Goal: Transaction & Acquisition: Purchase product/service

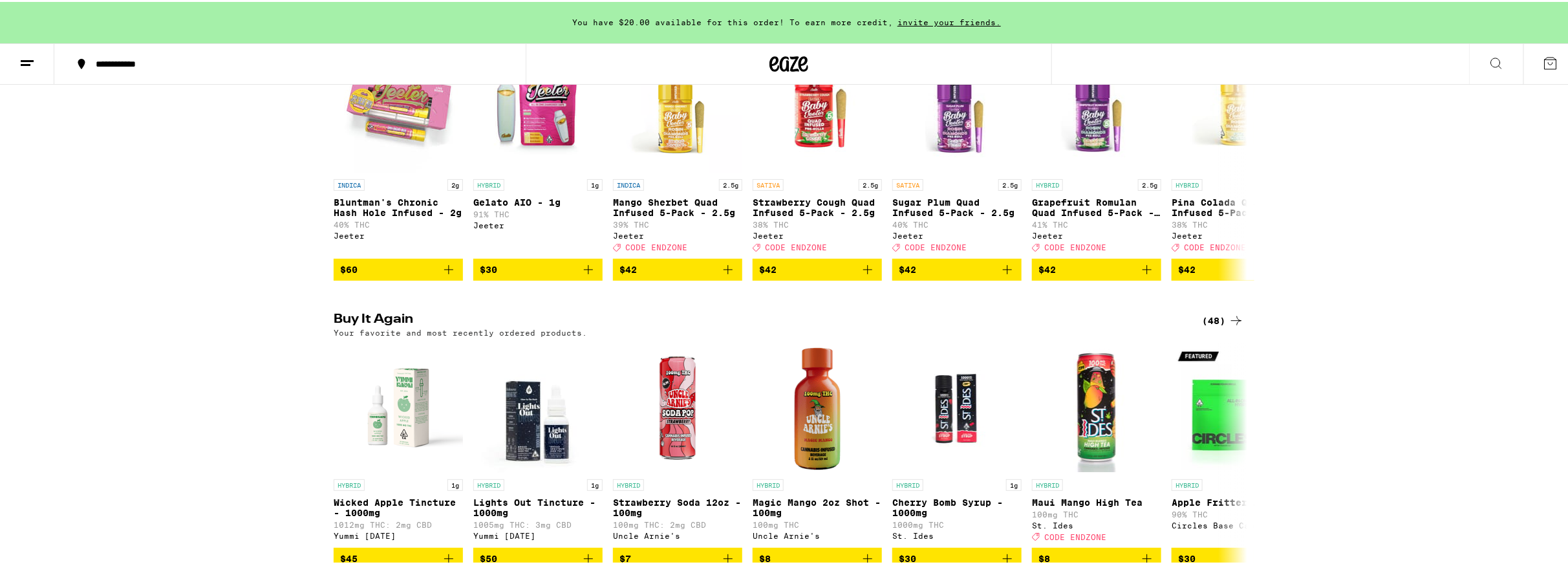
click at [1354, 224] on div "Pass the [PERSON_NAME] - When Fire Meets Flavor (20) An experience that must be…" at bounding box center [788, 145] width 1578 height 267
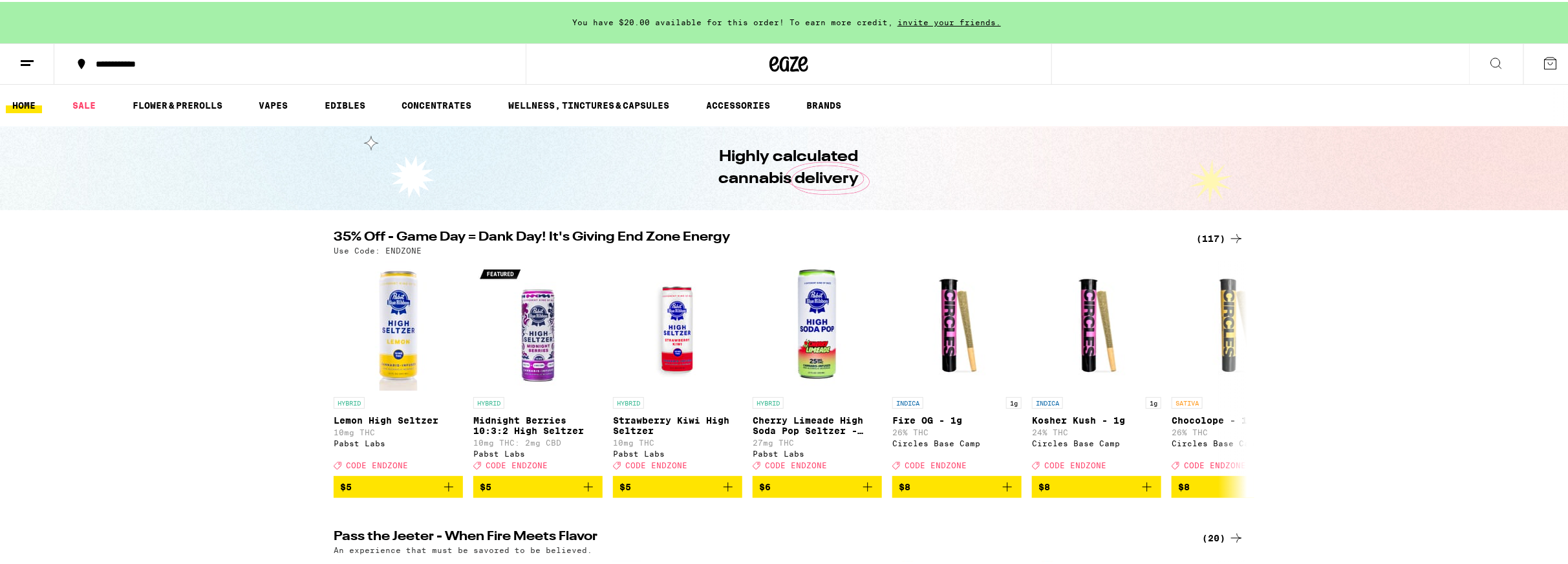
click at [1202, 233] on div "(117)" at bounding box center [1220, 236] width 48 height 16
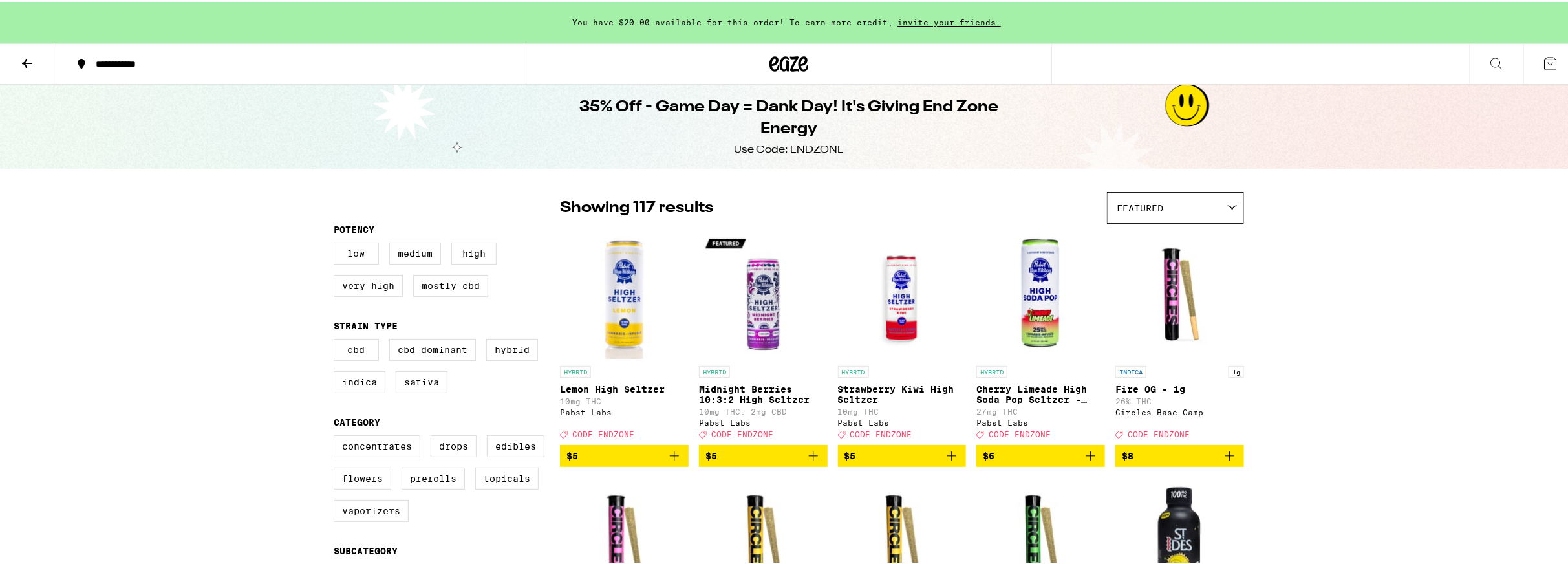
click at [1039, 312] on img "Open page for Cherry Limeade High Soda Pop Seltzer - 25mg from Pabst Labs" at bounding box center [1040, 294] width 129 height 130
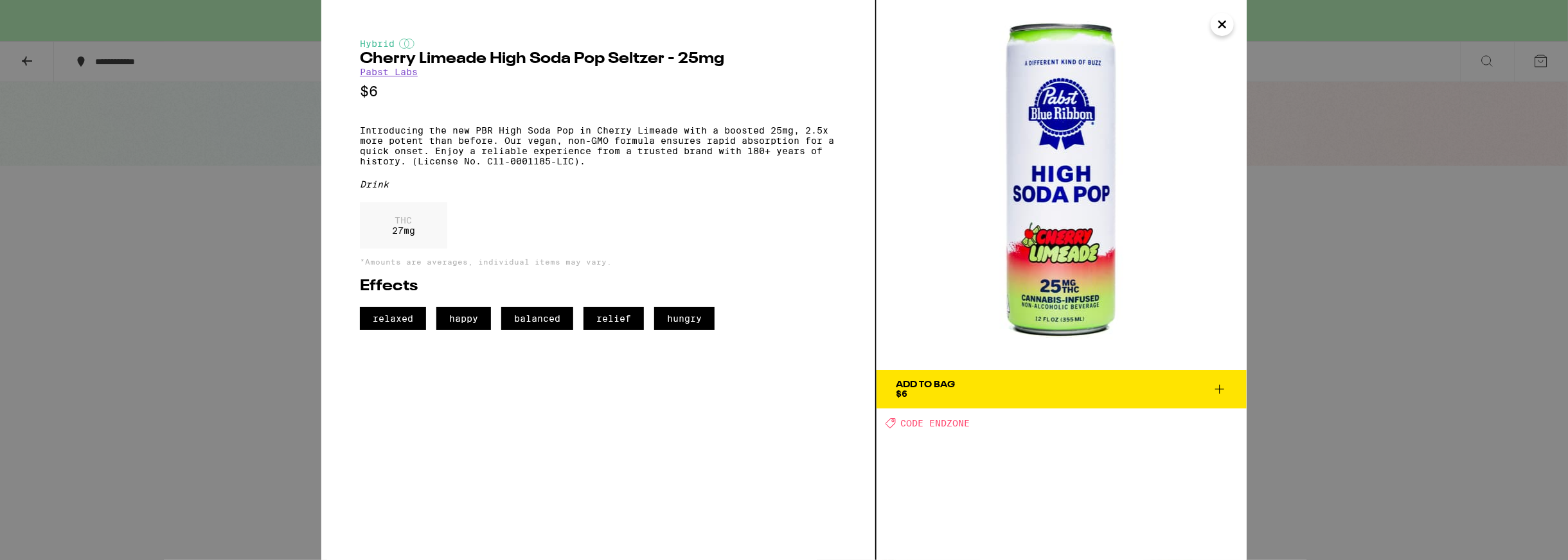
click at [1225, 30] on icon "Close" at bounding box center [1222, 24] width 16 height 19
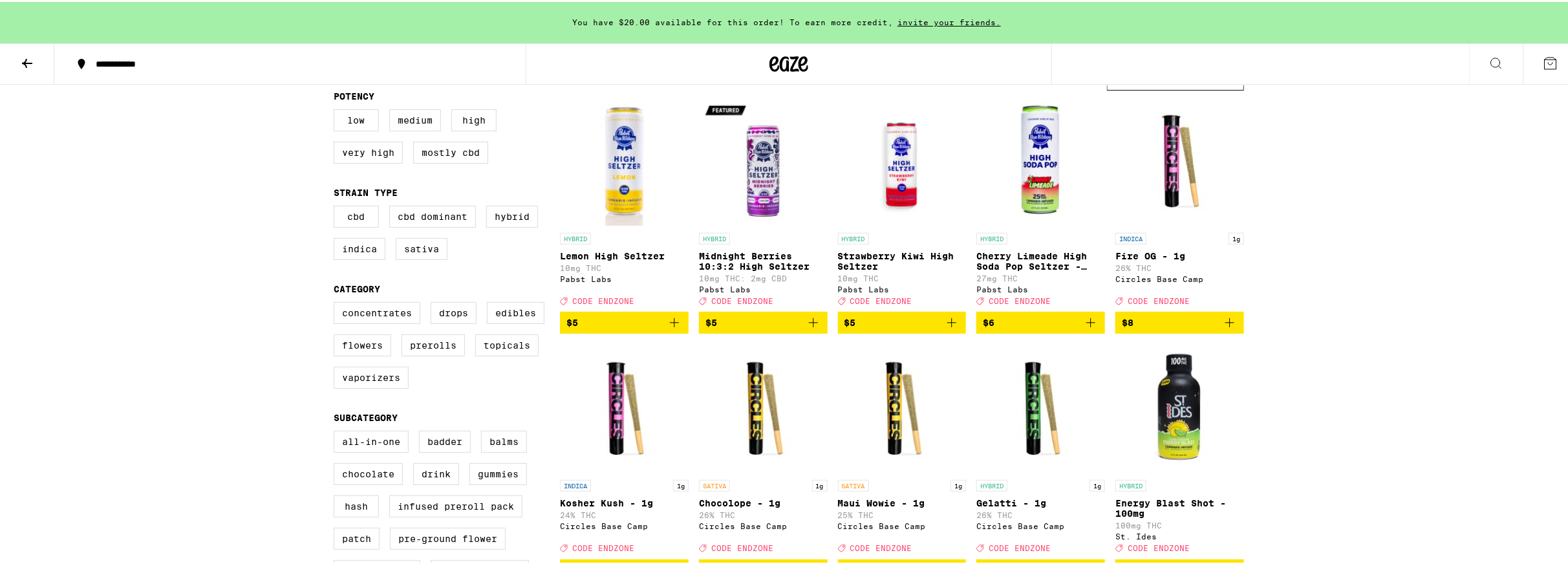
scroll to position [130, 0]
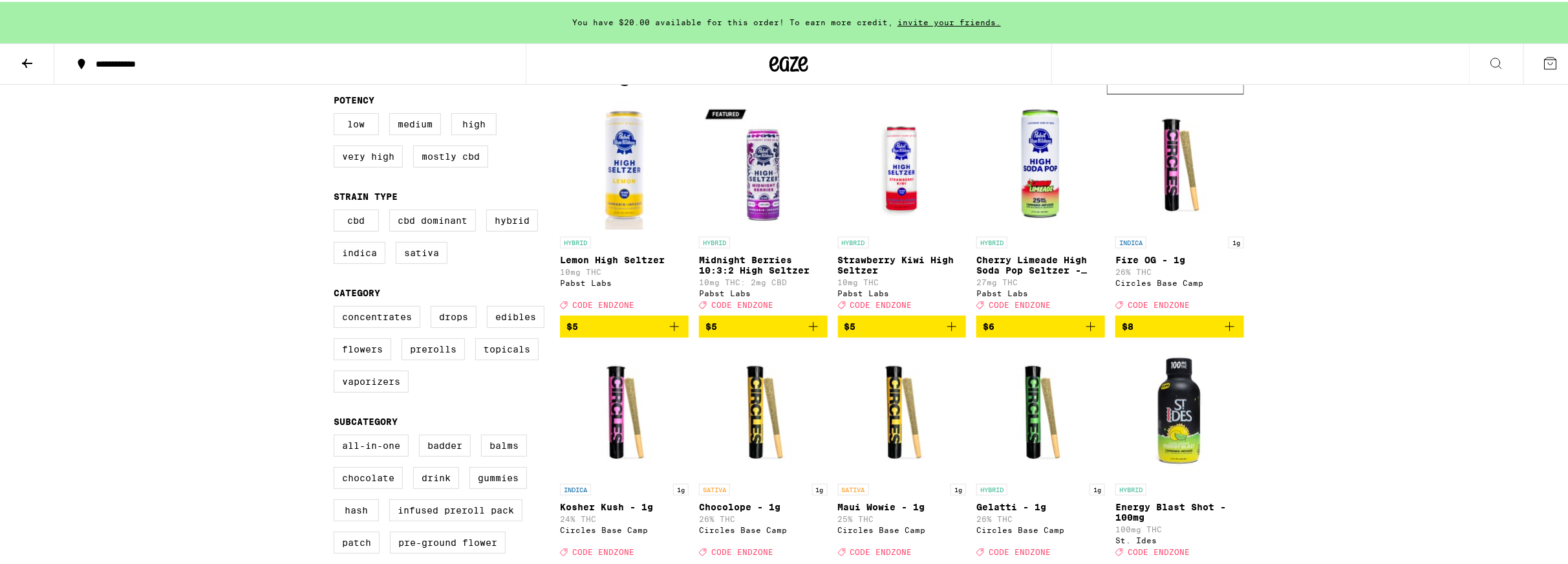
click at [765, 206] on img "Open page for Midnight Berries 10:3:2 High Seltzer from Pabst Labs" at bounding box center [763, 164] width 129 height 130
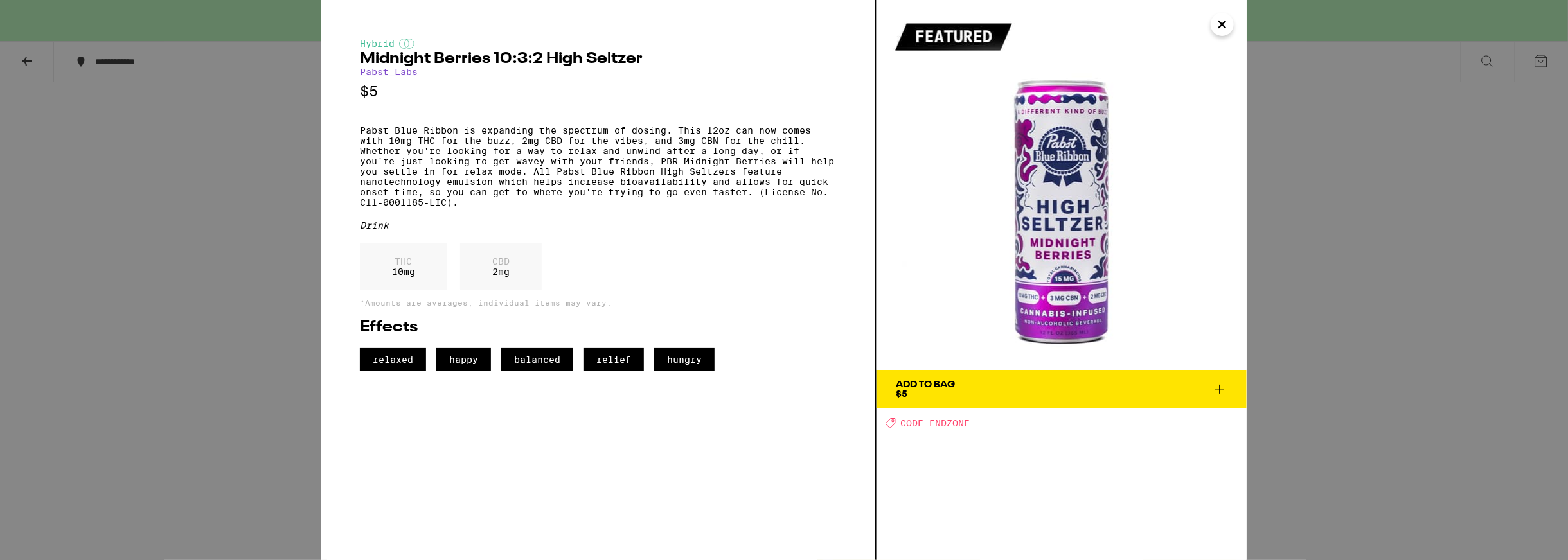
click at [1222, 32] on icon "Close" at bounding box center [1222, 24] width 16 height 19
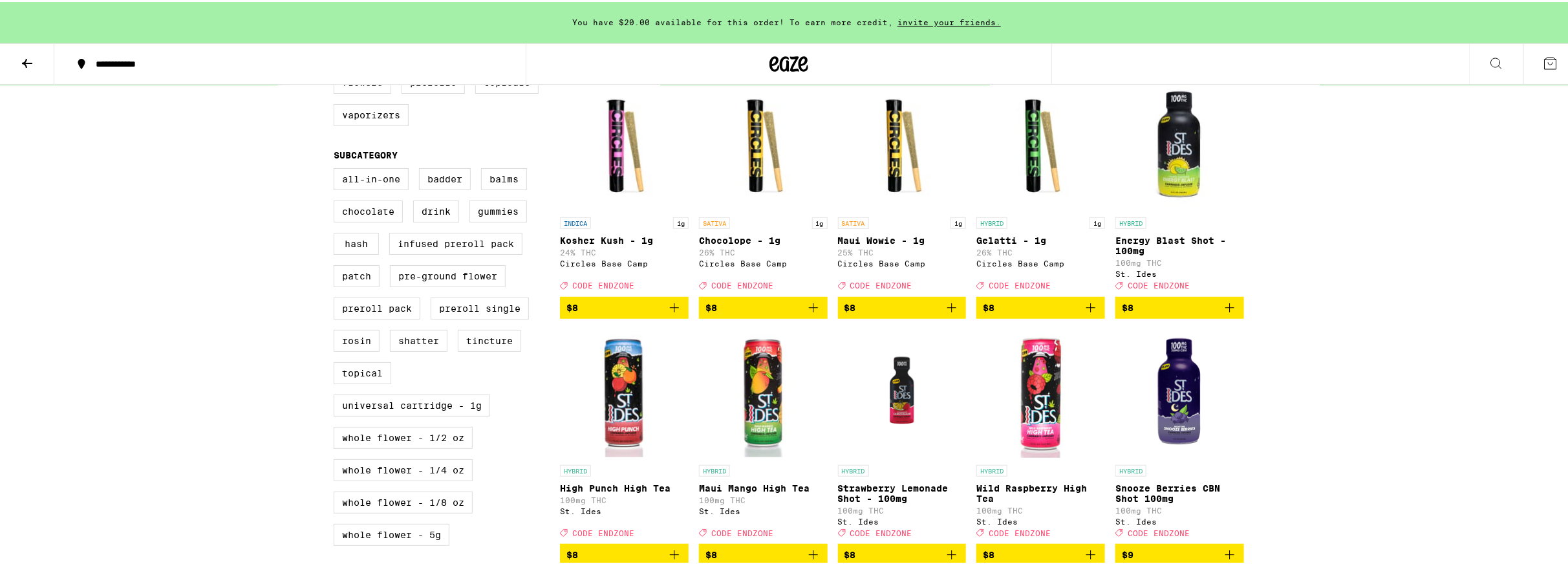
scroll to position [388, 0]
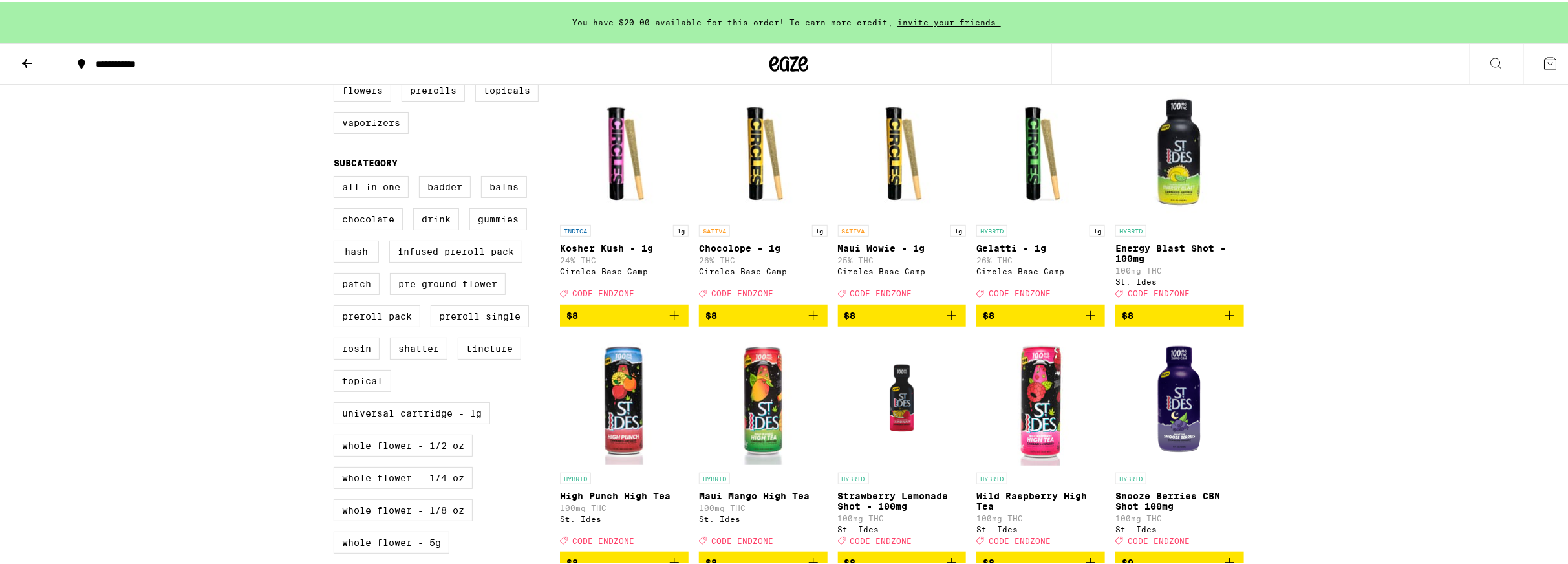
click at [1177, 150] on img "Open page for Energy Blast Shot - 100mg from St. Ides" at bounding box center [1179, 152] width 129 height 130
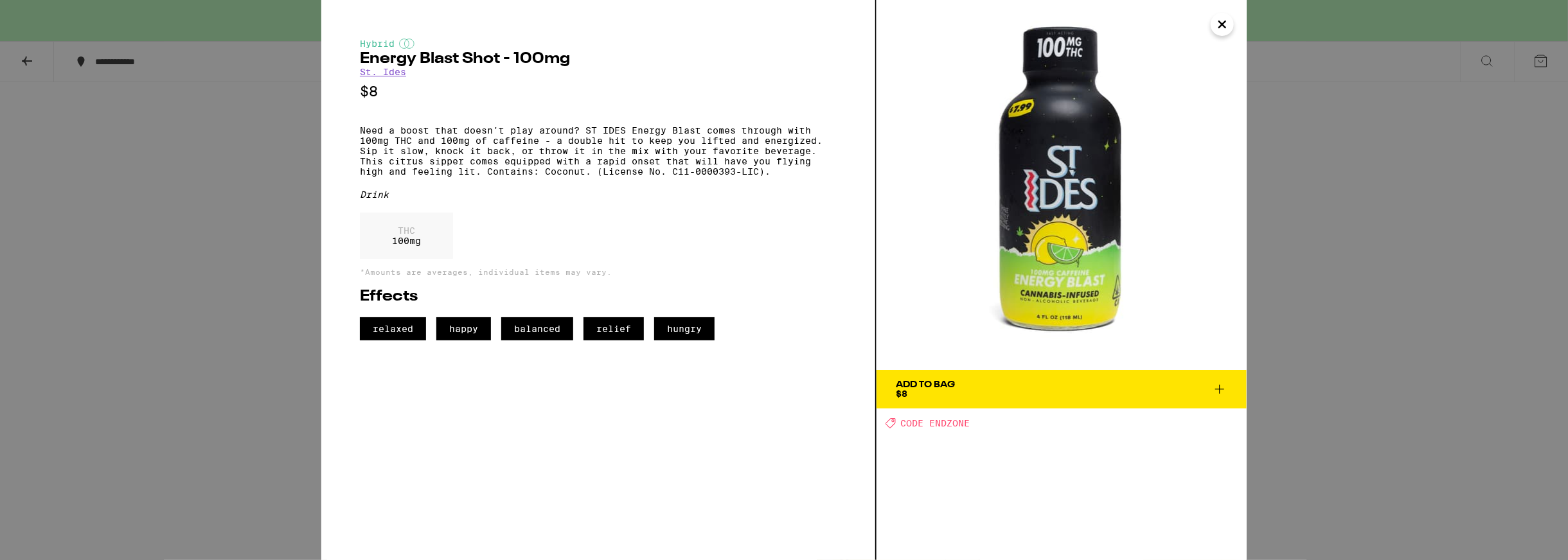
click at [1223, 27] on icon "Close" at bounding box center [1222, 24] width 16 height 19
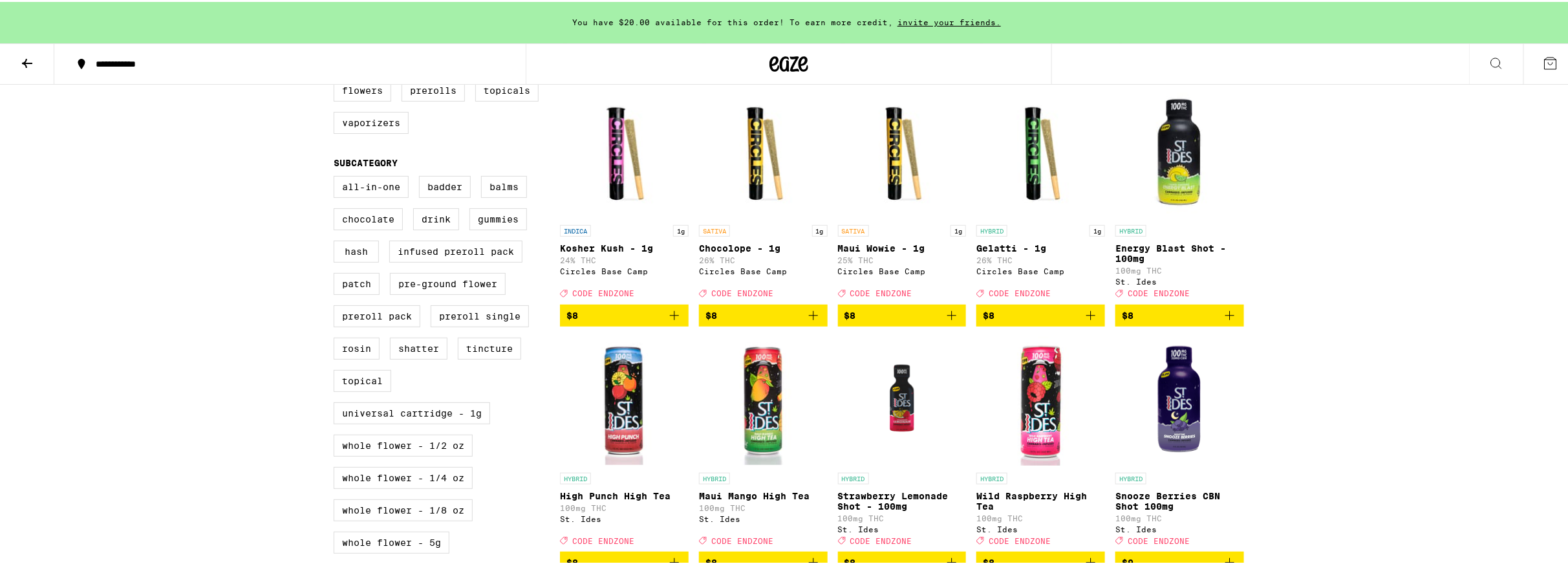
click at [1229, 322] on icon "Add to bag" at bounding box center [1229, 314] width 16 height 16
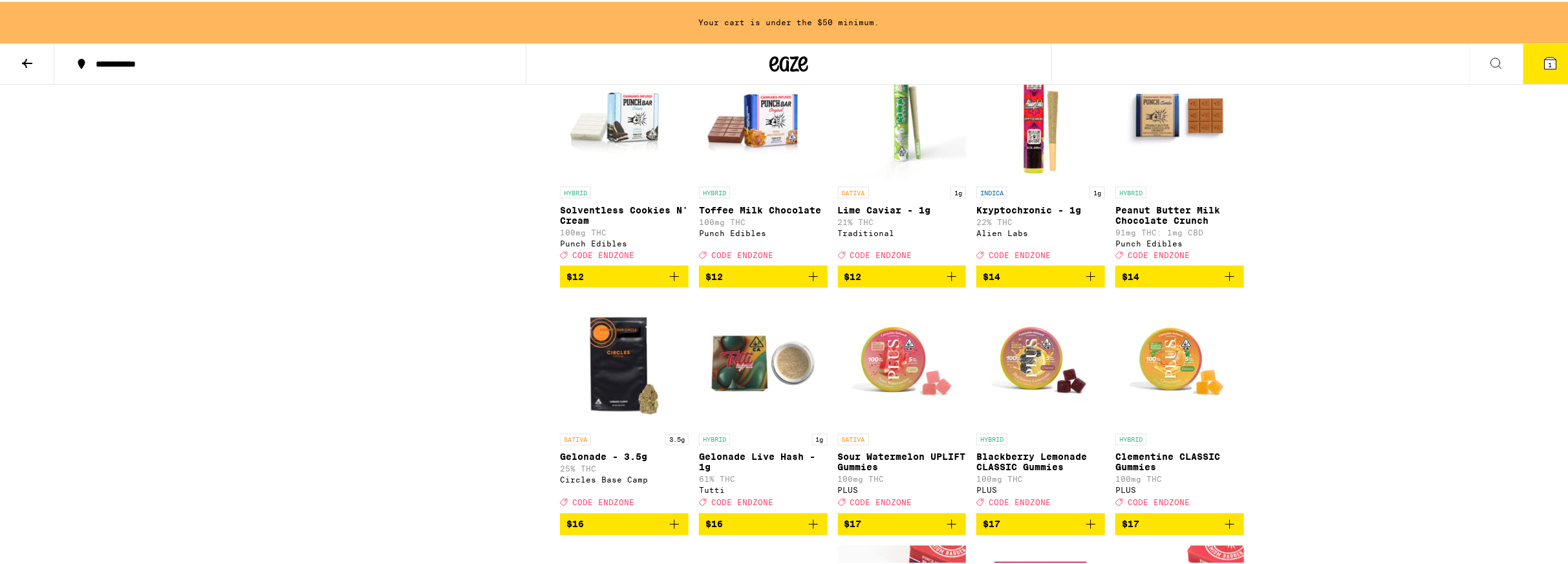
scroll to position [1165, 0]
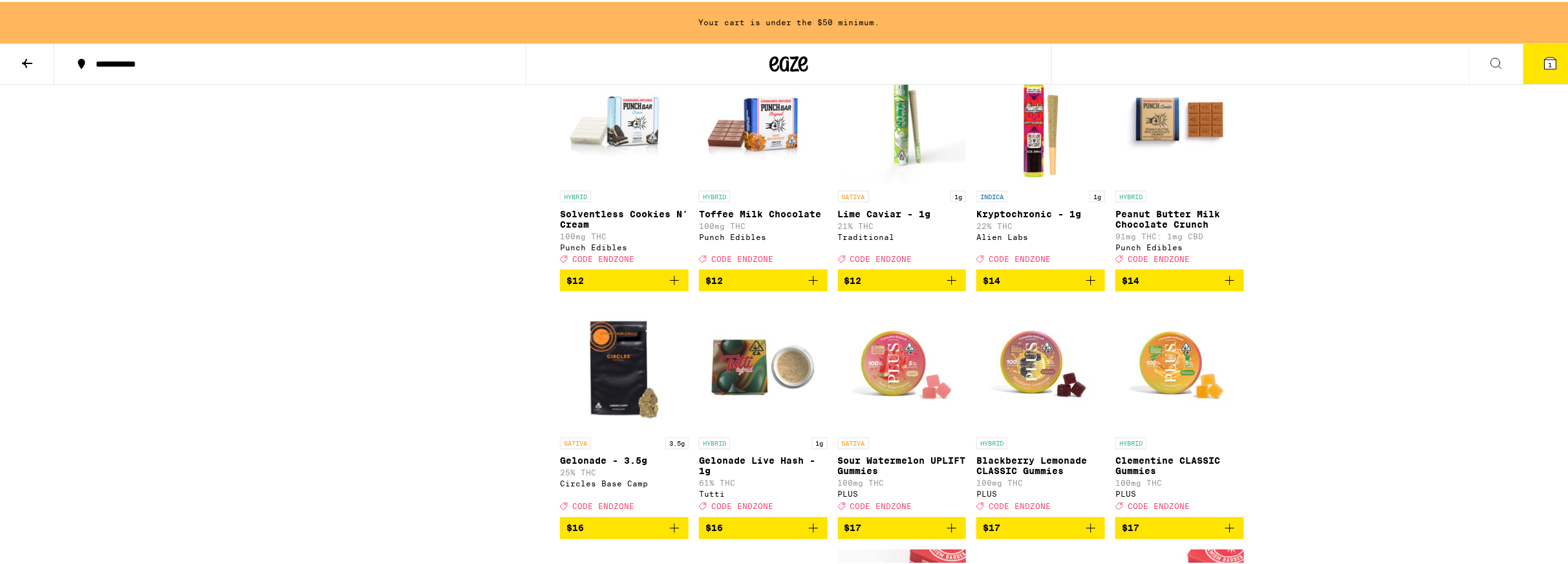
click at [631, 171] on img "Open page for Solventless Cookies N' Cream from Punch Edibles" at bounding box center [624, 118] width 129 height 130
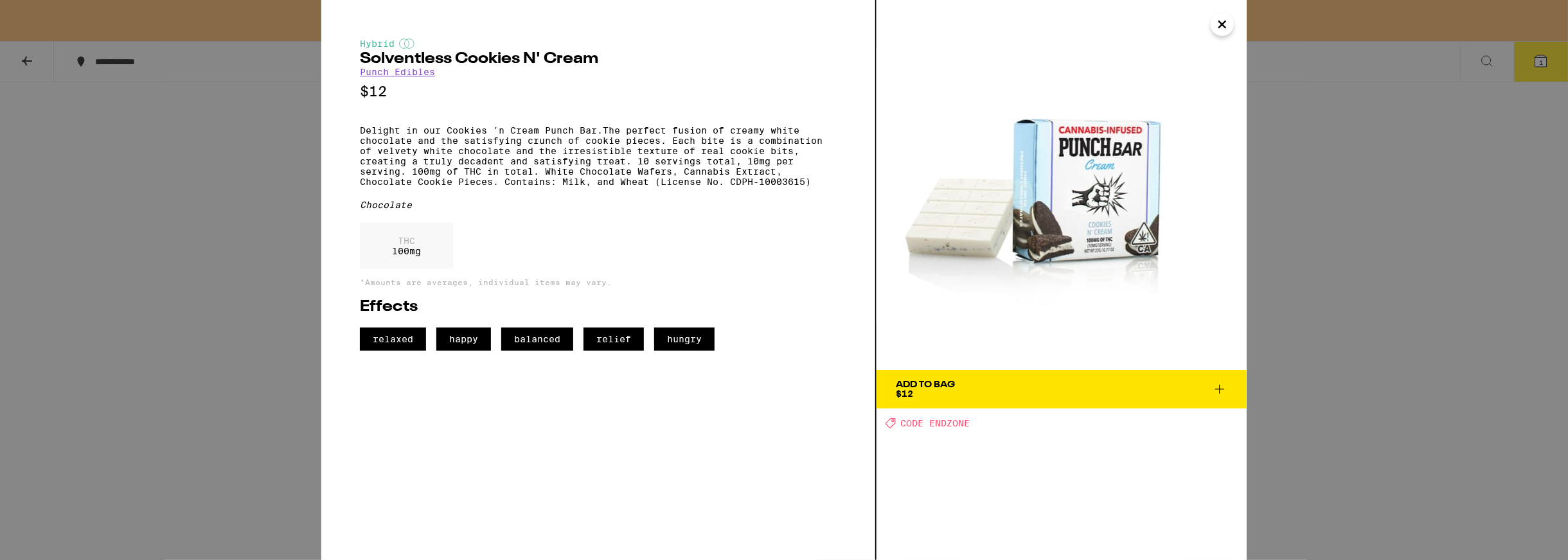
drag, startPoint x: 1230, startPoint y: 22, endPoint x: 1211, endPoint y: 41, distance: 26.9
click at [1231, 22] on button "Close" at bounding box center [1222, 24] width 23 height 23
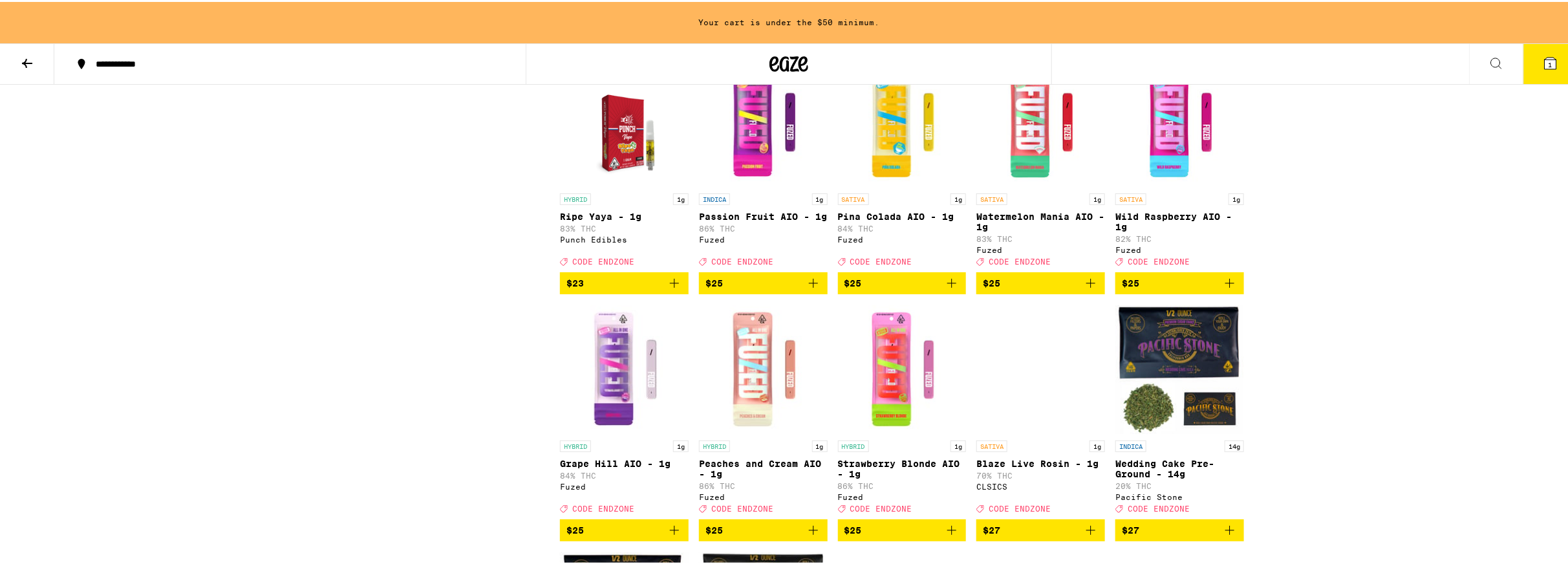
scroll to position [2911, 0]
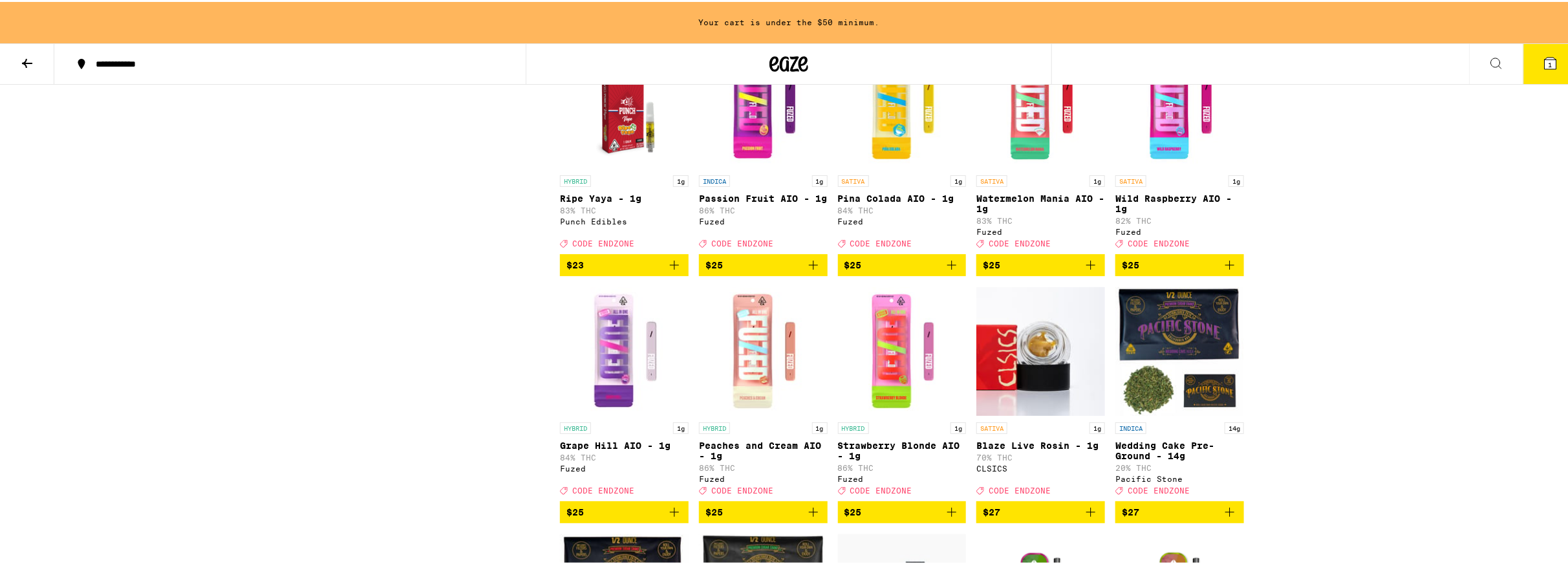
click at [1028, 167] on img "Open page for Watermelon Mania AIO - 1g from Fuzed" at bounding box center [1040, 102] width 129 height 130
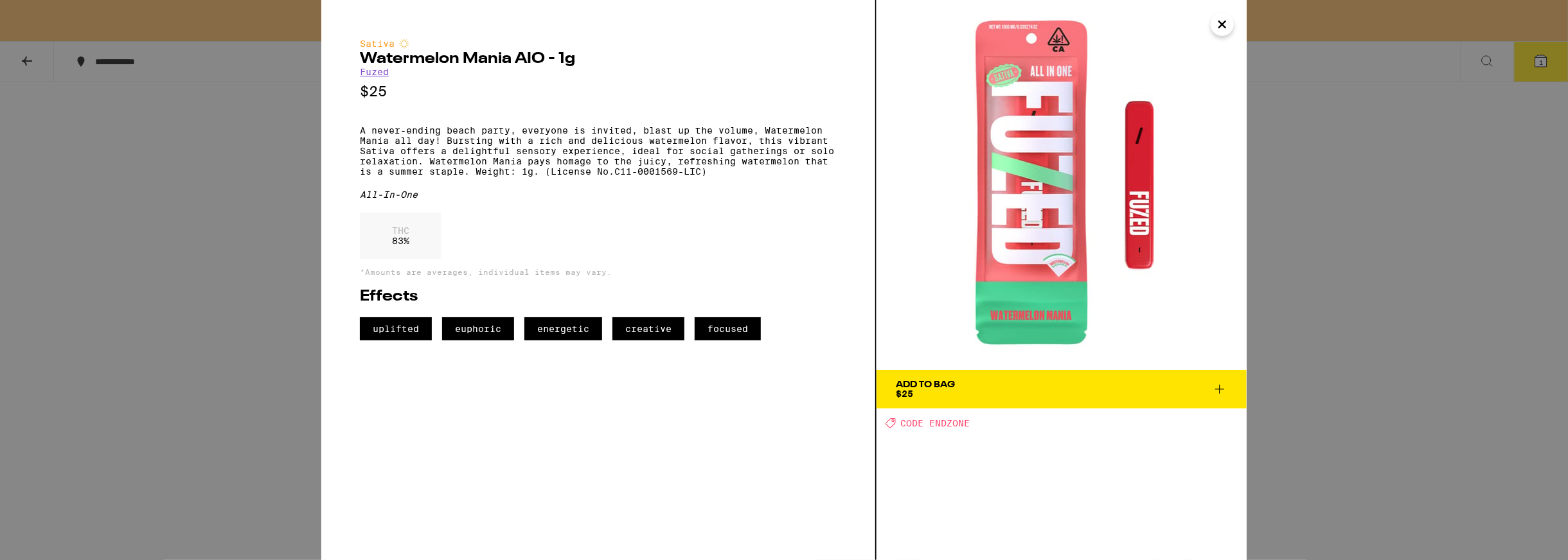
click at [1216, 30] on icon "Close" at bounding box center [1222, 24] width 16 height 19
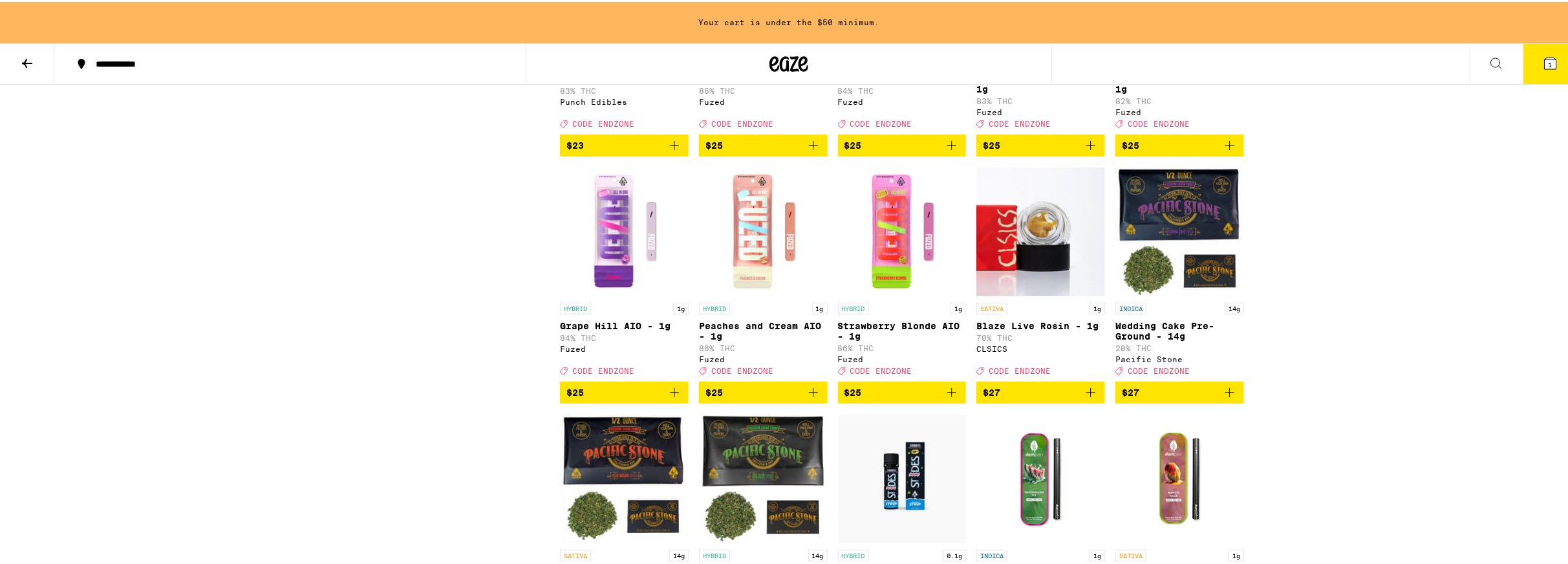
scroll to position [3105, 0]
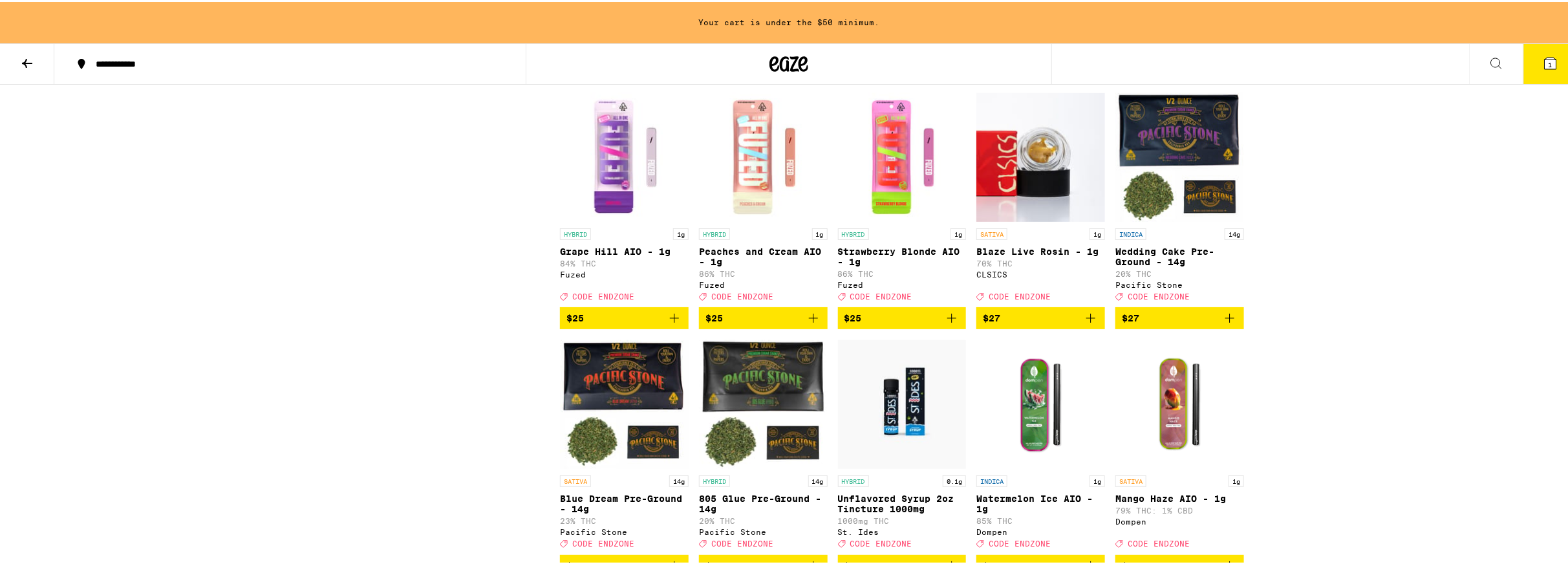
click at [885, 220] on img "Open page for Strawberry Blonde AIO - 1g from Fuzed" at bounding box center [902, 156] width 129 height 130
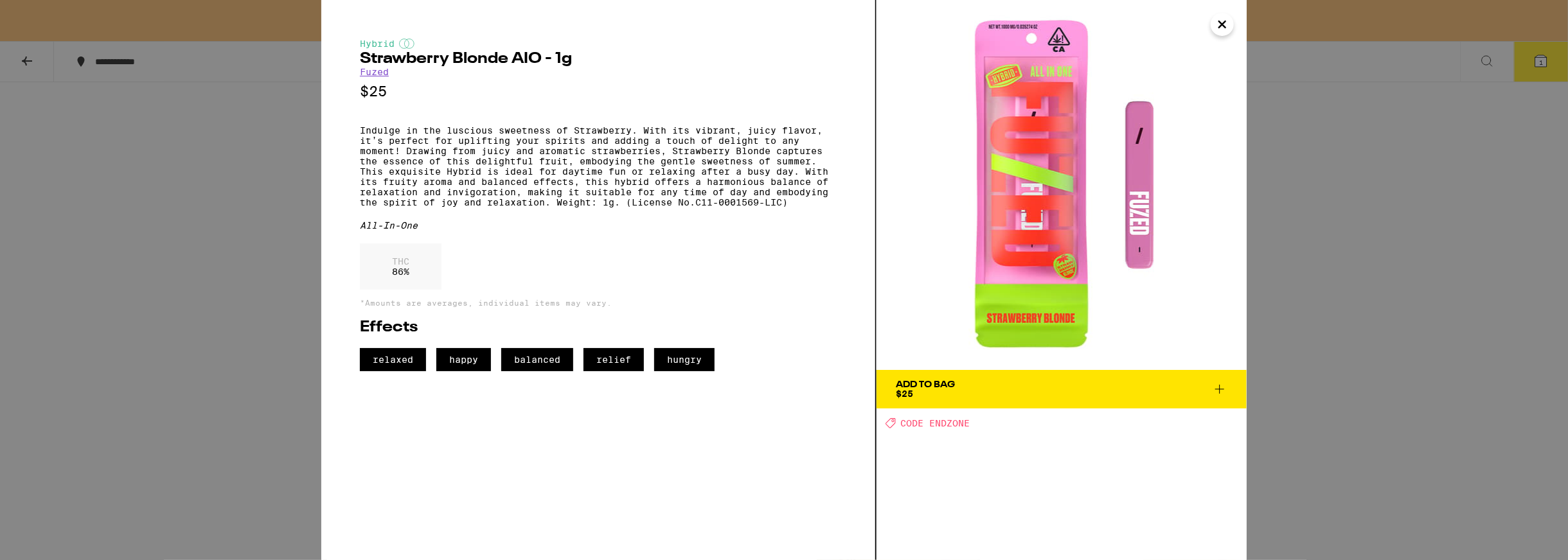
click at [1231, 32] on img at bounding box center [1061, 185] width 370 height 370
click at [1221, 27] on icon "Close" at bounding box center [1222, 24] width 16 height 19
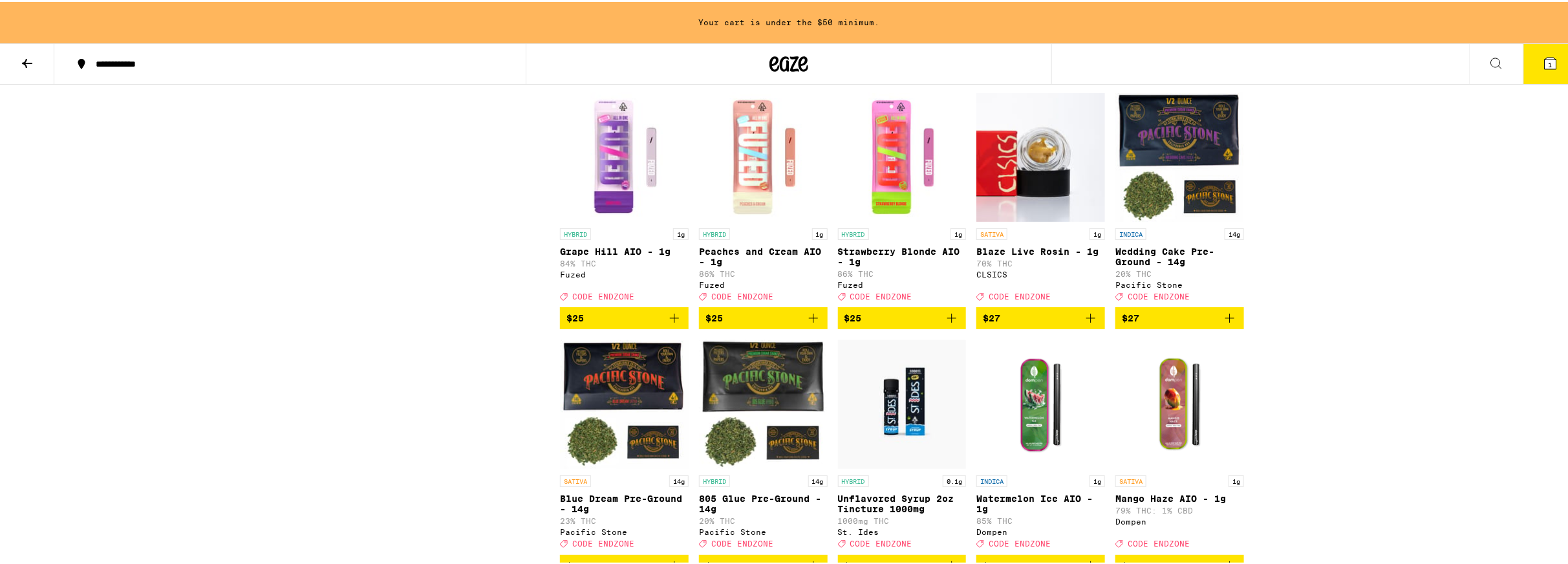
click at [773, 220] on img "Open page for Peaches and Cream AIO - 1g from Fuzed" at bounding box center [763, 156] width 129 height 130
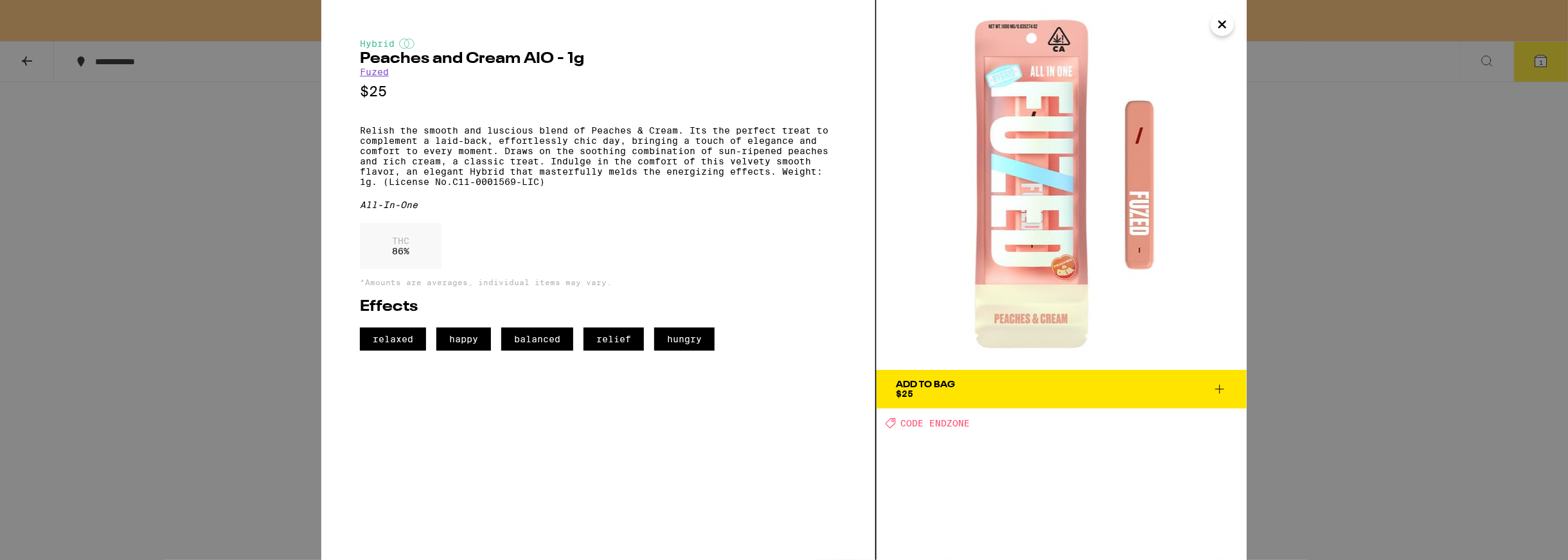
click at [929, 383] on div "Add To Bag" at bounding box center [925, 385] width 59 height 9
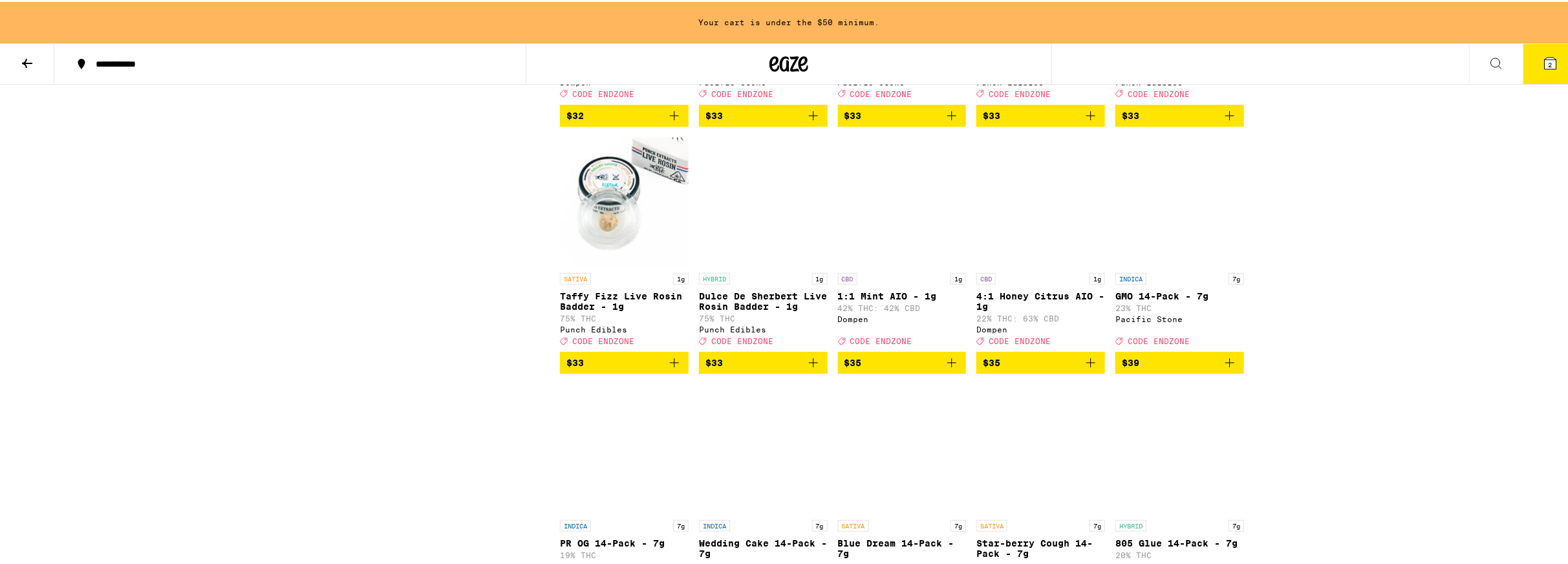
scroll to position [3882, 0]
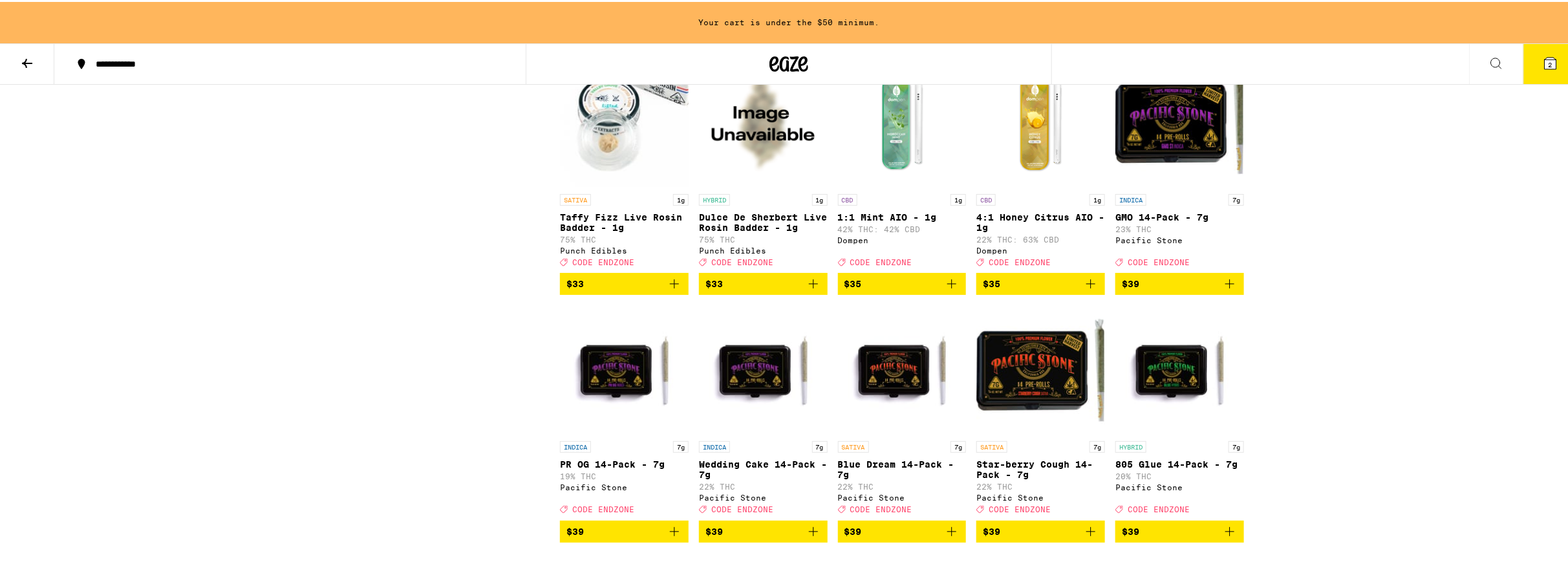
click at [894, 186] on img "Open page for 1:1 Mint AIO - 1g from Dompen" at bounding box center [902, 121] width 129 height 130
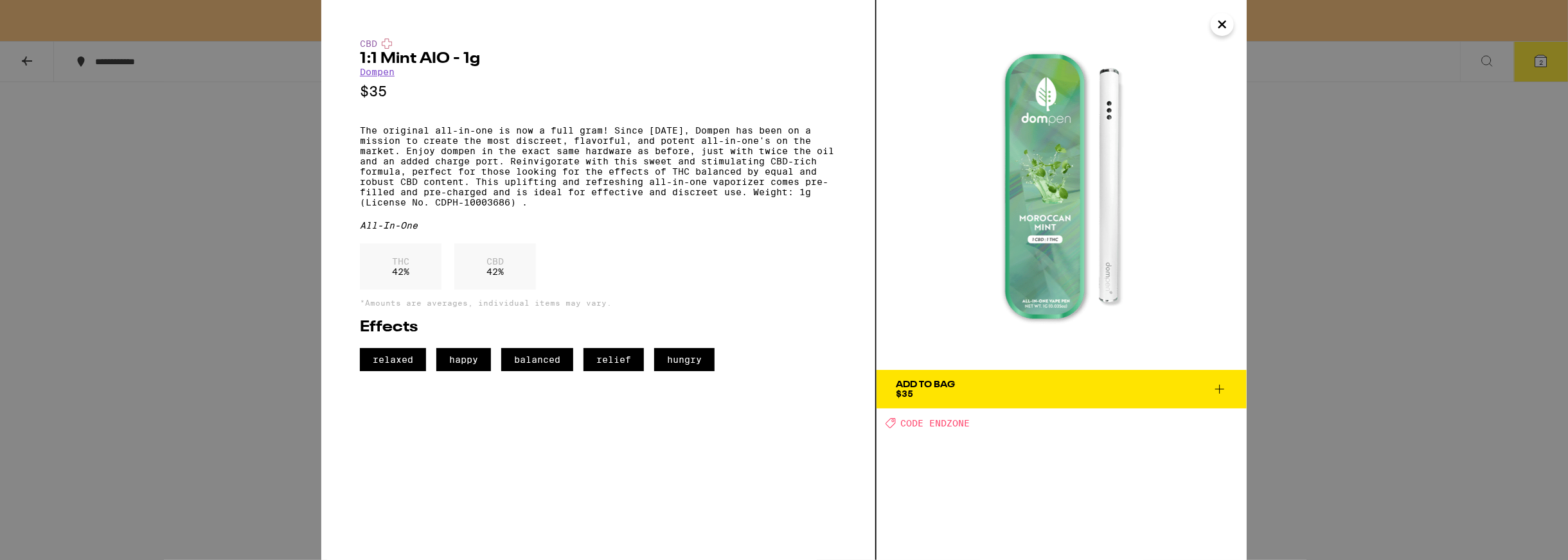
click at [1221, 27] on icon "Close" at bounding box center [1222, 24] width 16 height 19
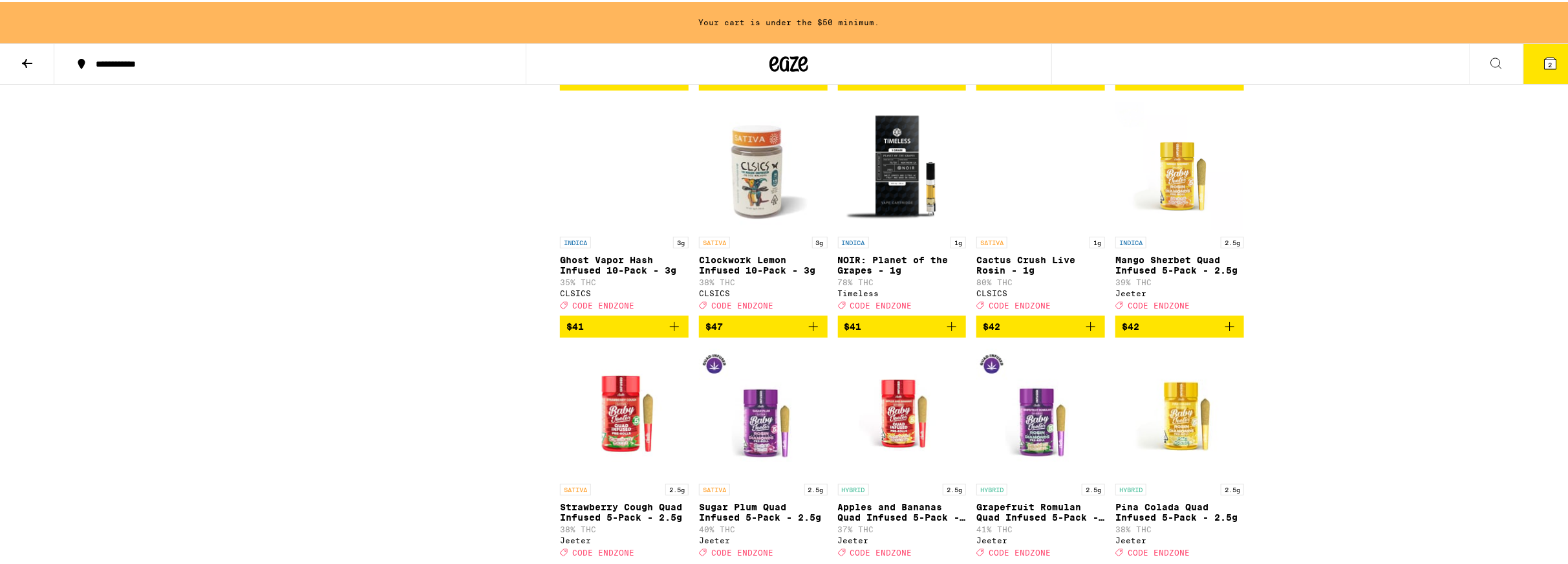
scroll to position [4593, 0]
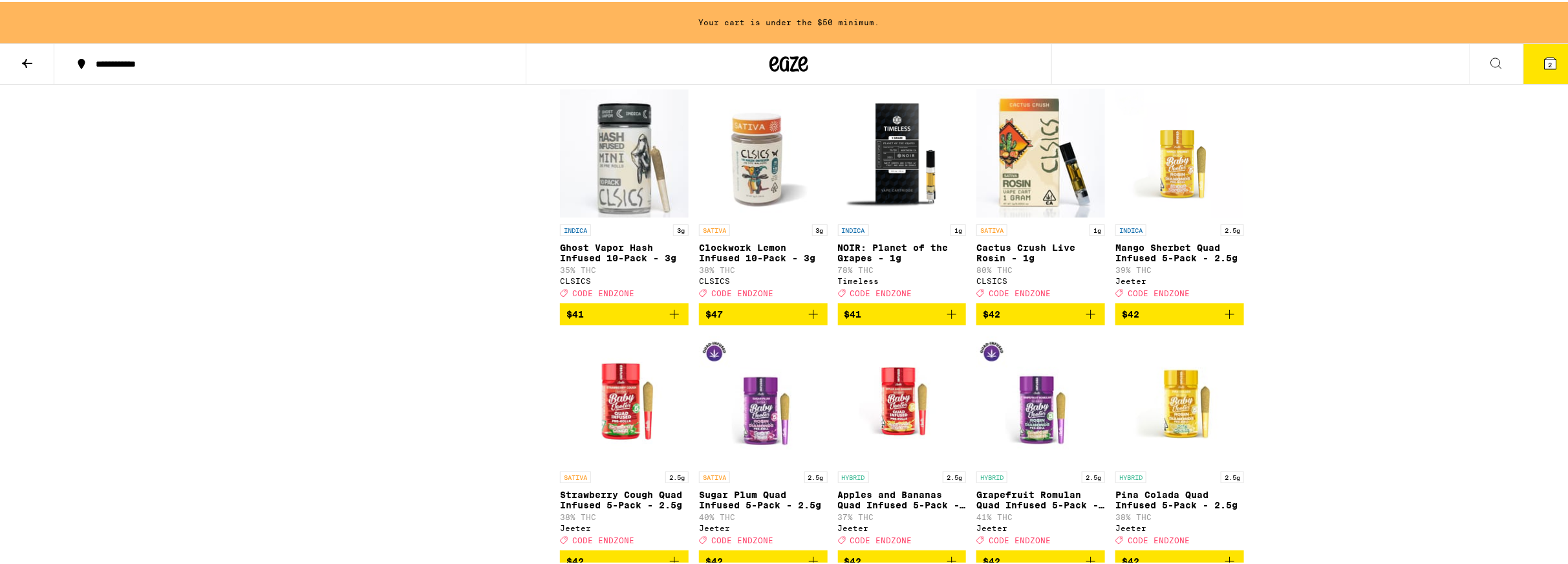
click at [1031, 216] on img "Open page for Cactus Crush Live Rosin - 1g from CLSICS" at bounding box center [1040, 151] width 129 height 130
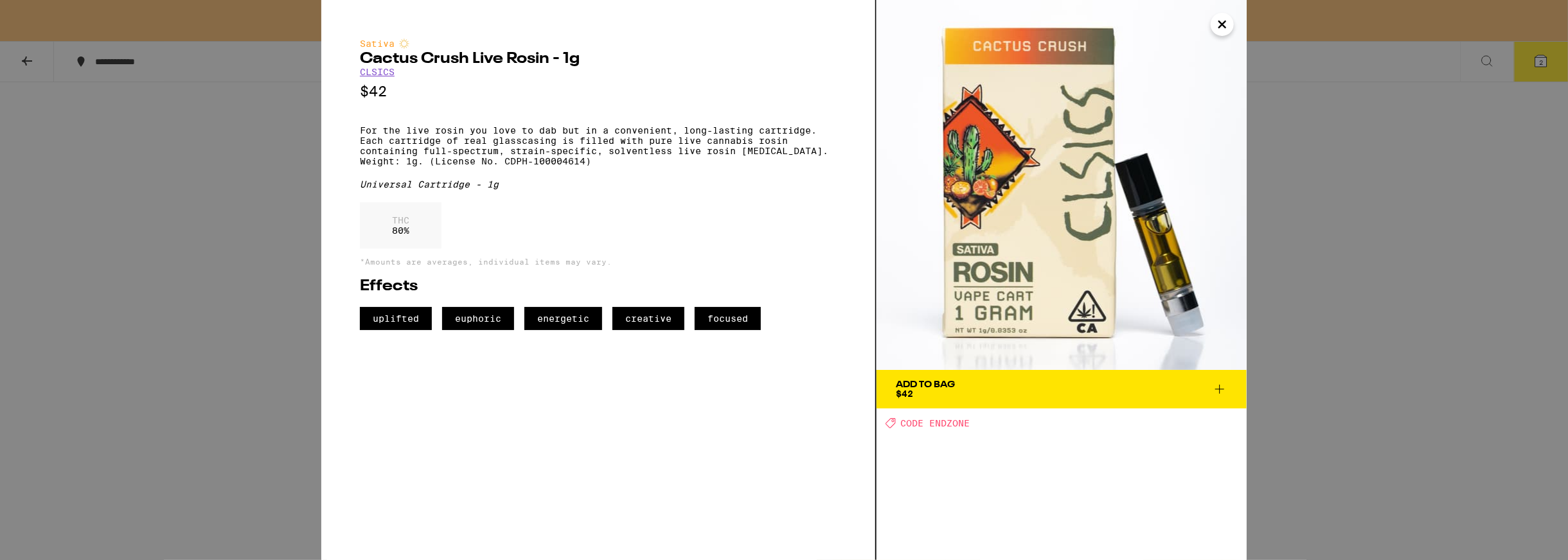
click at [1231, 24] on button "Close" at bounding box center [1222, 24] width 23 height 23
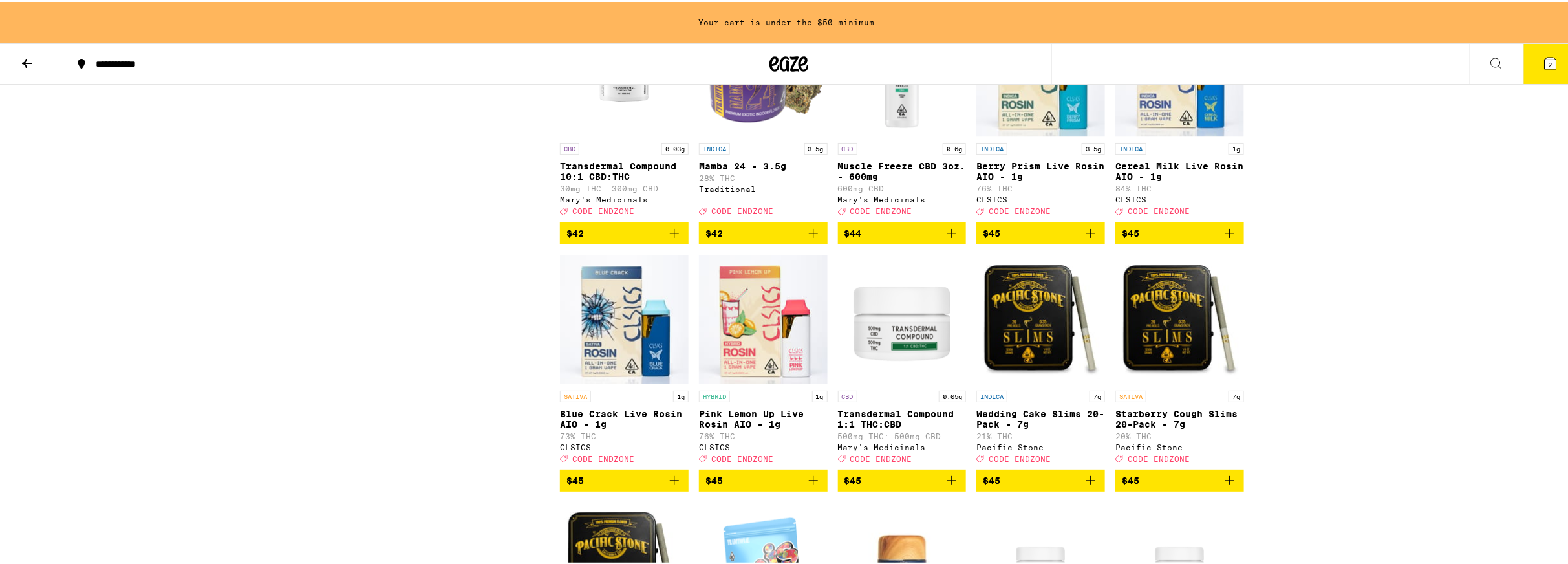
scroll to position [5175, 0]
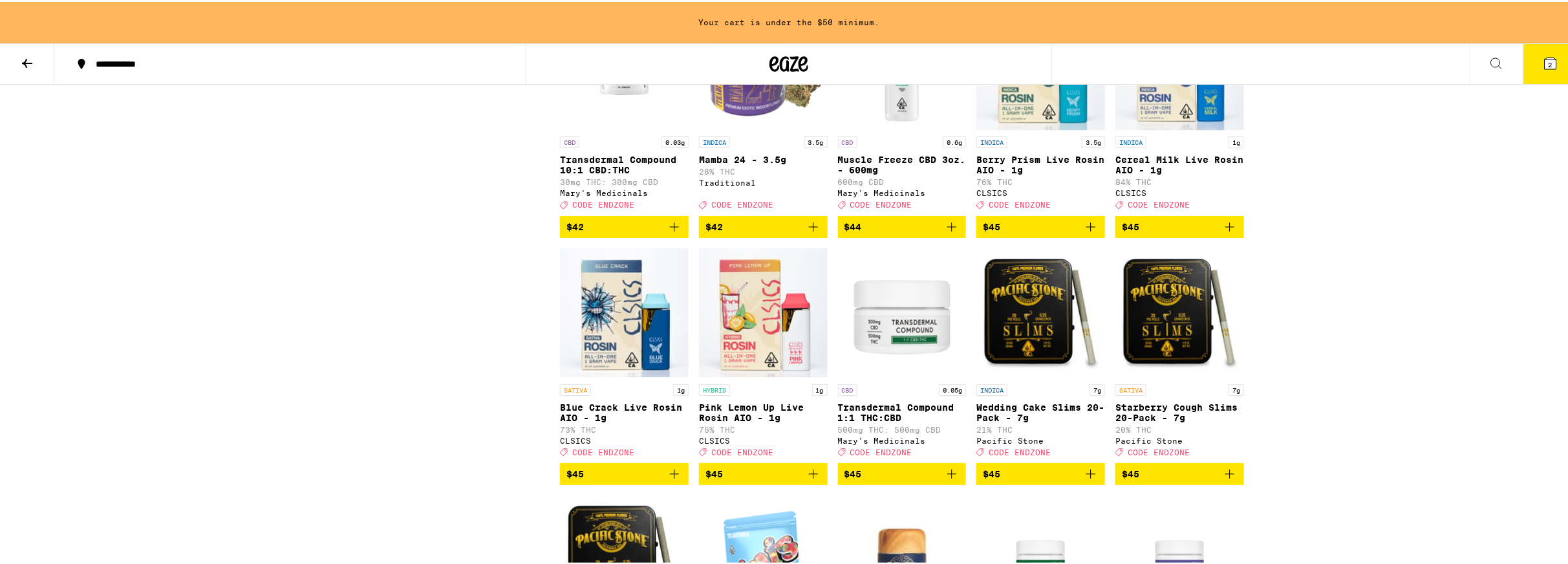
click at [899, 128] on img "Open page for Muscle Freeze CBD 3oz. - 600mg from Mary's Medicinals" at bounding box center [902, 63] width 129 height 130
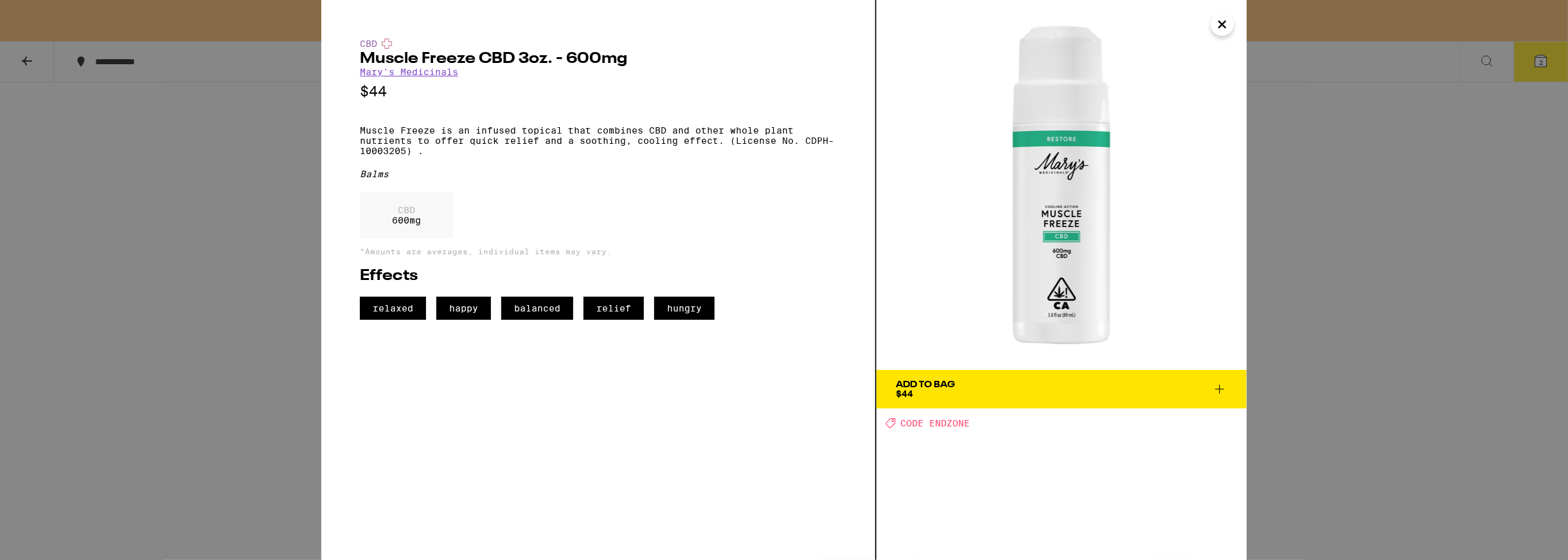
click at [1218, 26] on icon "Close" at bounding box center [1222, 24] width 16 height 19
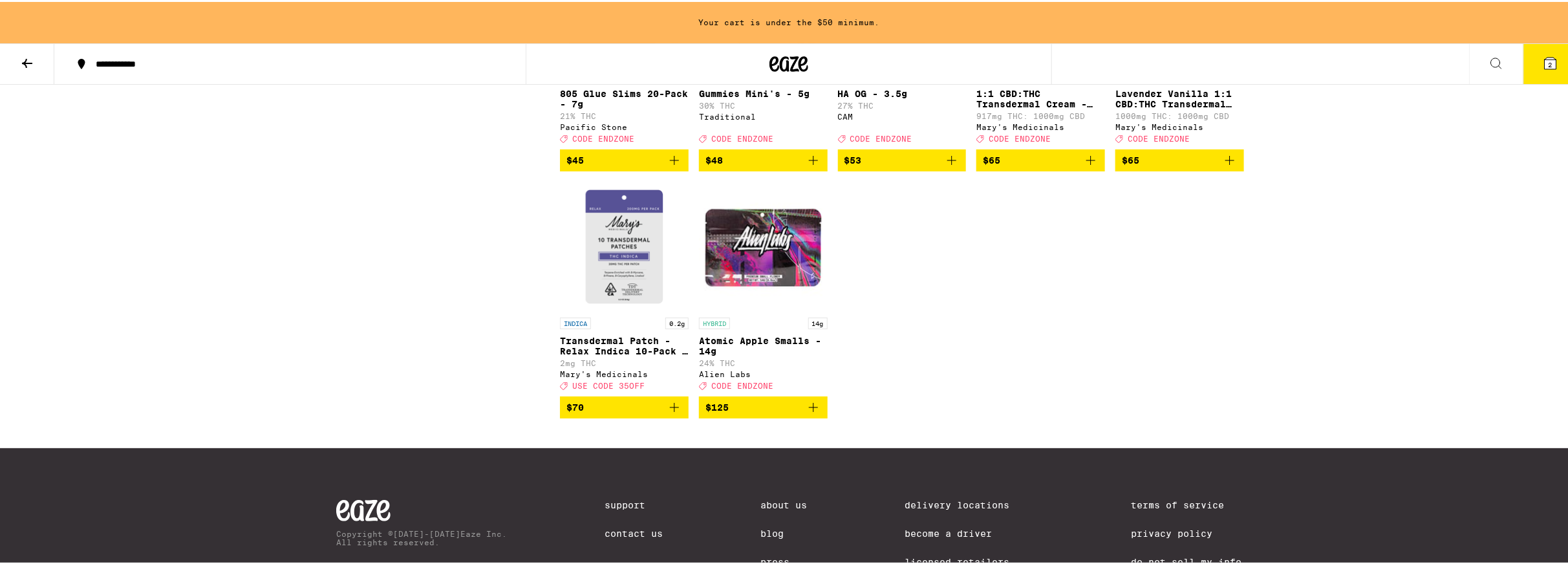
scroll to position [5823, 0]
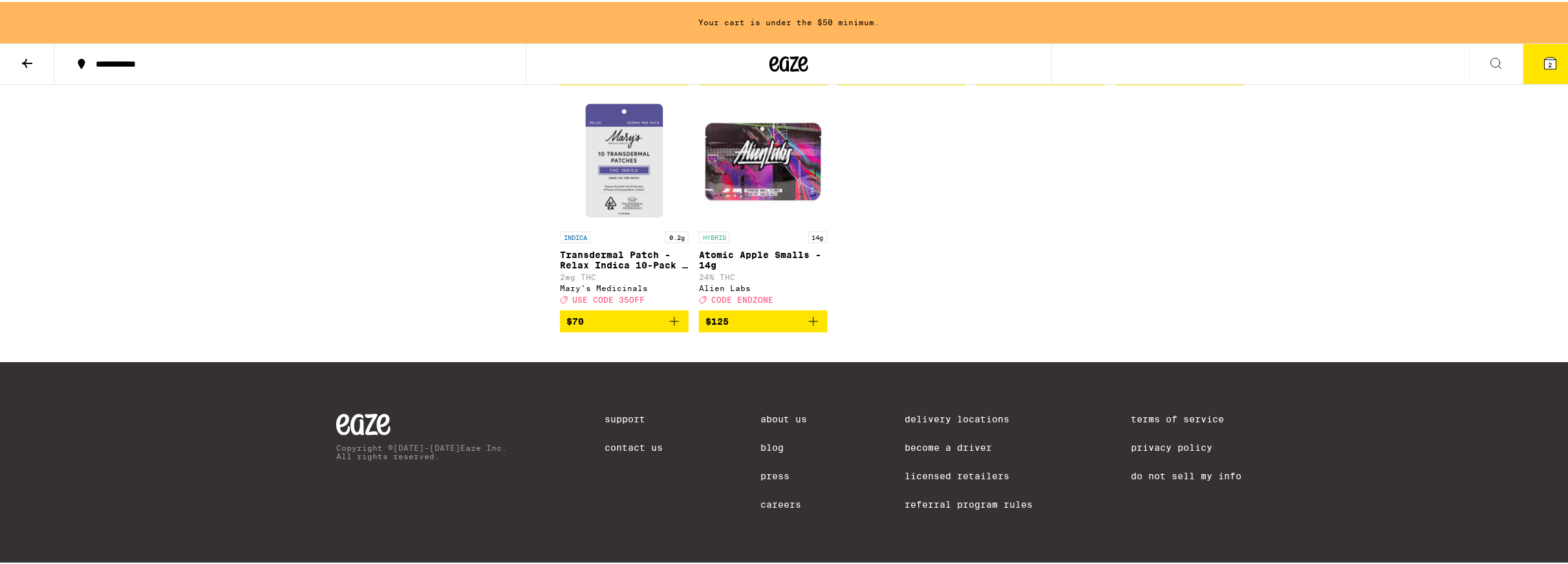
click at [797, 224] on img "Open page for Atomic Apple Smalls - 14g from Alien Labs" at bounding box center [763, 159] width 129 height 130
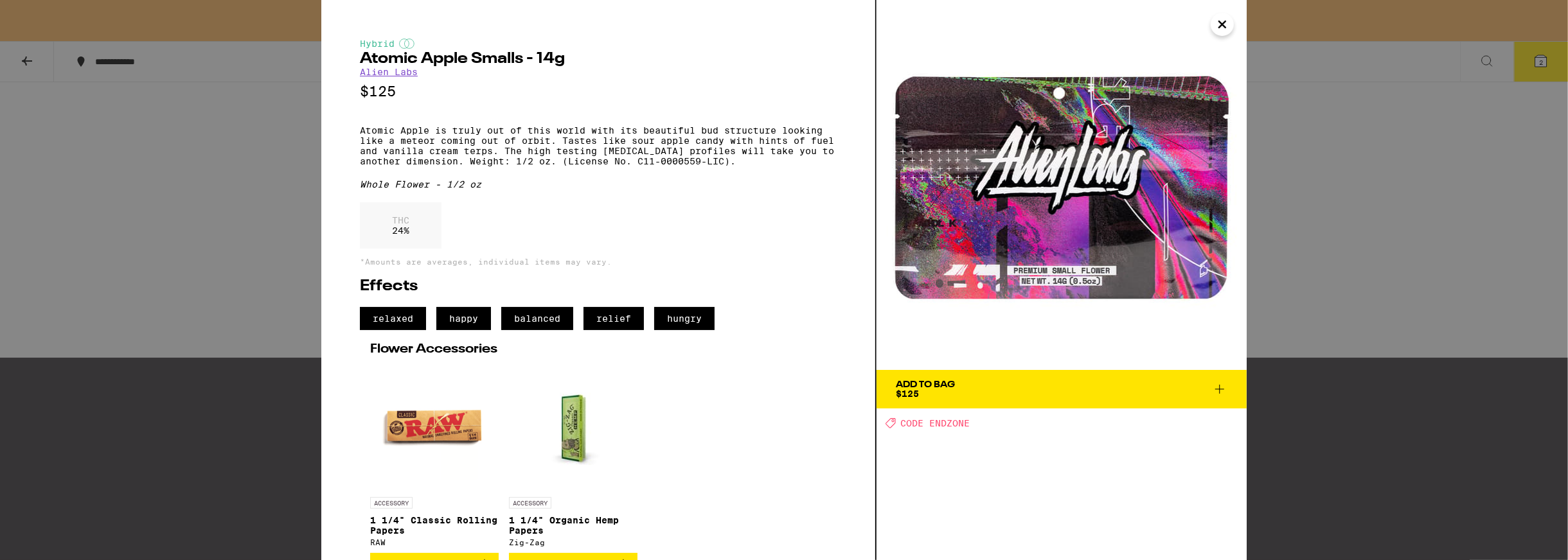
click at [1222, 22] on icon "Close" at bounding box center [1222, 24] width 16 height 19
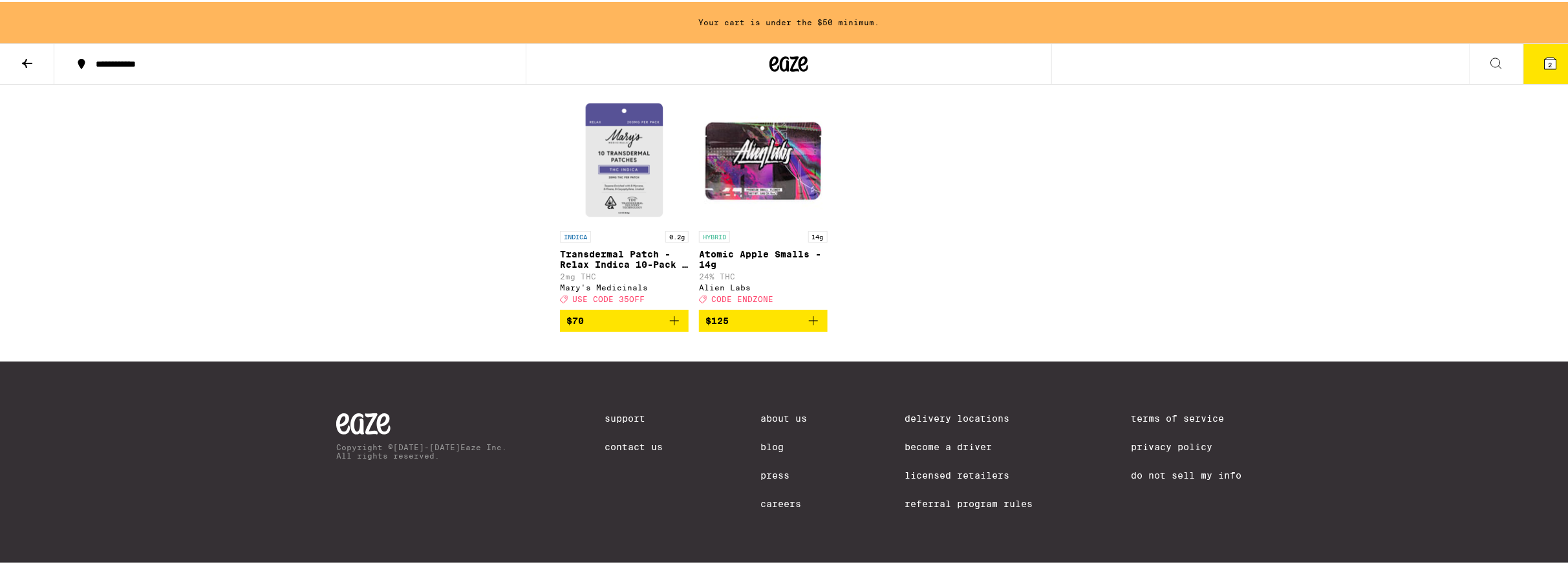
scroll to position [6001, 0]
click at [619, 171] on img "Open page for Transdermal Patch - Relax Indica 10-Pack - 200mg from Mary's Medi…" at bounding box center [624, 158] width 129 height 130
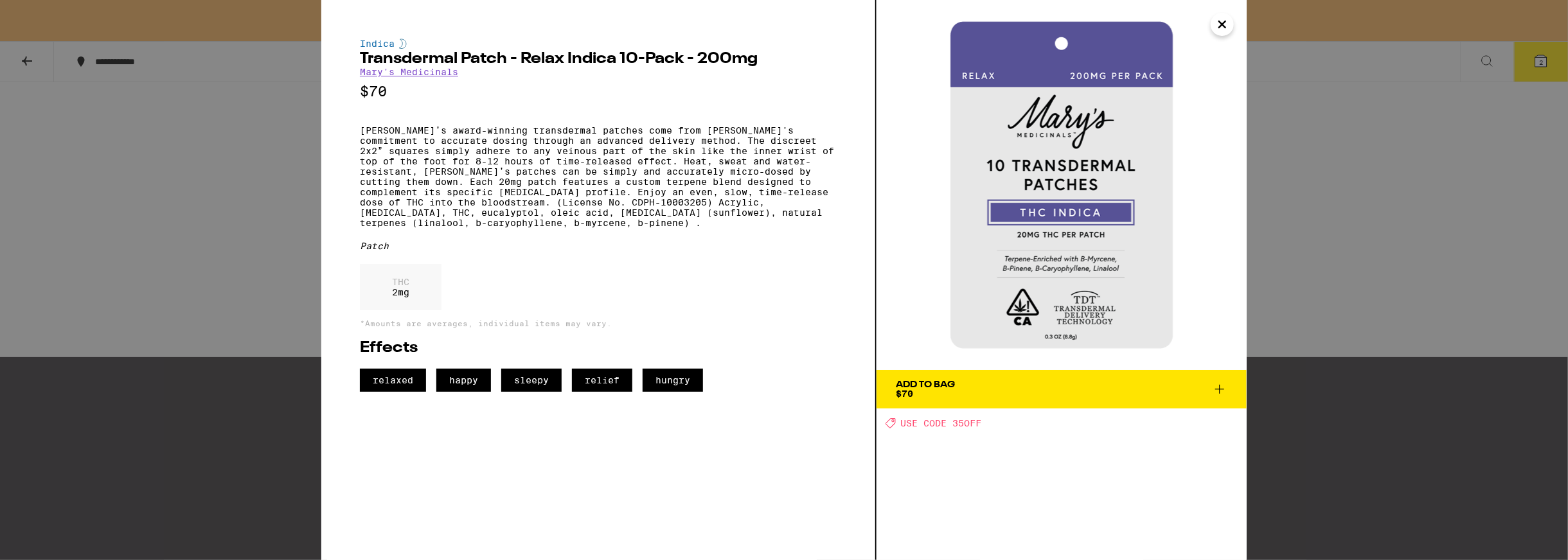
click at [1218, 30] on icon "Close" at bounding box center [1222, 24] width 16 height 19
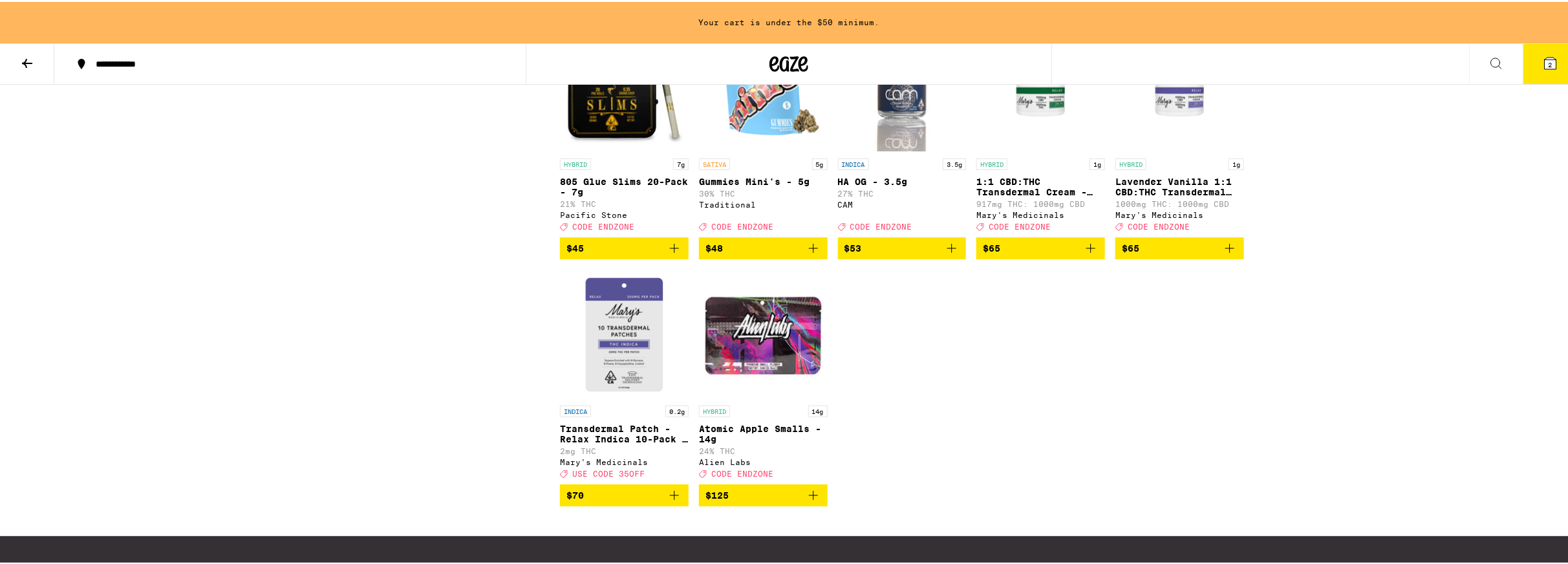
scroll to position [5612, 0]
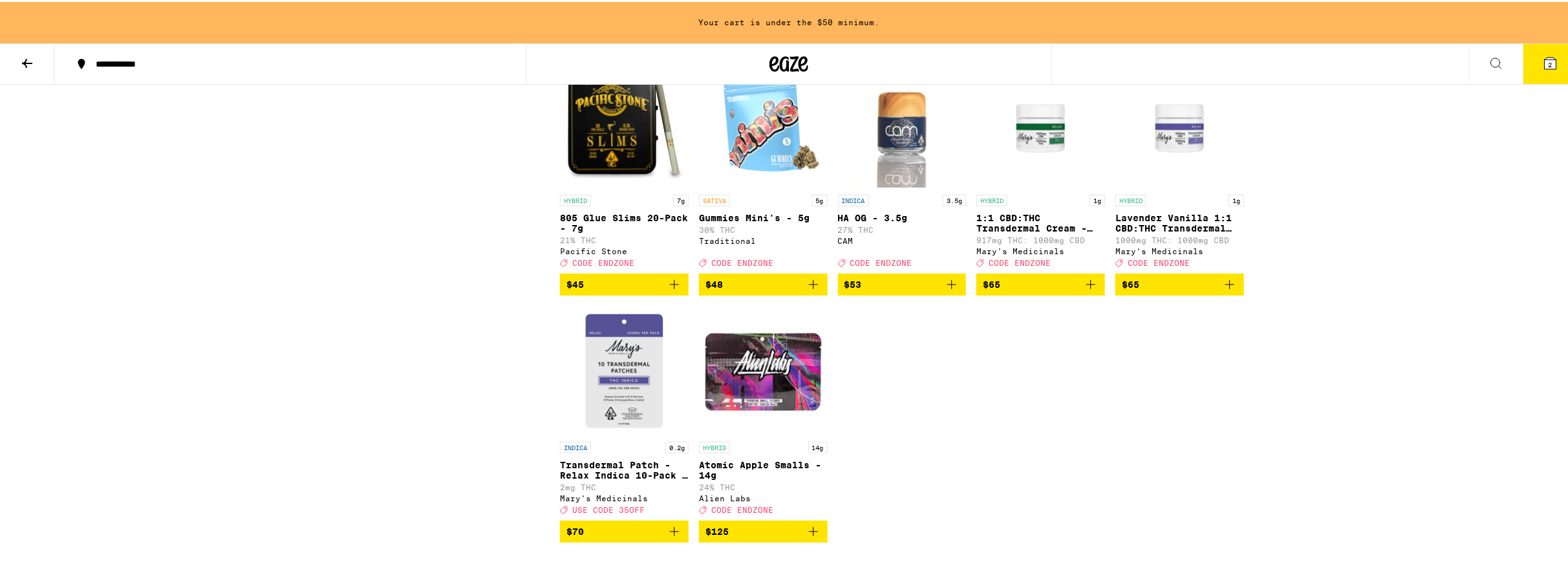
click at [1196, 186] on img "Open page for Lavender Vanilla 1:1 CBD:THC Transdermal Cream - 1000mg from Mary…" at bounding box center [1179, 121] width 129 height 130
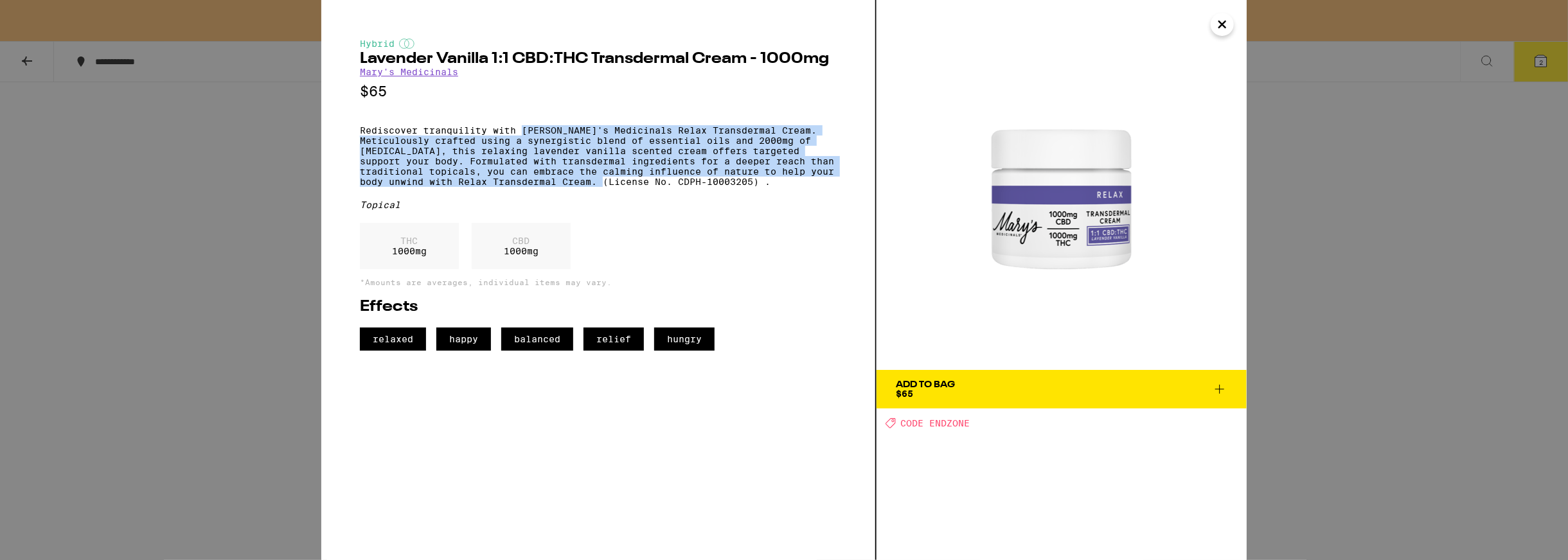
drag, startPoint x: 651, startPoint y: 192, endPoint x: 525, endPoint y: 138, distance: 137.1
click at [525, 138] on p "Rediscover tranquility with [PERSON_NAME]'s Medicinals Relax Transdermal Cream.…" at bounding box center [598, 155] width 477 height 61
click at [525, 139] on p "Rediscover tranquility with [PERSON_NAME]'s Medicinals Relax Transdermal Cream.…" at bounding box center [598, 155] width 477 height 61
drag, startPoint x: 525, startPoint y: 139, endPoint x: 611, endPoint y: 190, distance: 100.0
click at [611, 187] on p "Rediscover tranquility with [PERSON_NAME]'s Medicinals Relax Transdermal Cream.…" at bounding box center [598, 155] width 477 height 61
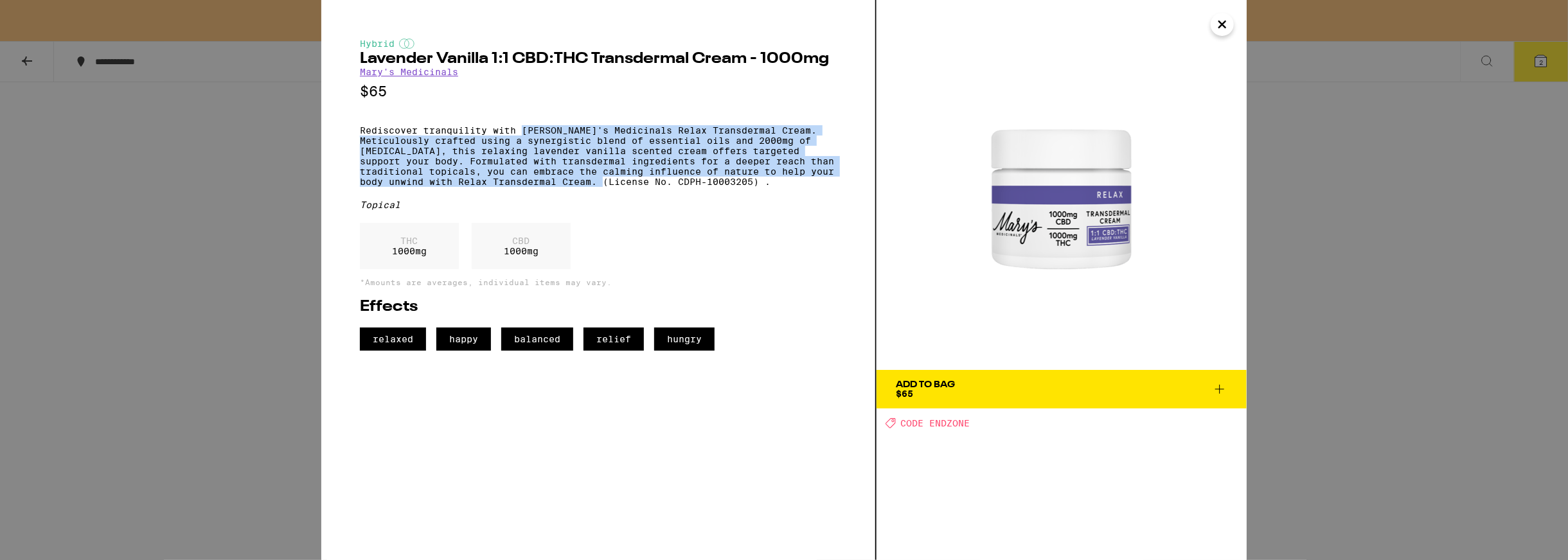
click at [611, 187] on p "Rediscover tranquility with [PERSON_NAME]'s Medicinals Relax Transdermal Cream.…" at bounding box center [598, 155] width 477 height 61
drag, startPoint x: 611, startPoint y: 190, endPoint x: 436, endPoint y: 129, distance: 185.3
click at [436, 129] on p "Rediscover tranquility with [PERSON_NAME]'s Medicinals Relax Transdermal Cream.…" at bounding box center [598, 155] width 477 height 61
drag, startPoint x: 436, startPoint y: 129, endPoint x: 588, endPoint y: 193, distance: 164.9
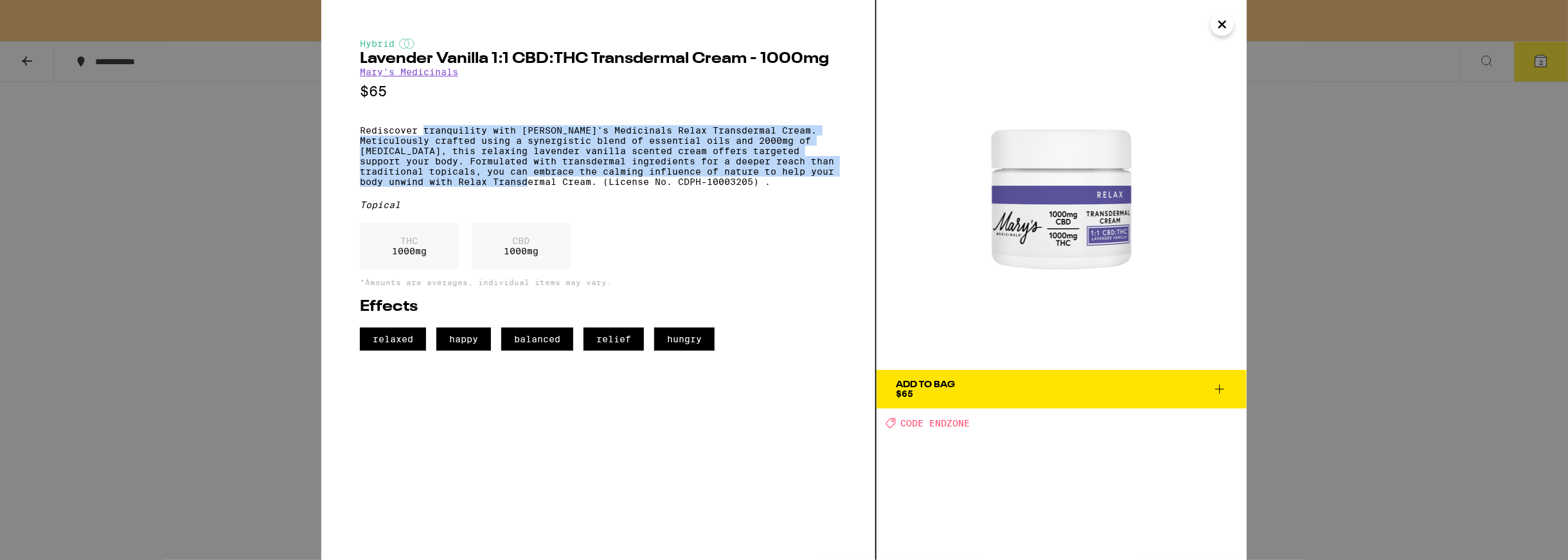
click at [588, 187] on p "Rediscover tranquility with [PERSON_NAME]'s Medicinals Relax Transdermal Cream.…" at bounding box center [598, 155] width 477 height 61
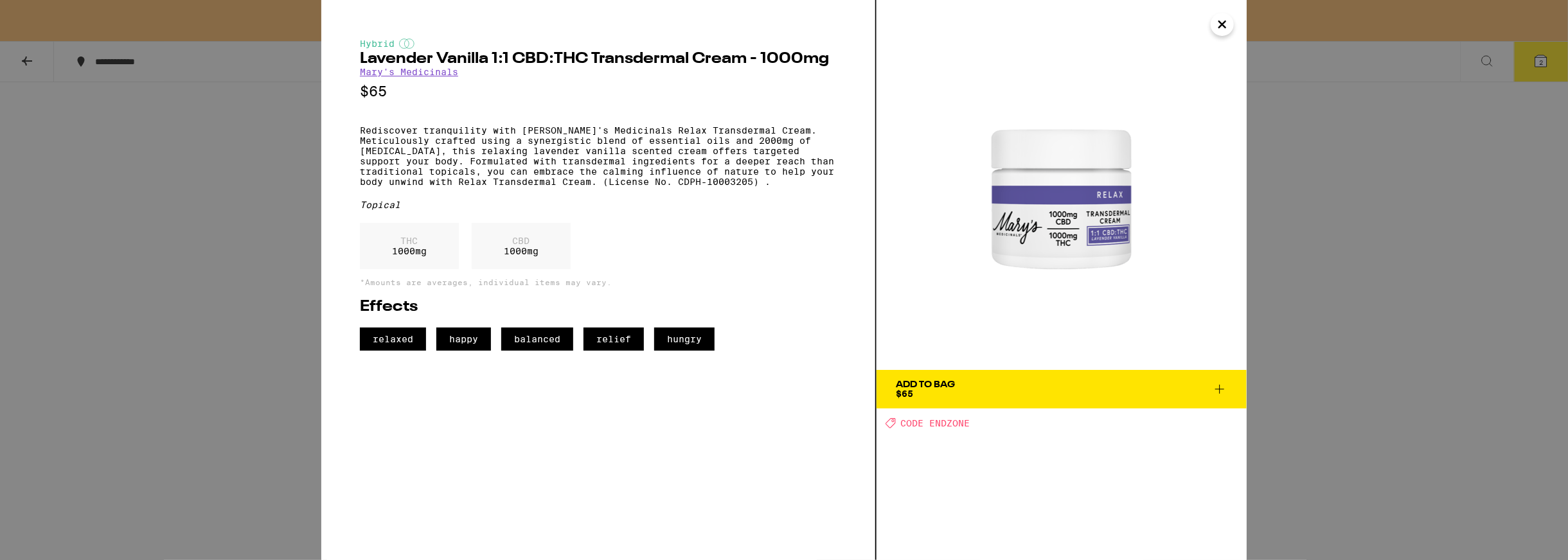
click at [763, 276] on div "THC 1000 mg CBD 1000 mg" at bounding box center [598, 249] width 477 height 53
click at [1223, 30] on icon "Close" at bounding box center [1222, 24] width 16 height 19
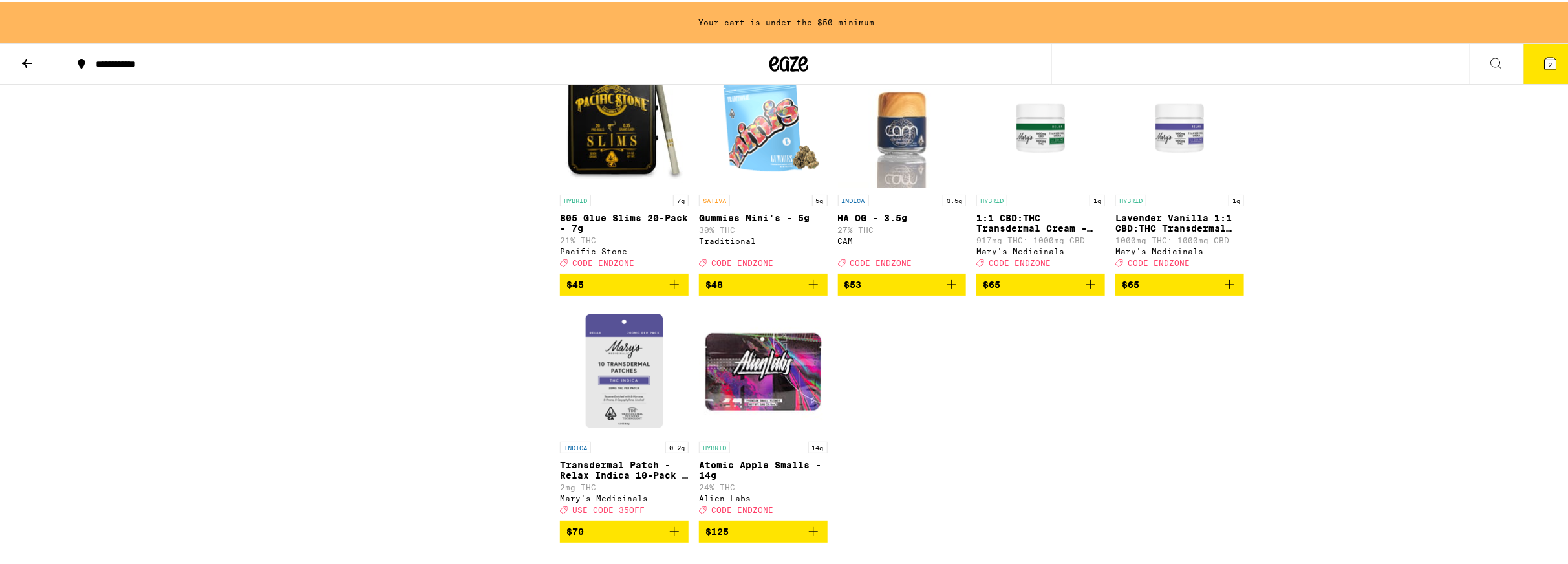
click at [1042, 186] on img "Open page for 1:1 CBD:THC Transdermal Cream - 1000mg from Mary's Medicinals" at bounding box center [1040, 121] width 129 height 130
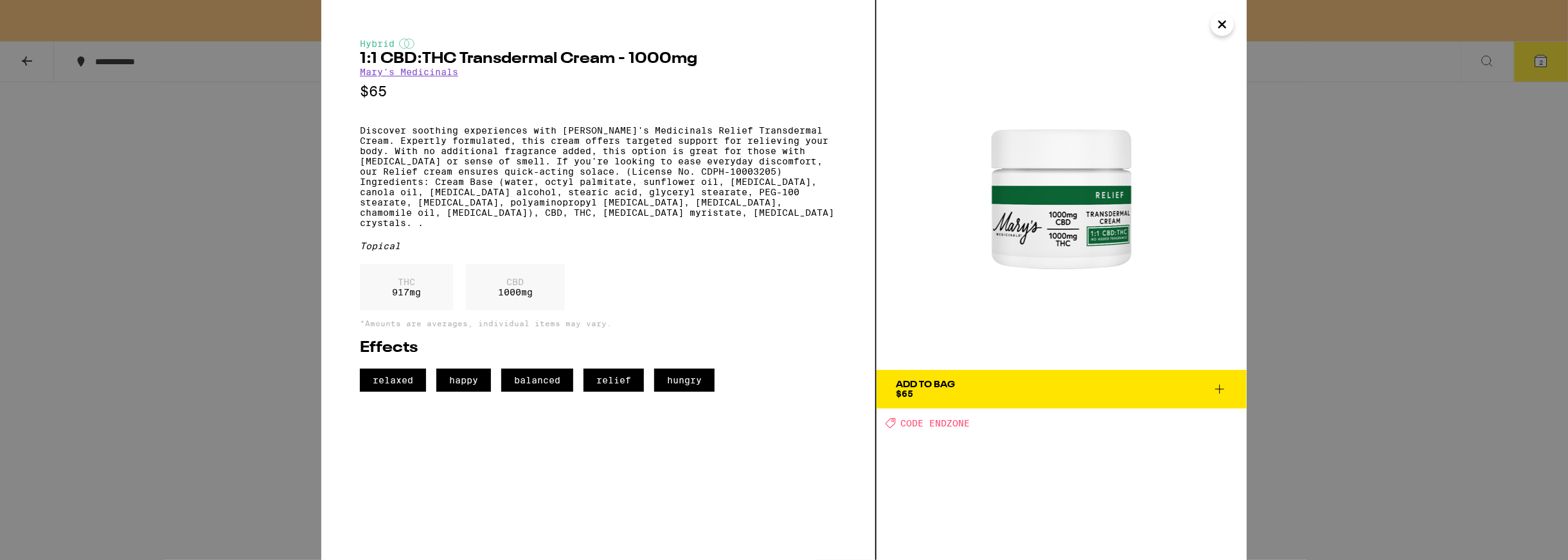
click at [1217, 25] on icon "Close" at bounding box center [1222, 24] width 16 height 19
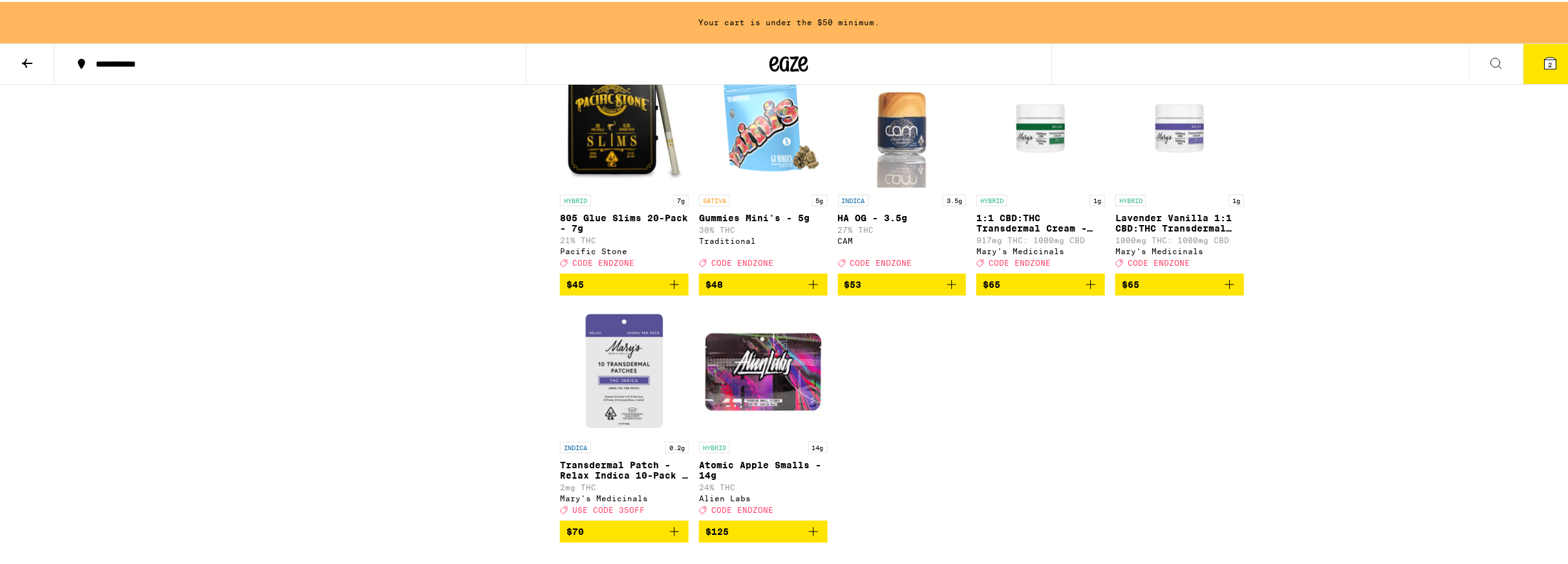
click at [1188, 186] on img "Open page for Lavender Vanilla 1:1 CBD:THC Transdermal Cream - 1000mg from Mary…" at bounding box center [1179, 121] width 129 height 130
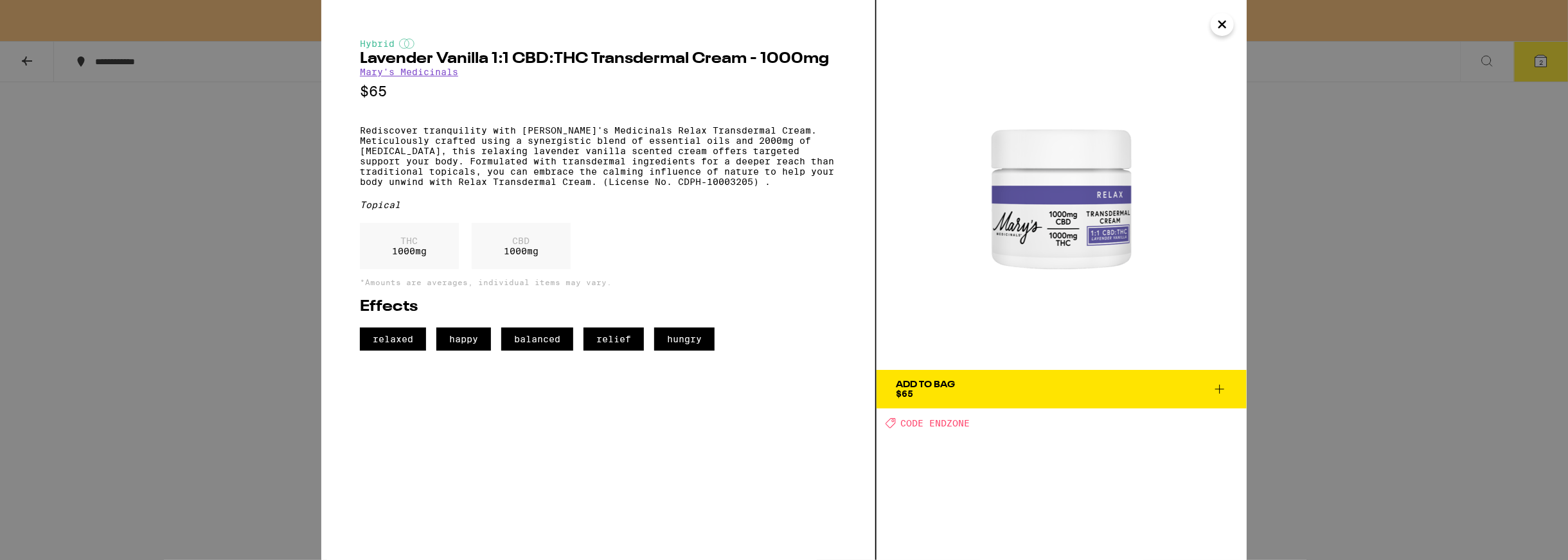
click at [1012, 388] on span "Add To Bag $65" at bounding box center [1061, 389] width 332 height 18
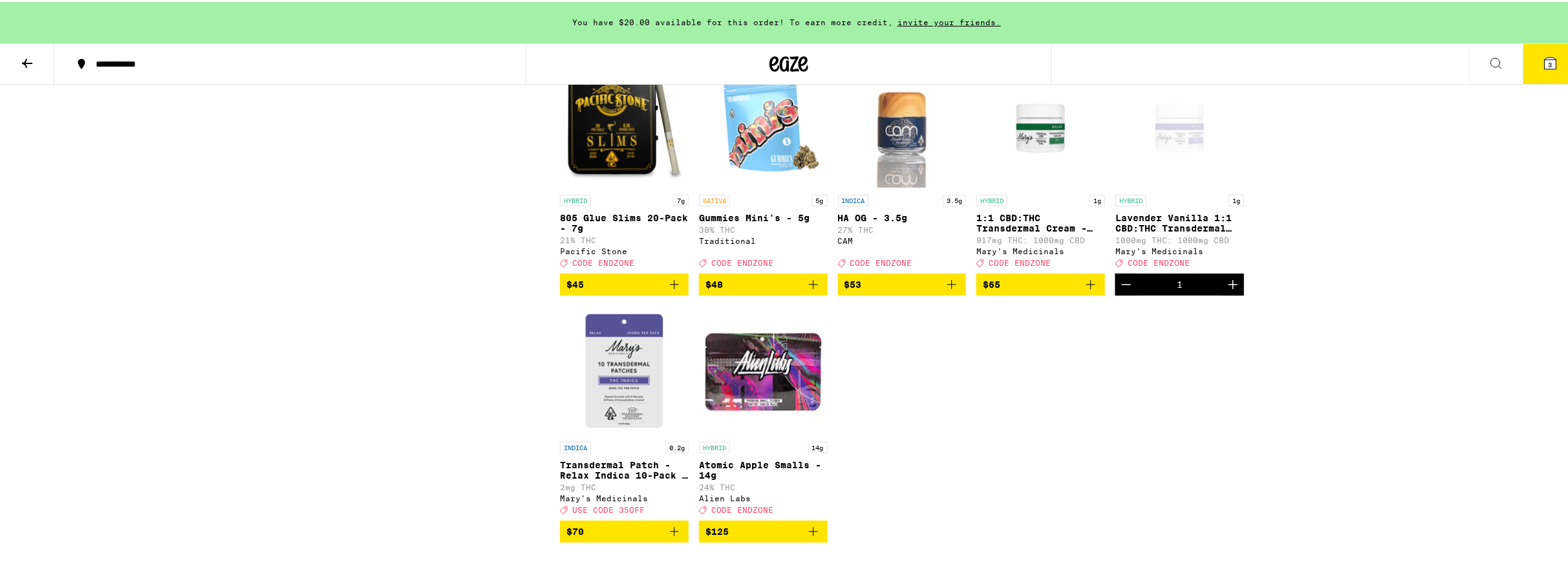
click at [1027, 186] on img "Open page for 1:1 CBD:THC Transdermal Cream - 1000mg from Mary's Medicinals" at bounding box center [1040, 121] width 129 height 130
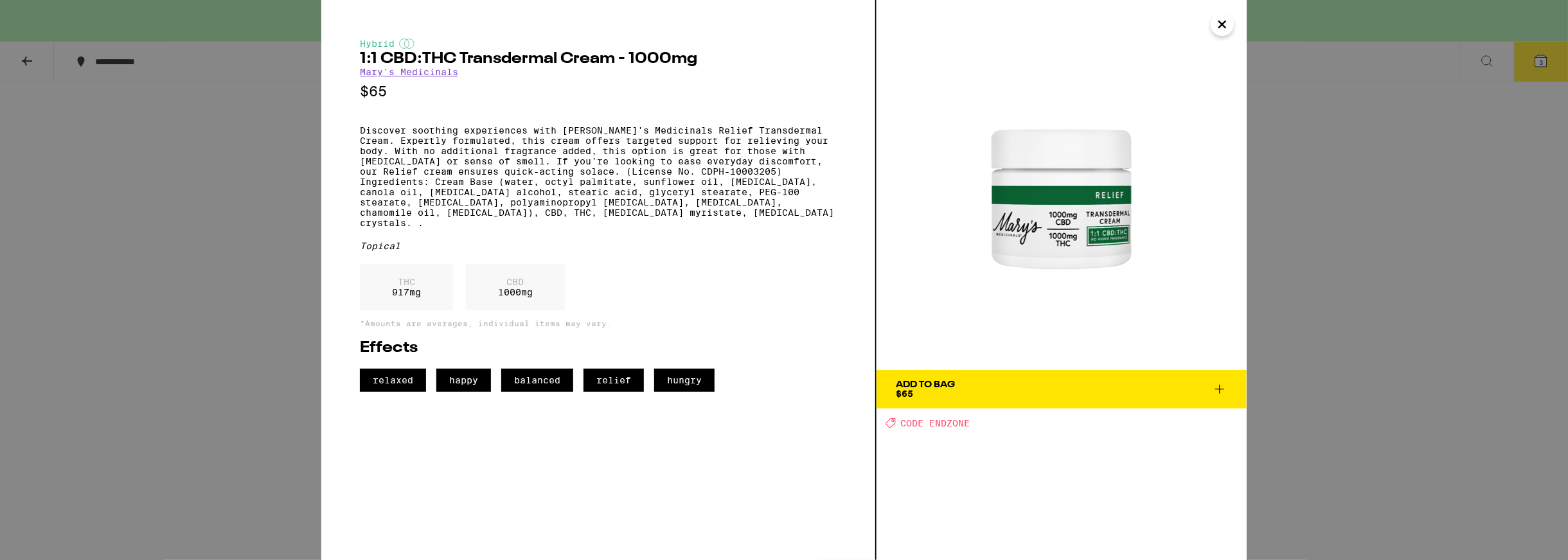
click at [1228, 24] on icon "Close" at bounding box center [1222, 24] width 16 height 19
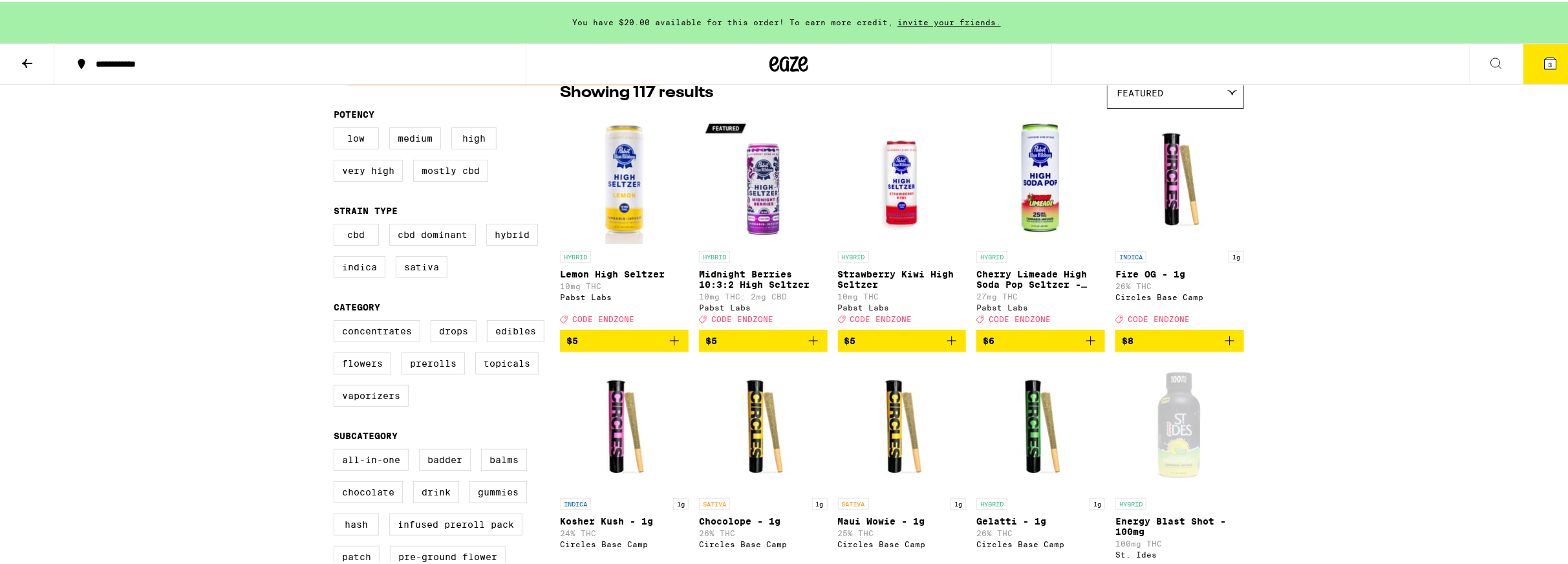
scroll to position [130, 0]
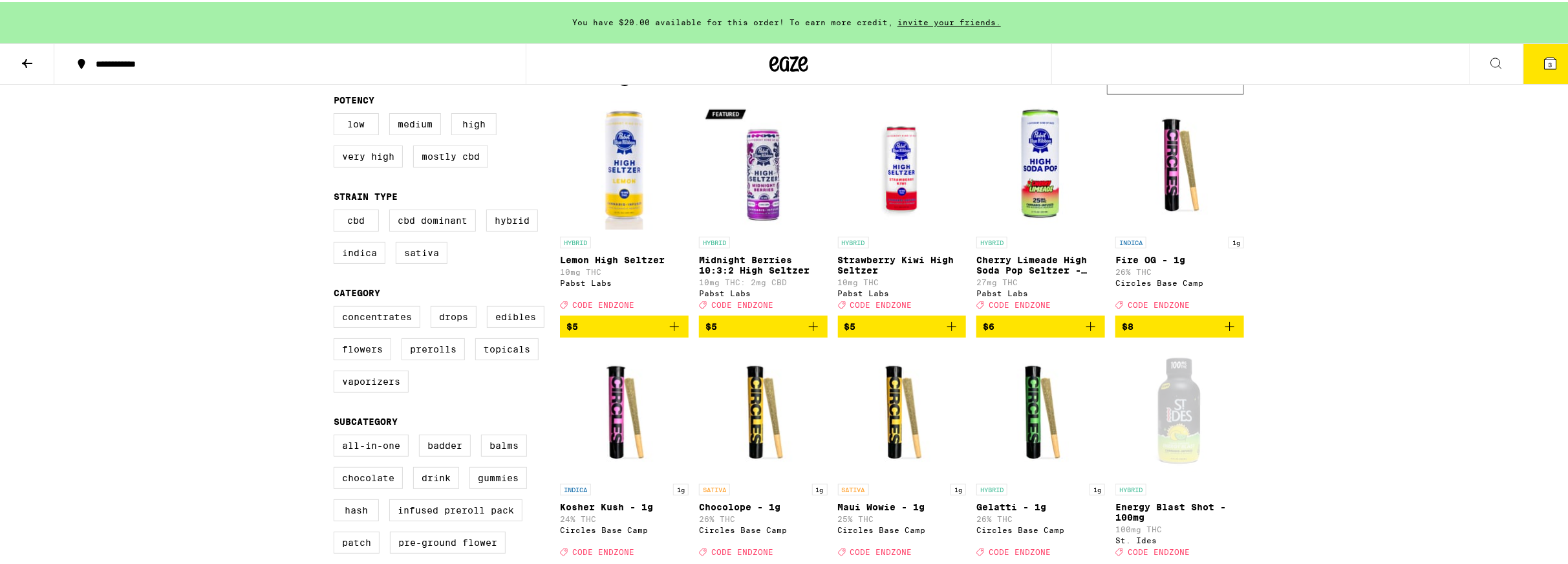
click at [1046, 203] on img "Open page for Cherry Limeade High Soda Pop Seltzer - 25mg from Pabst Labs" at bounding box center [1040, 164] width 129 height 130
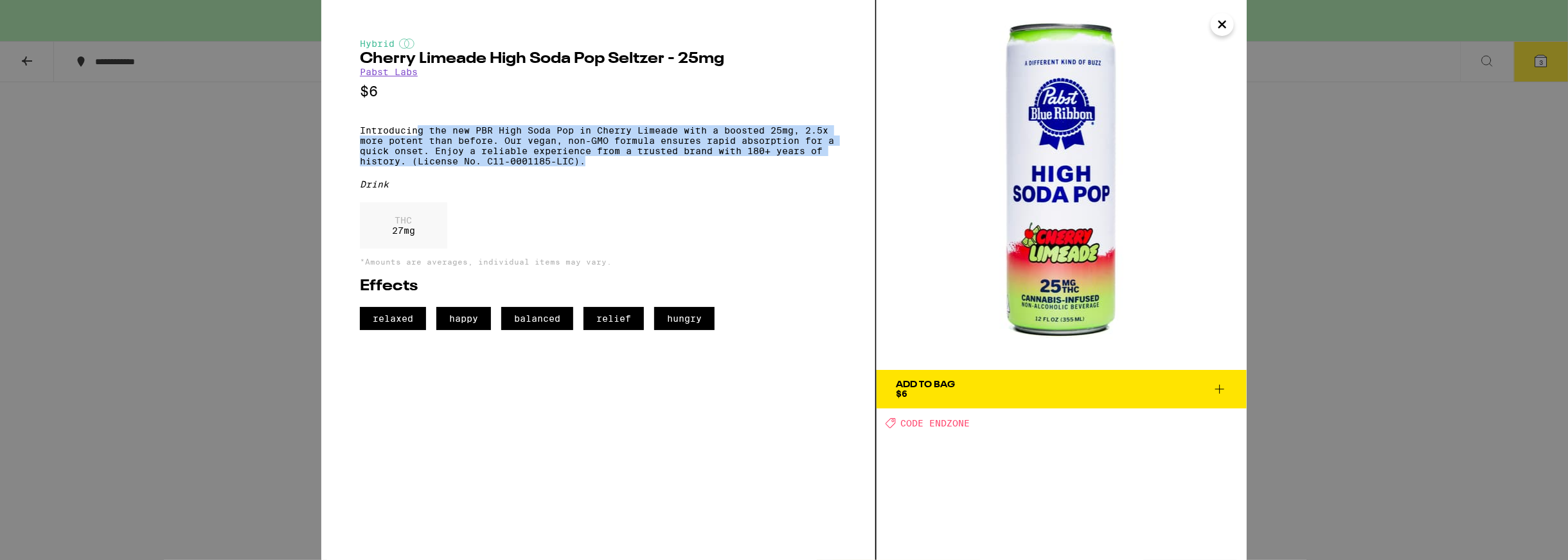
drag, startPoint x: 667, startPoint y: 173, endPoint x: 420, endPoint y: 141, distance: 249.1
click at [420, 141] on p "Introducing the new PBR High Soda Pop in Cherry Limeade with a boosted 25mg, 2.…" at bounding box center [598, 146] width 477 height 41
drag, startPoint x: 420, startPoint y: 141, endPoint x: 448, endPoint y: 170, distance: 40.3
click at [448, 166] on p "Introducing the new PBR High Soda Pop in Cherry Limeade with a boosted 25mg, 2.…" at bounding box center [598, 146] width 477 height 41
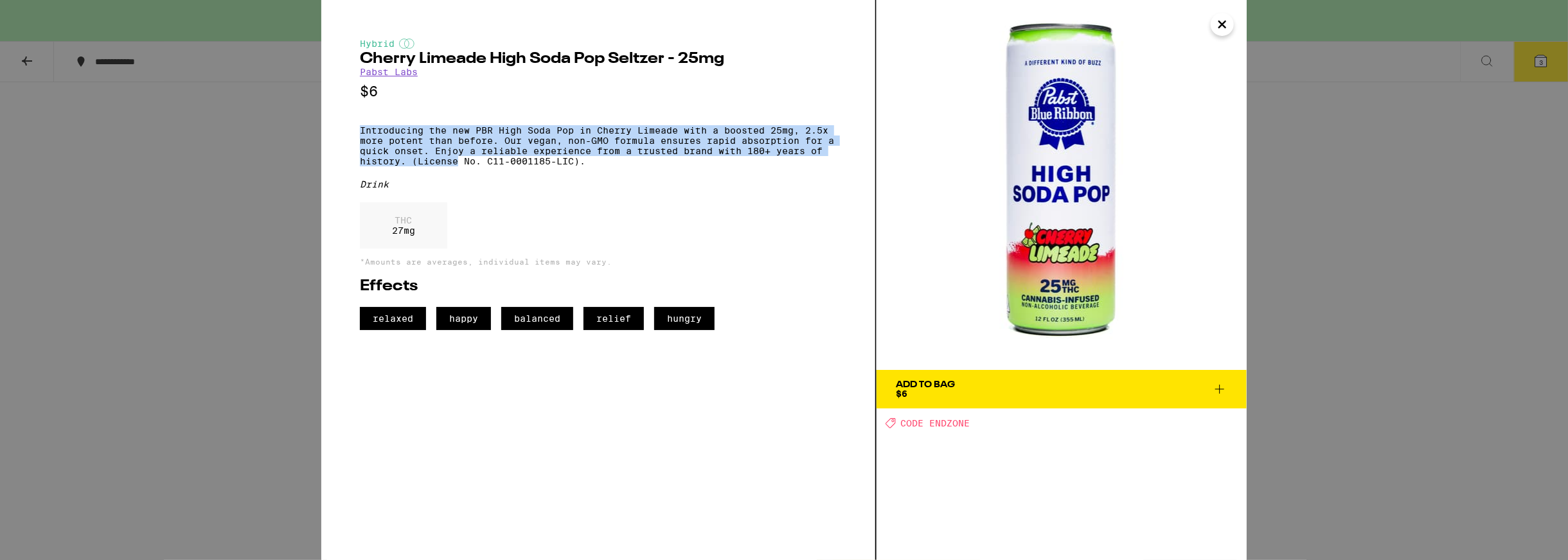
click at [448, 166] on p "Introducing the new PBR High Soda Pop in Cherry Limeade with a boosted 25mg, 2.…" at bounding box center [598, 146] width 477 height 41
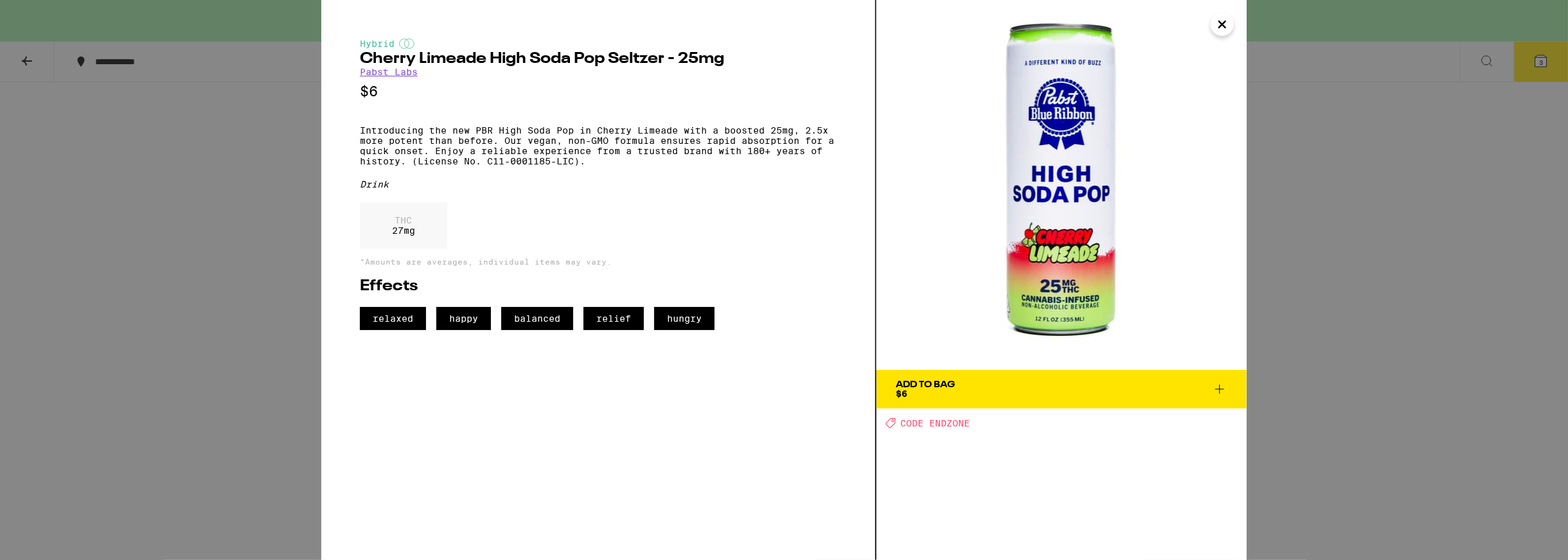
click at [650, 189] on div "Drink" at bounding box center [598, 184] width 477 height 10
click at [949, 395] on div "Add To Bag $6" at bounding box center [925, 389] width 59 height 18
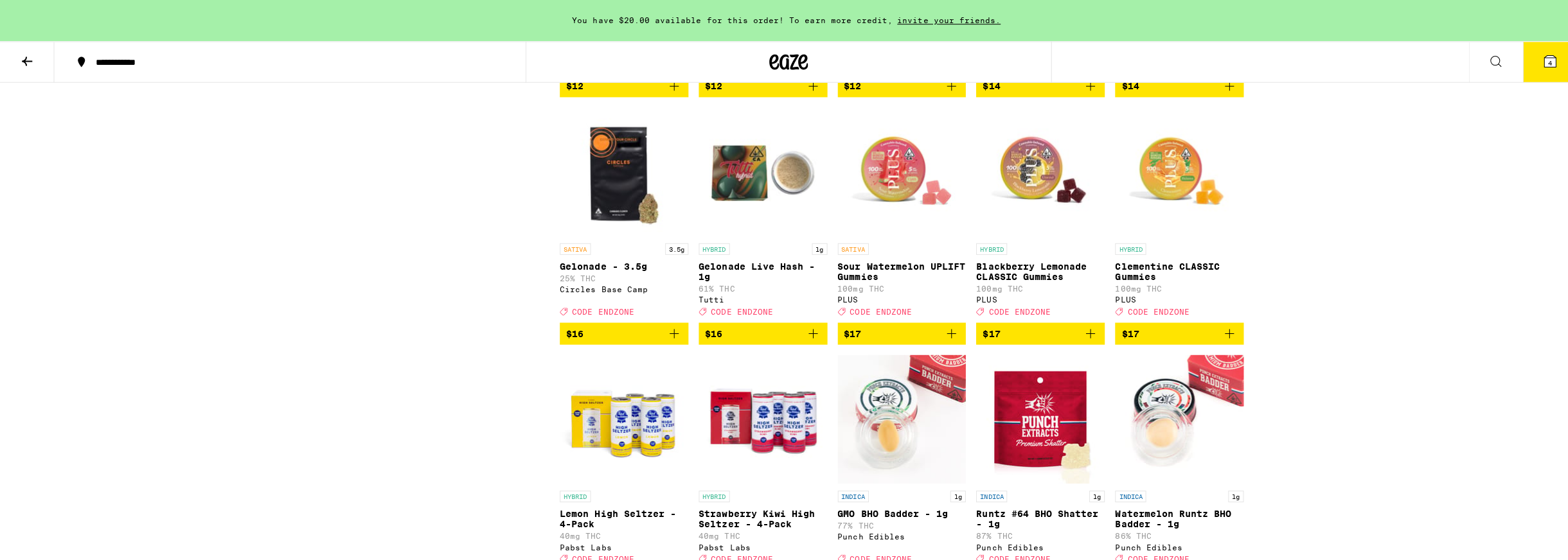
scroll to position [1349, 0]
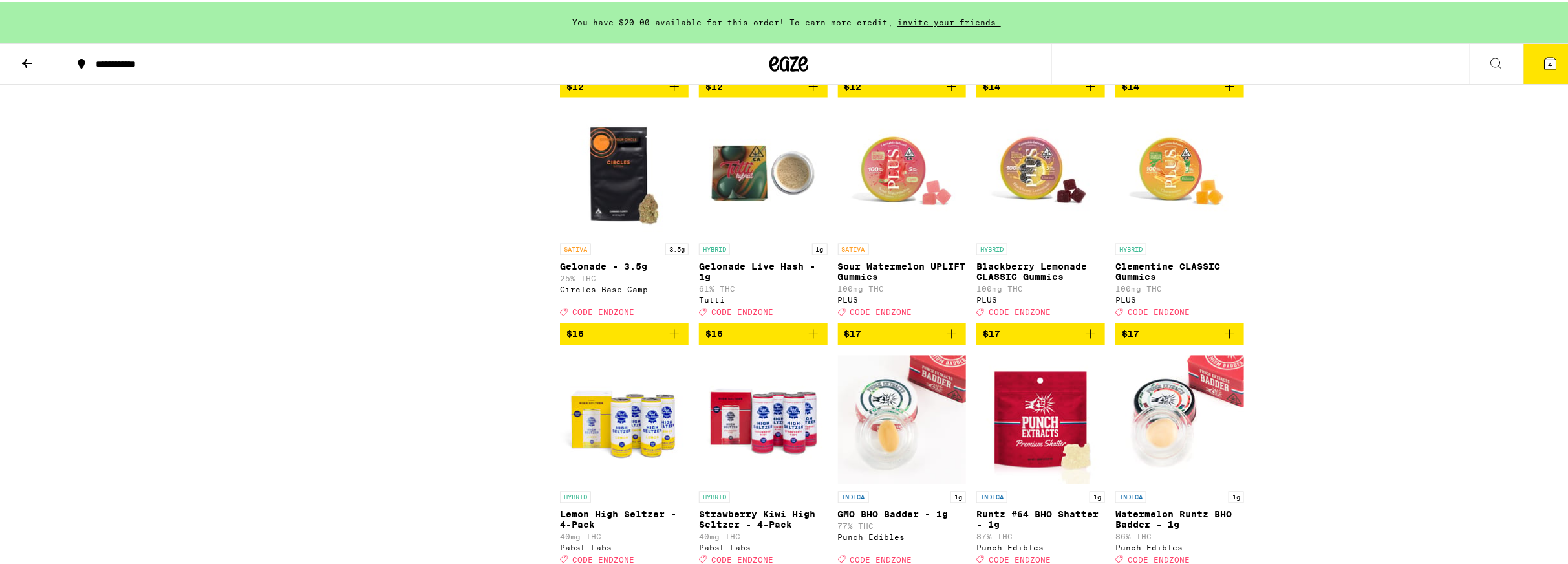
click at [1552, 45] on button "4" at bounding box center [1550, 62] width 54 height 40
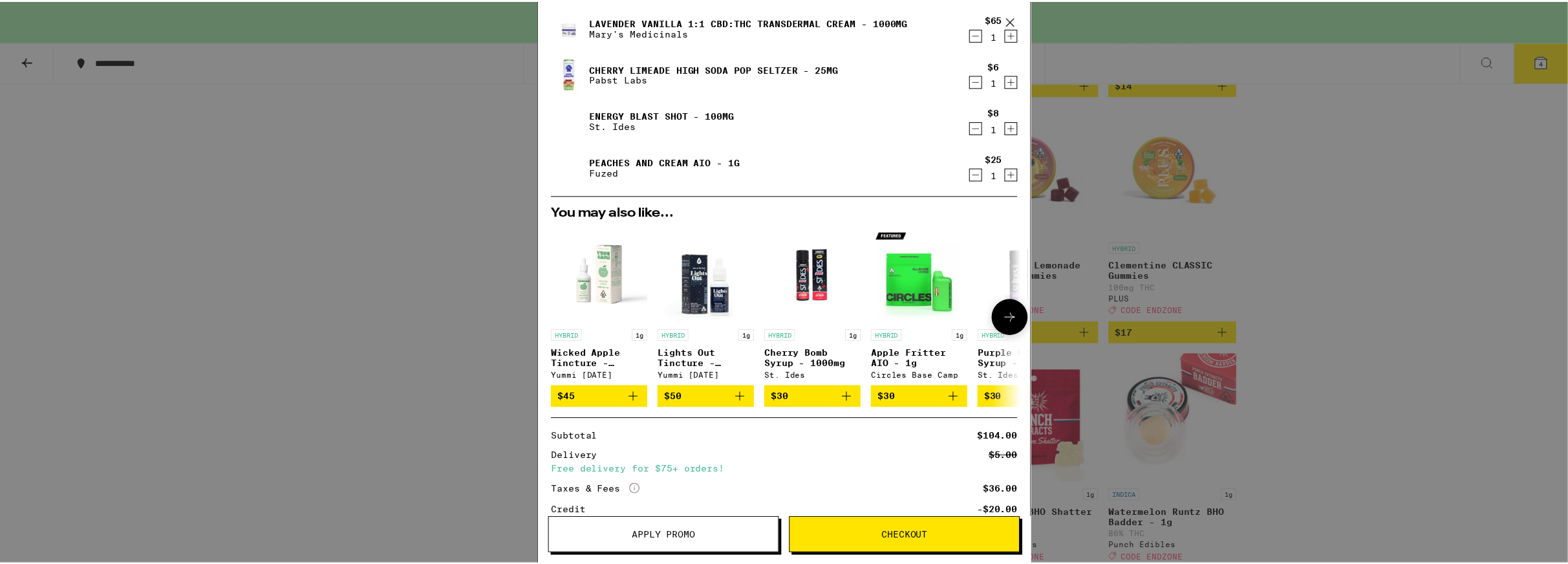
scroll to position [174, 0]
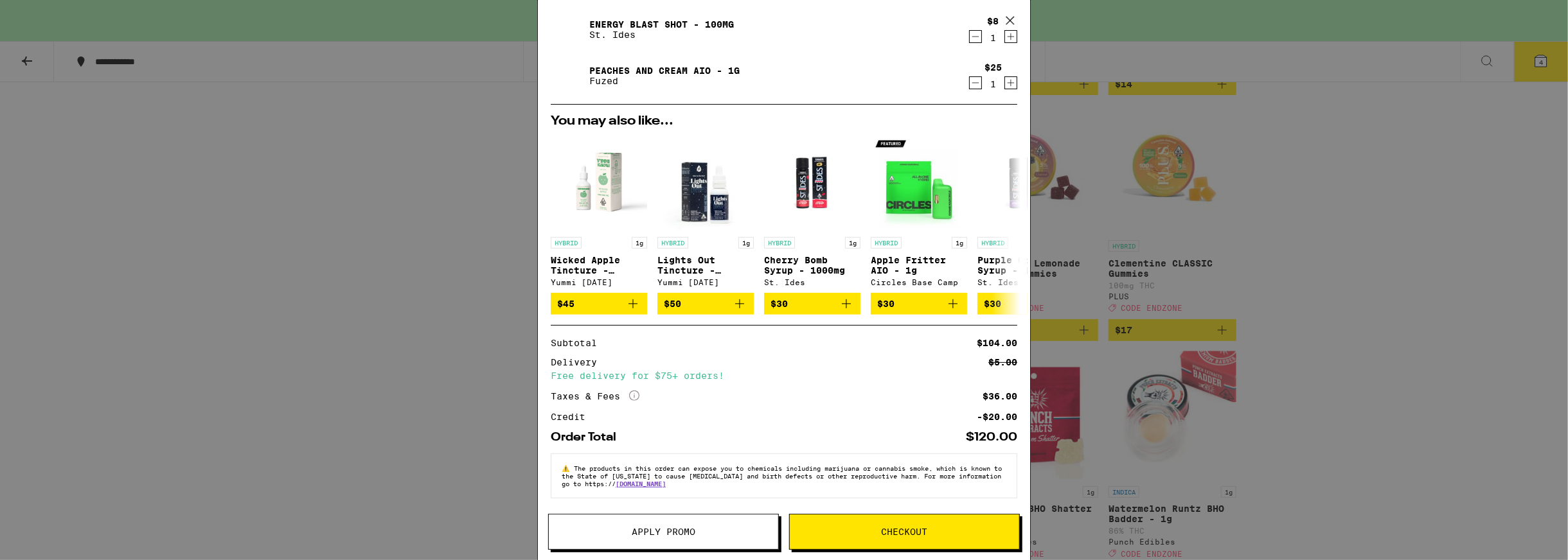
click at [655, 533] on span "Apply Promo" at bounding box center [664, 532] width 64 height 9
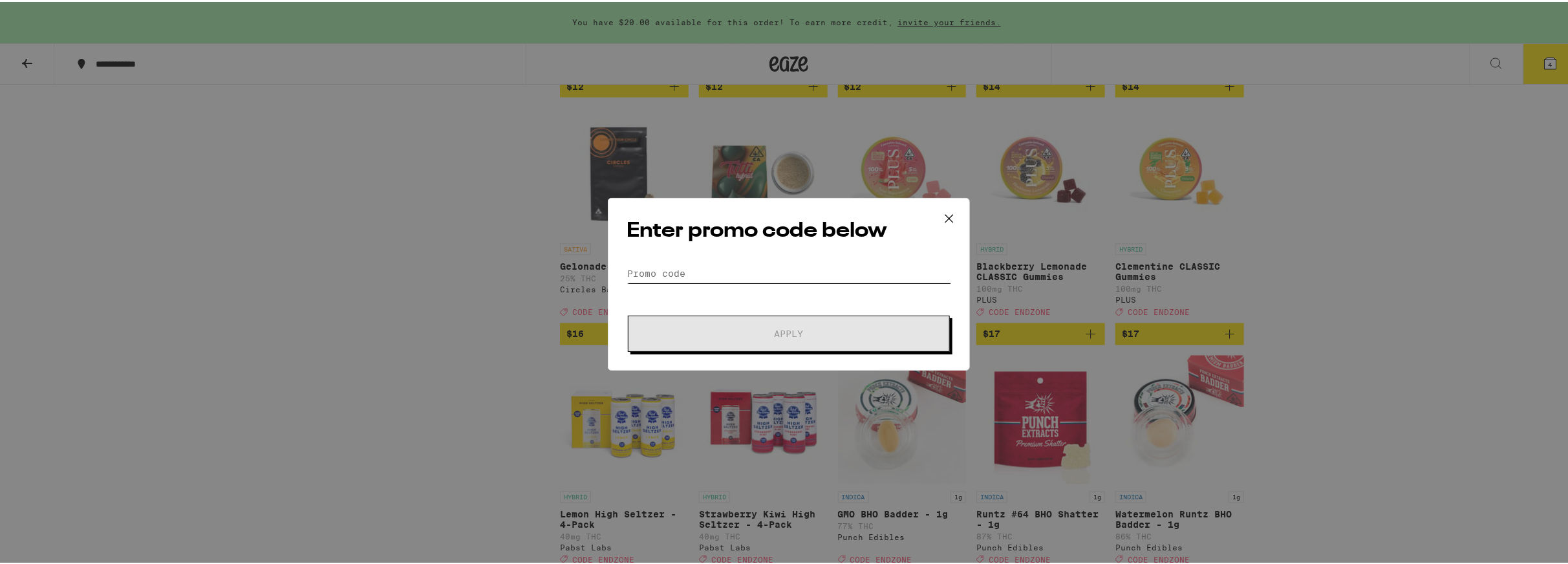
click at [715, 275] on input "Promo Code" at bounding box center [788, 272] width 325 height 19
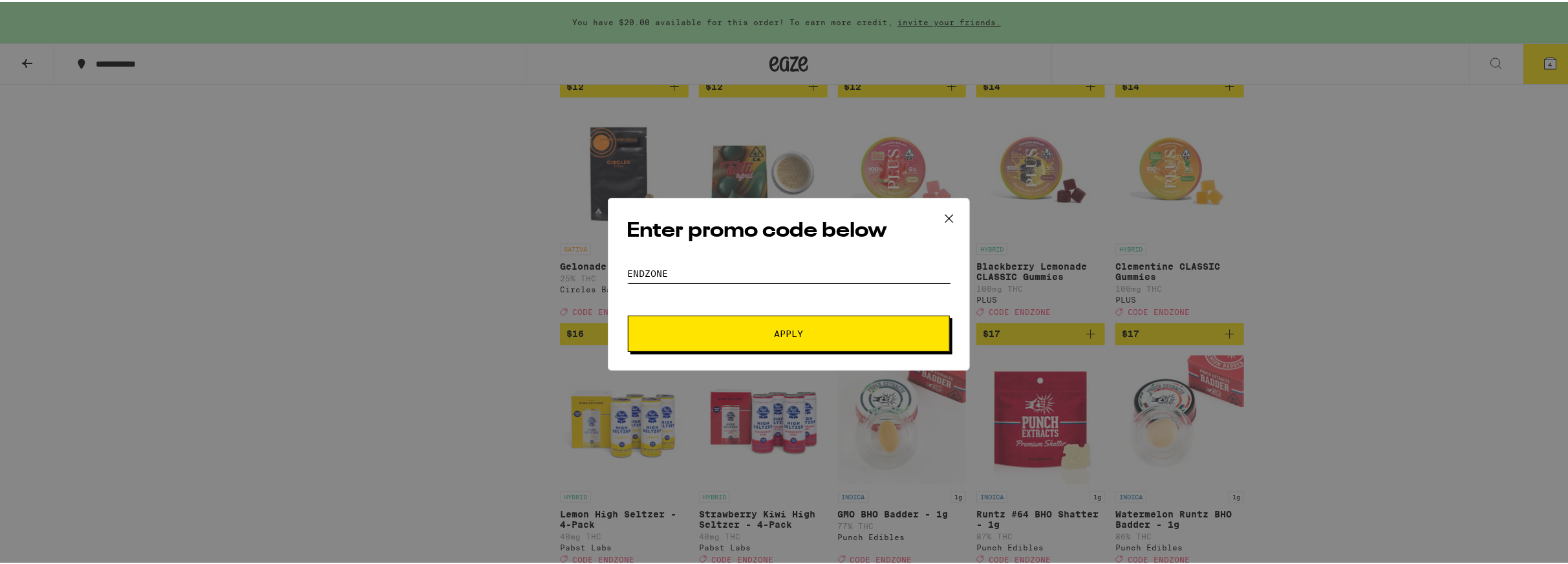
type input "endzone"
click at [768, 340] on button "Apply" at bounding box center [788, 332] width 322 height 37
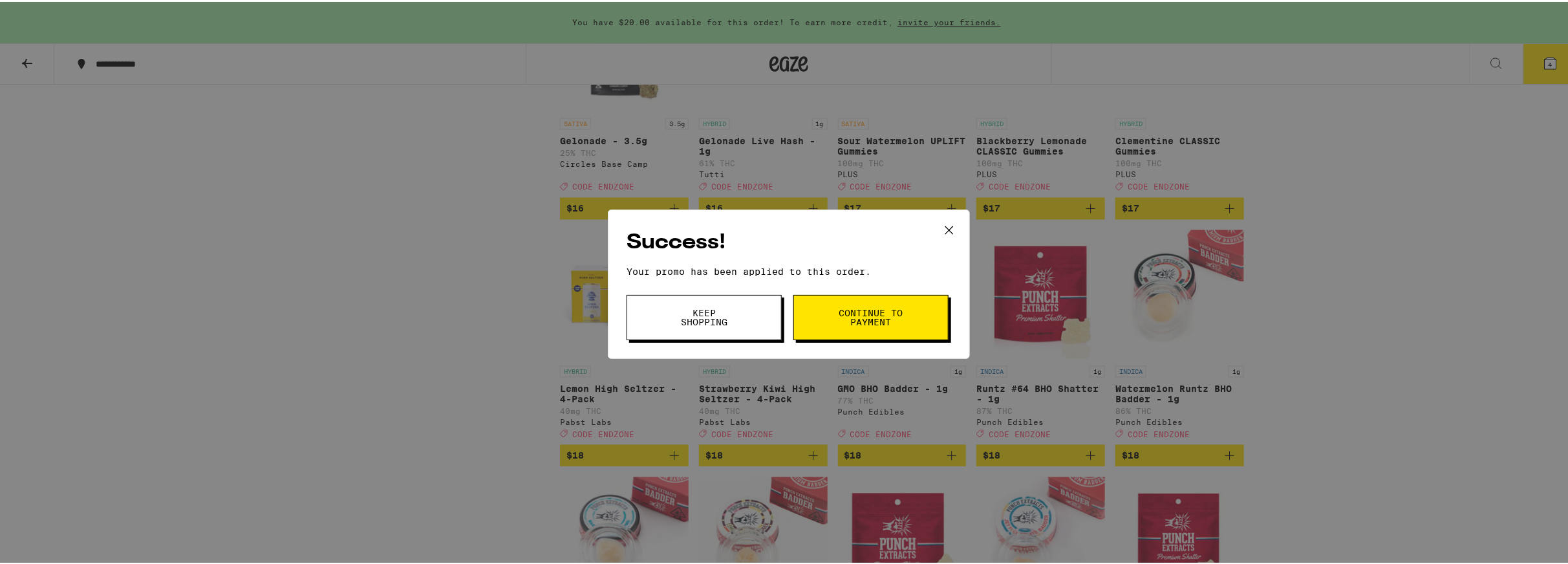
scroll to position [1488, 0]
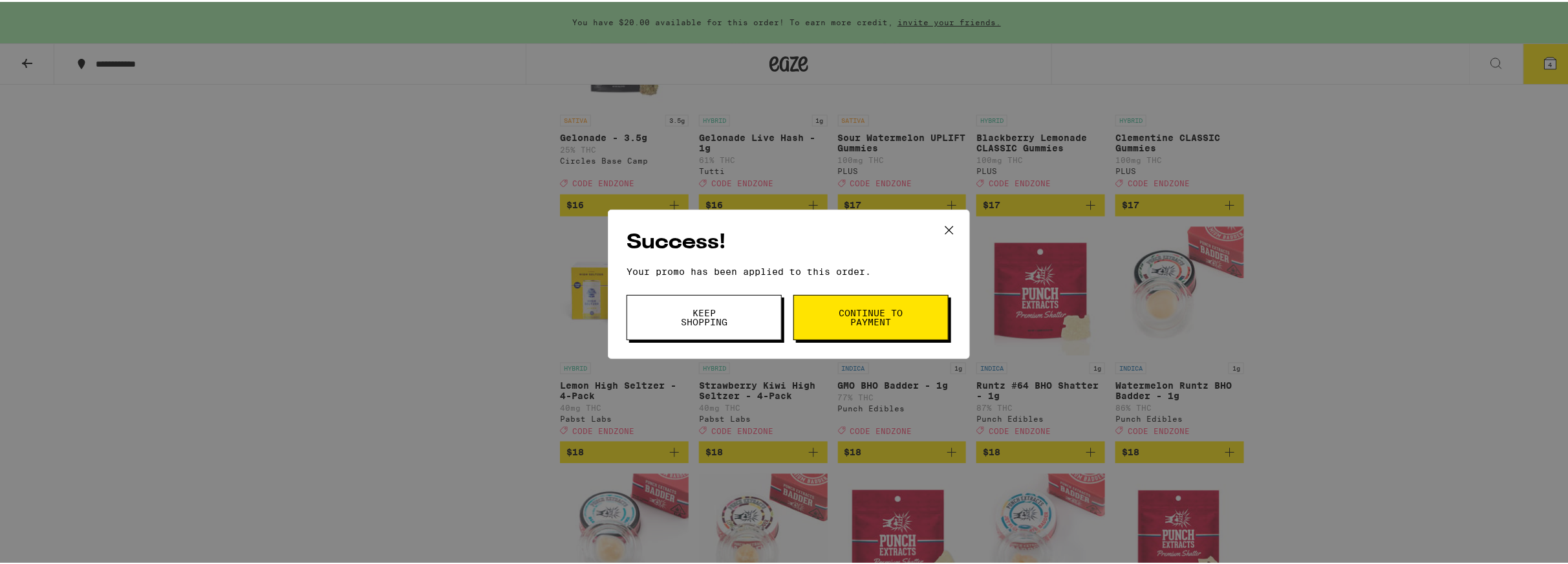
click at [946, 232] on icon at bounding box center [949, 228] width 19 height 19
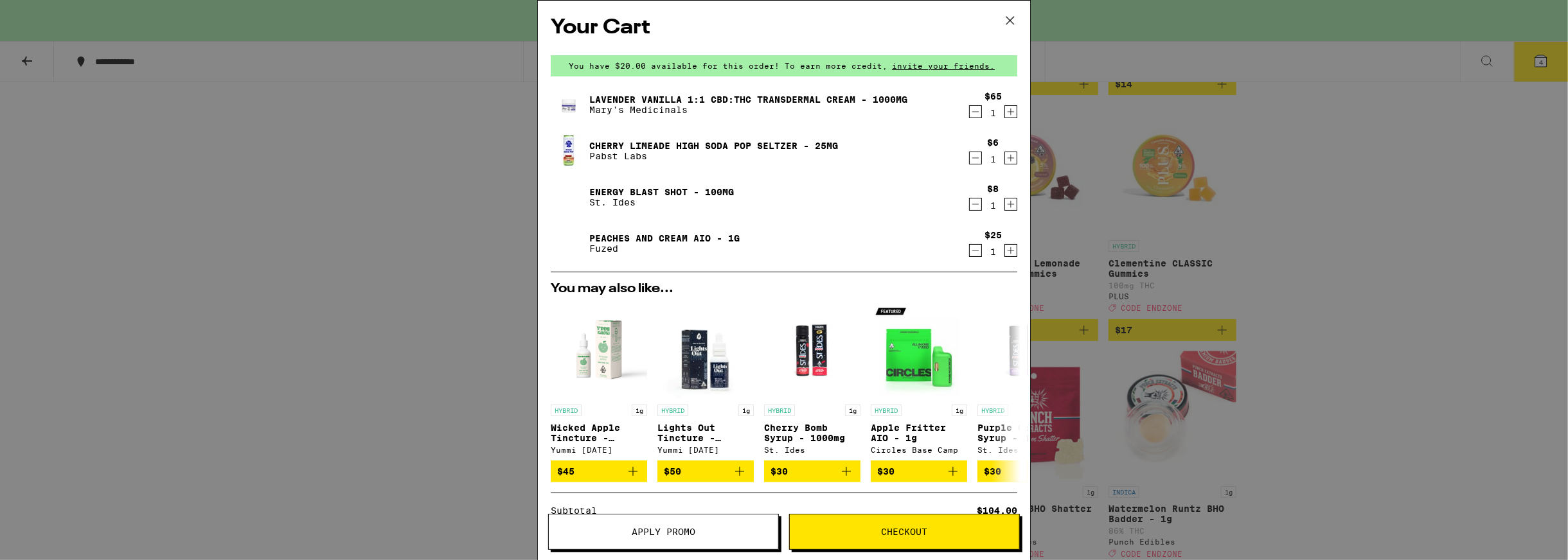
click at [1007, 24] on icon at bounding box center [1010, 21] width 19 height 19
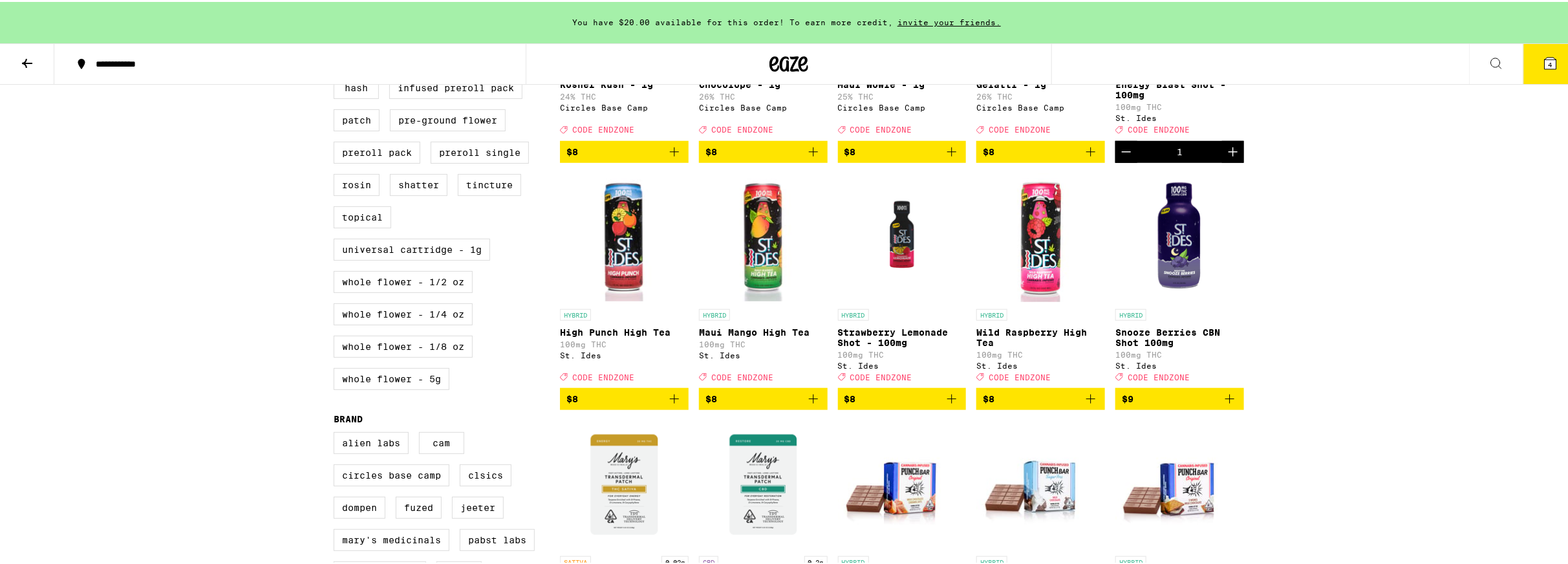
scroll to position [323, 0]
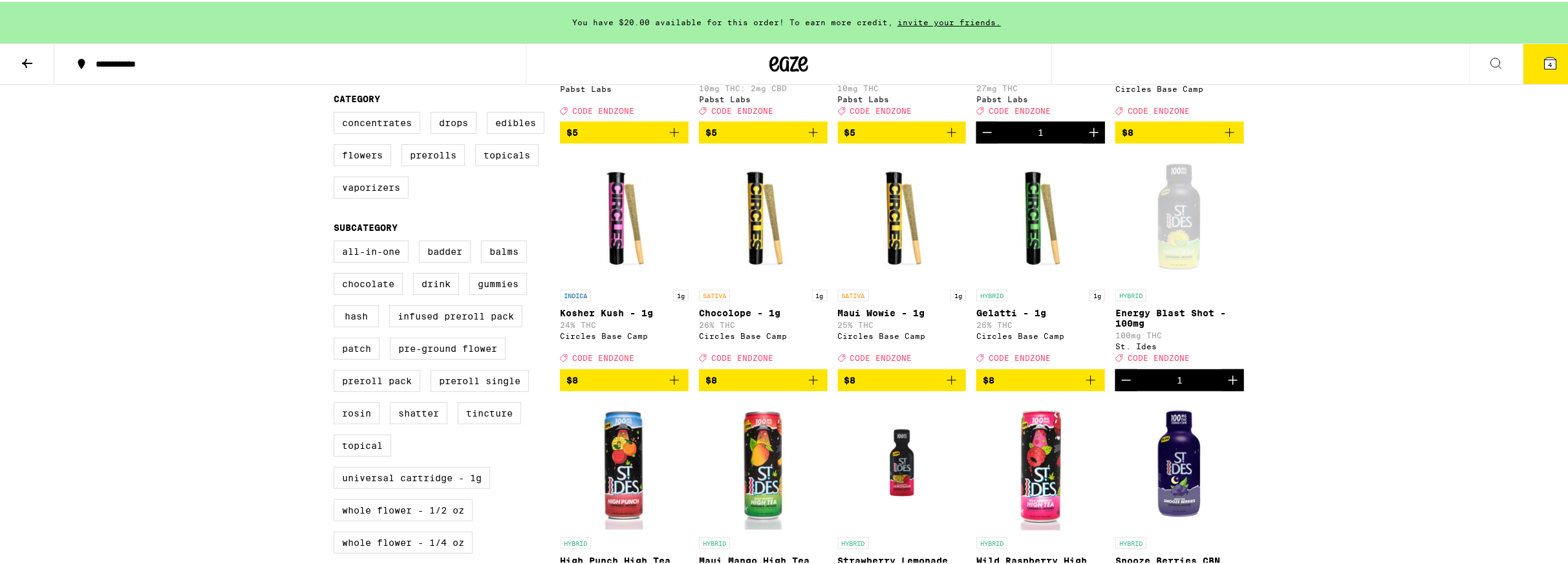
click at [1543, 60] on icon at bounding box center [1550, 61] width 16 height 16
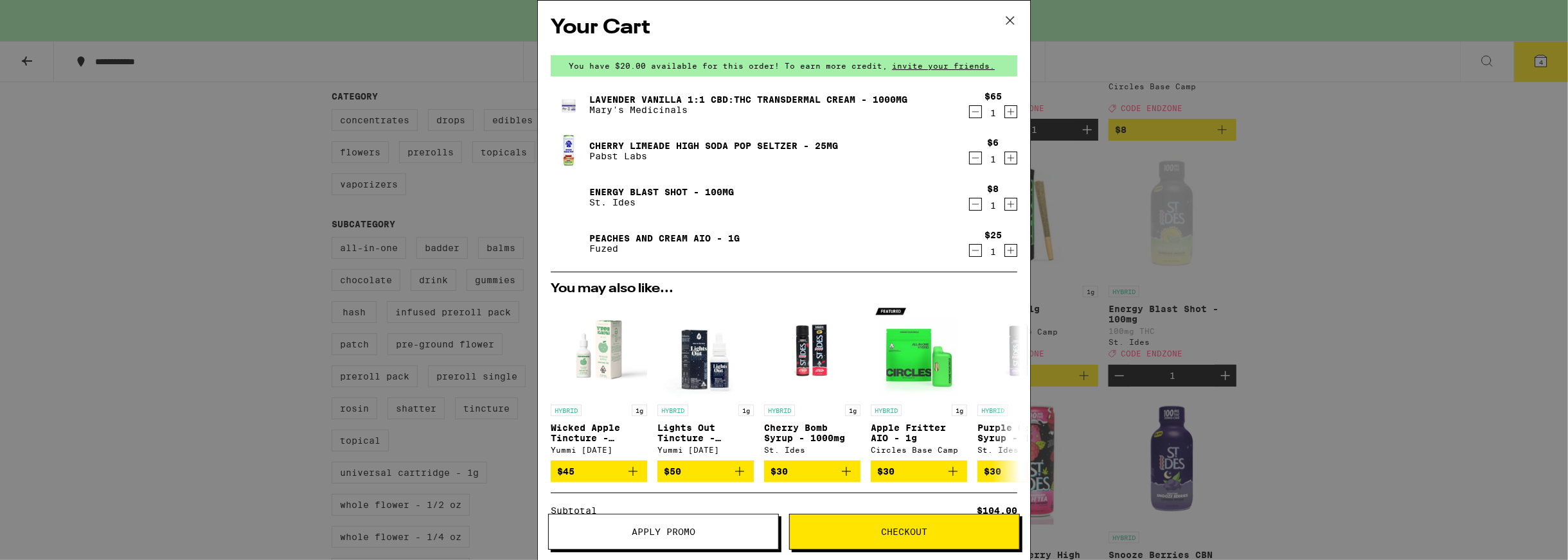
drag, startPoint x: 1008, startPoint y: 24, endPoint x: 1567, endPoint y: 121, distance: 567.4
click at [1008, 24] on icon at bounding box center [1010, 21] width 19 height 19
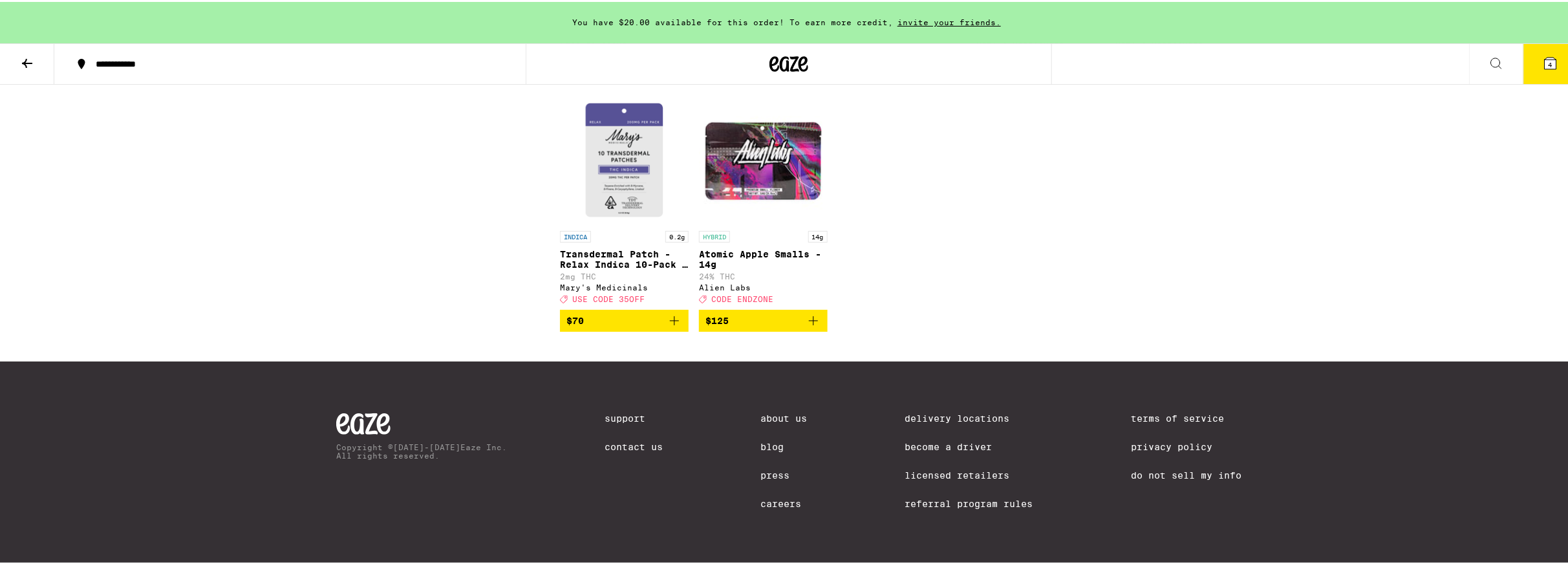
scroll to position [5936, 0]
click at [640, 215] on img "Open page for Transdermal Patch - Relax Indica 10-Pack - 200mg from Mary's Medi…" at bounding box center [624, 158] width 129 height 130
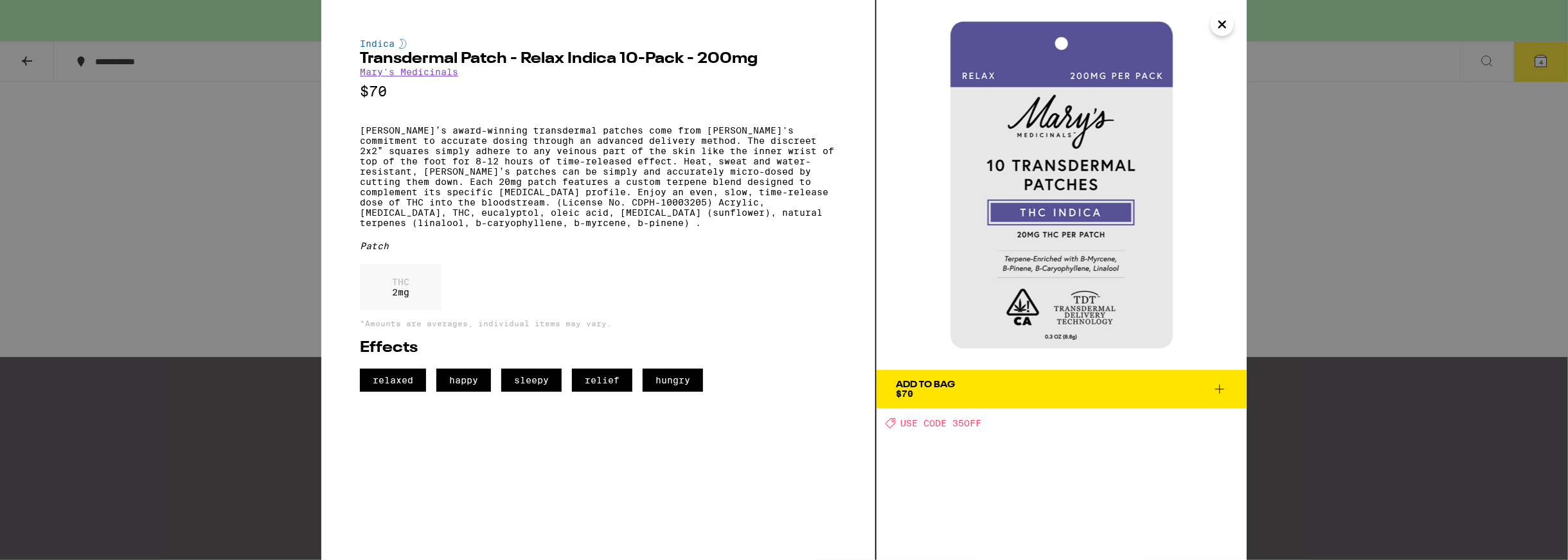
click at [1217, 24] on icon "Close" at bounding box center [1222, 24] width 16 height 19
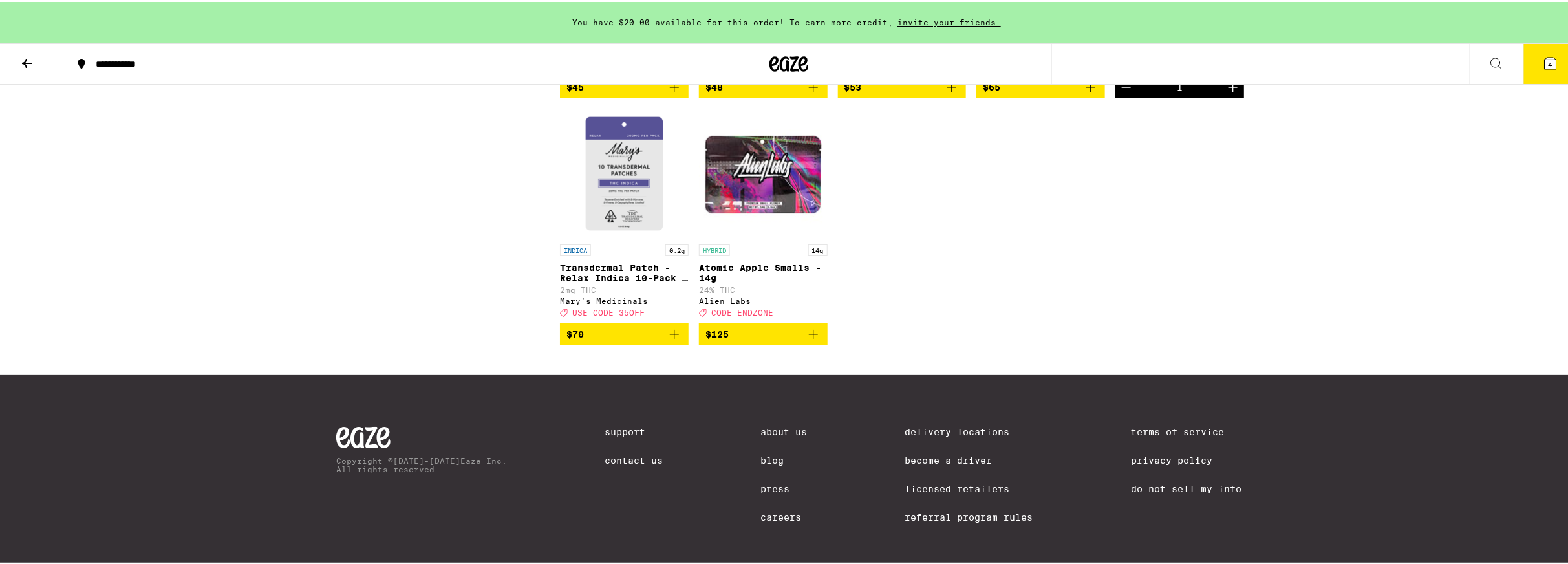
scroll to position [5612, 0]
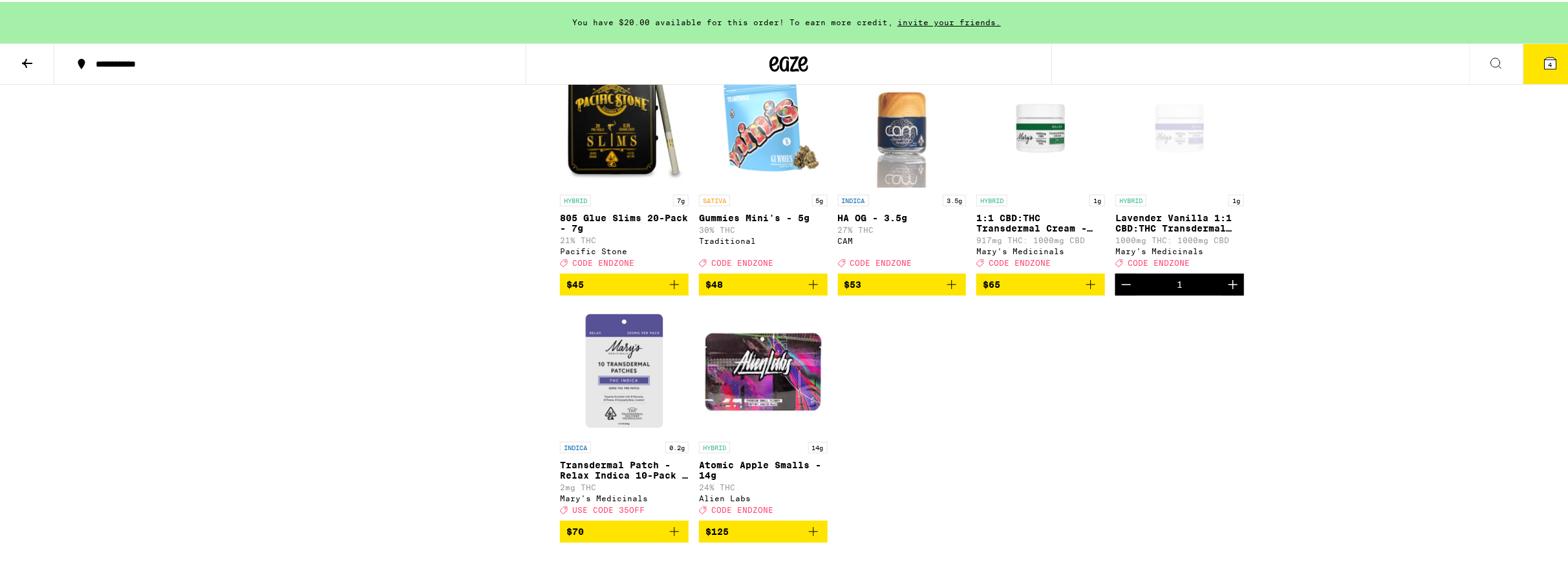
click at [1175, 186] on div "Open page for Lavender Vanilla 1:1 CBD:THC Transdermal Cream - 1000mg from Mary…" at bounding box center [1179, 121] width 129 height 130
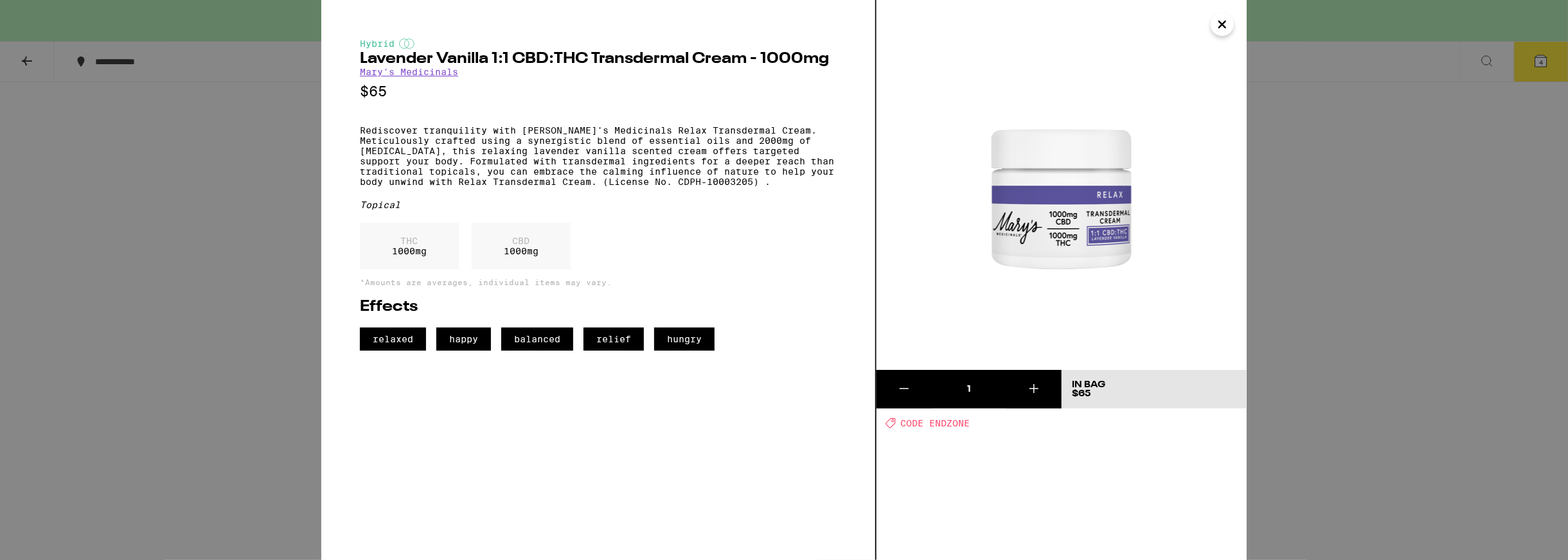
click at [1222, 26] on icon "Close" at bounding box center [1222, 24] width 7 height 7
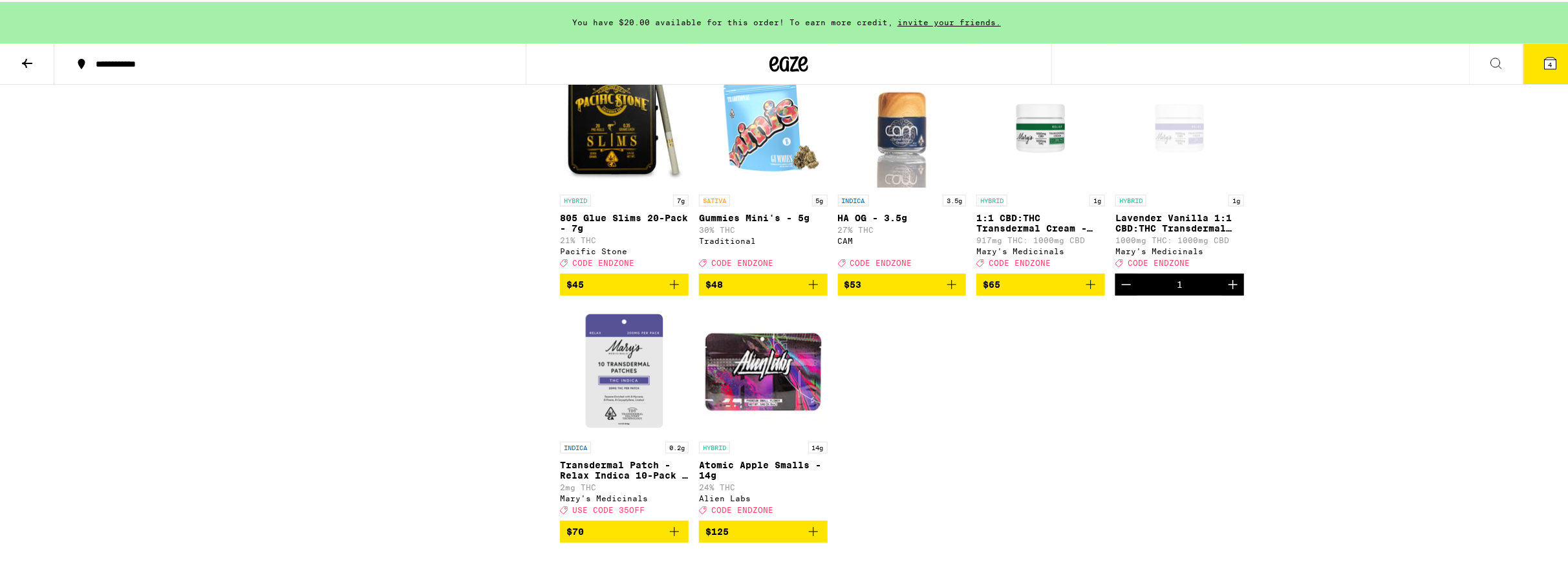
click at [1189, 186] on div "Open page for Lavender Vanilla 1:1 CBD:THC Transdermal Cream - 1000mg from Mary…" at bounding box center [1179, 121] width 129 height 130
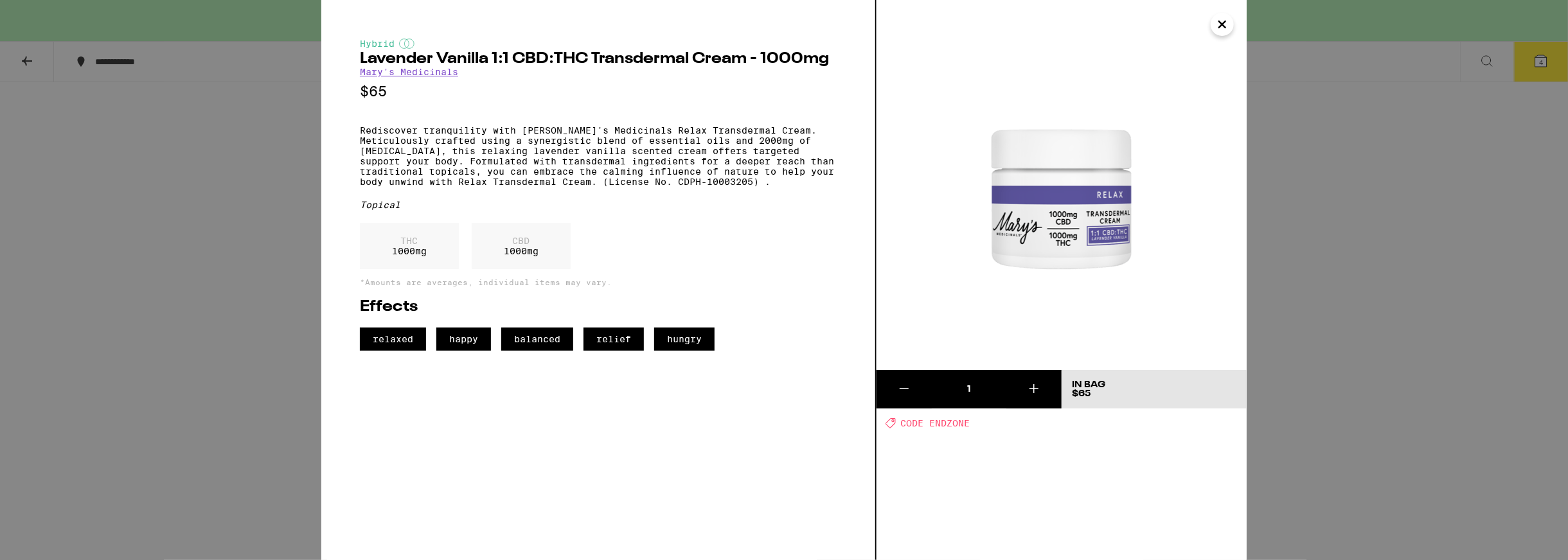
click at [1212, 30] on button "Close" at bounding box center [1222, 24] width 23 height 23
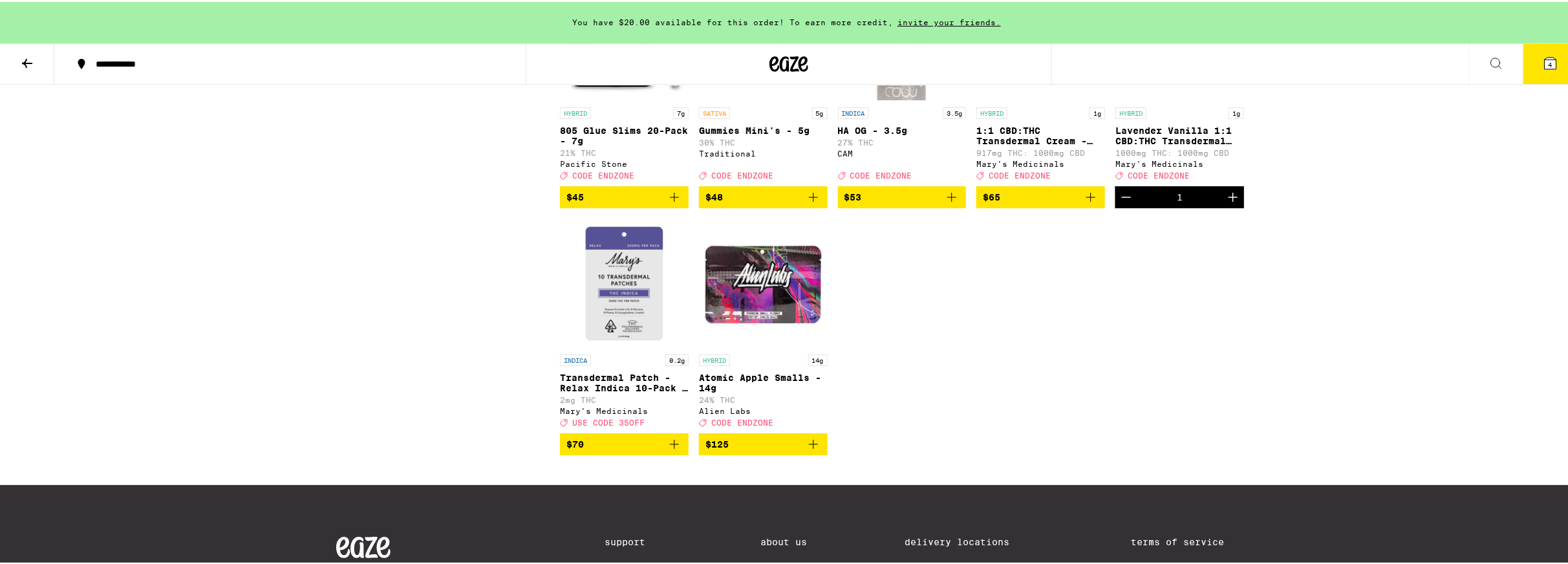
scroll to position [5806, 0]
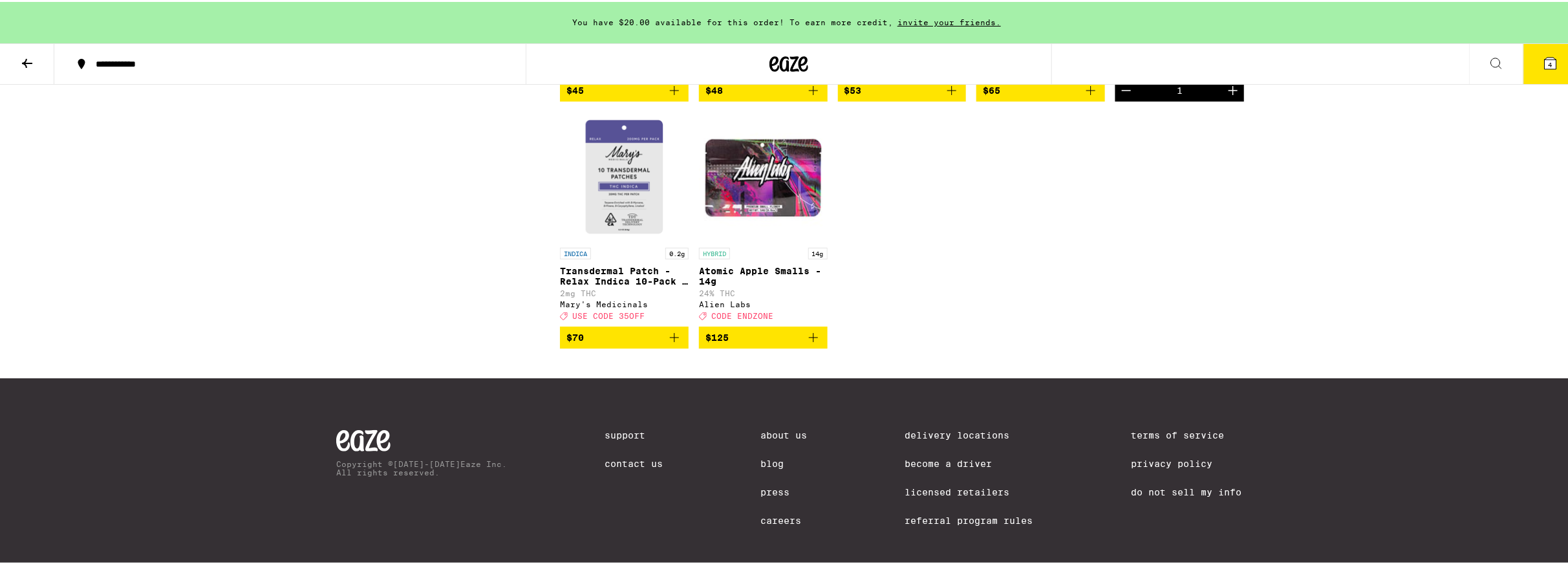
click at [626, 239] on img "Open page for Transdermal Patch - Relax Indica 10-Pack - 200mg from Mary's Medi…" at bounding box center [624, 175] width 129 height 130
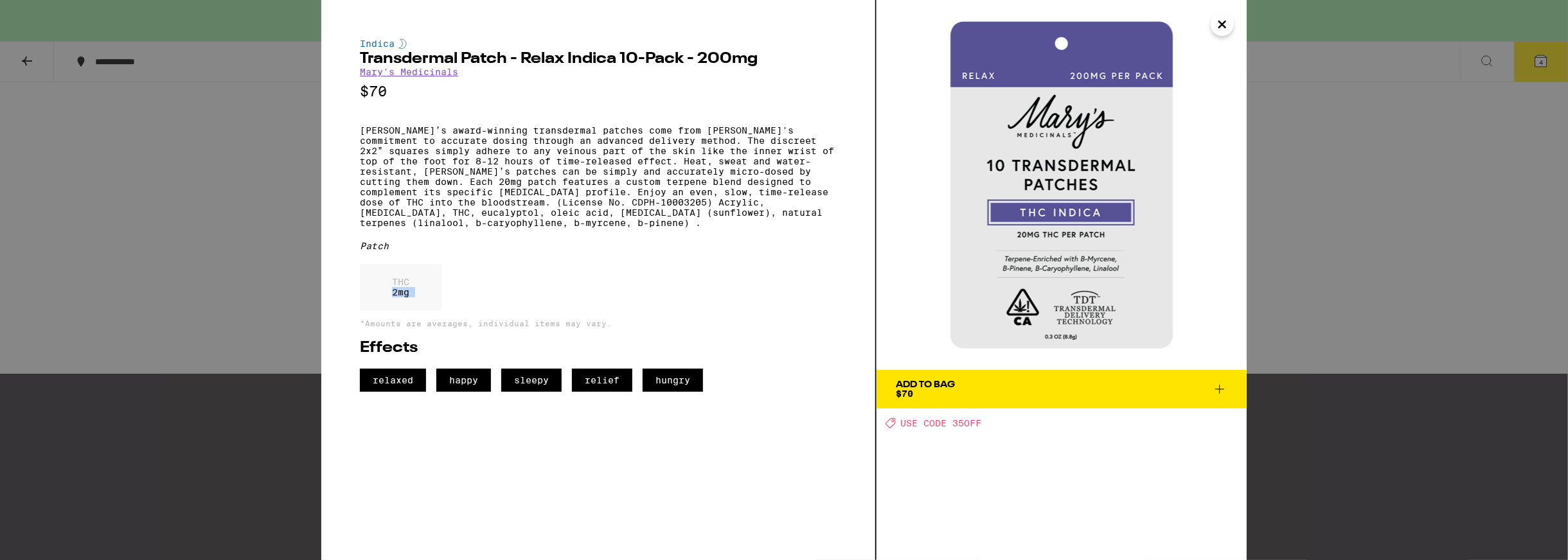
click at [232, 334] on div "Indica Transdermal Patch - Relax Indica 10-Pack - 200mg [PERSON_NAME]'s Medicin…" at bounding box center [784, 280] width 1568 height 560
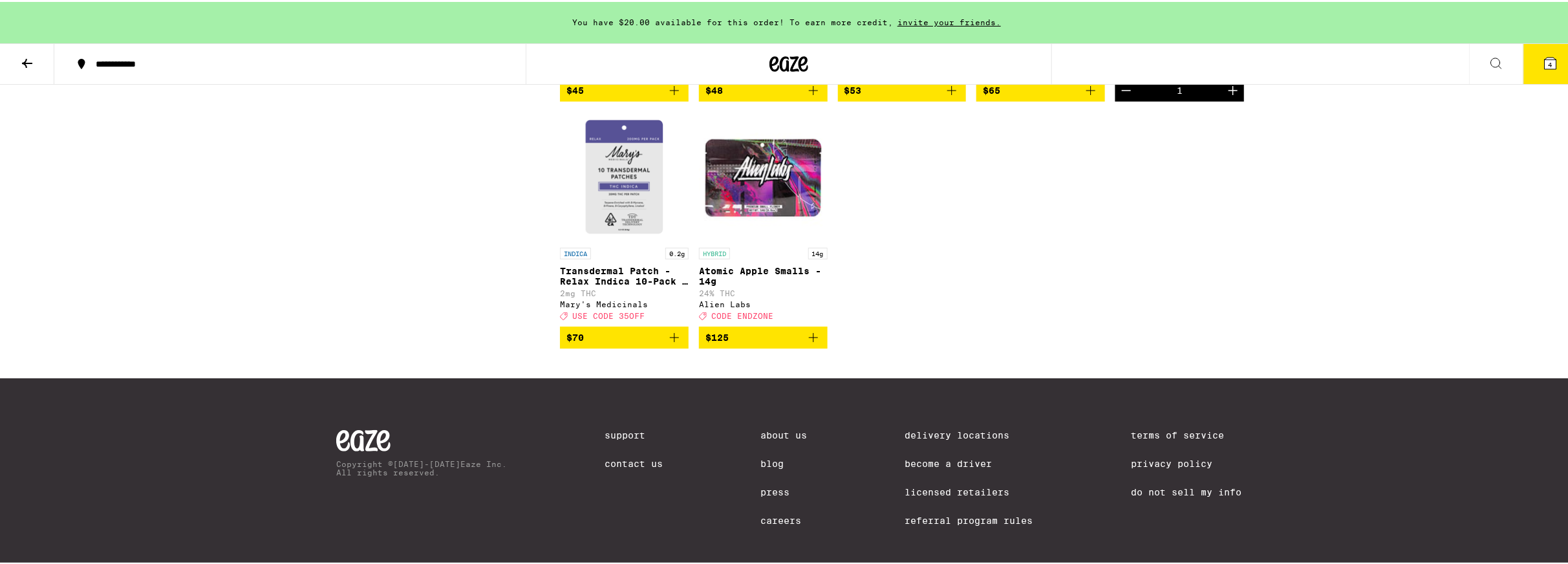
click at [1191, 37] on p "Lavender Vanilla 1:1 CBD:THC Transdermal Cream - 1000mg" at bounding box center [1179, 28] width 129 height 21
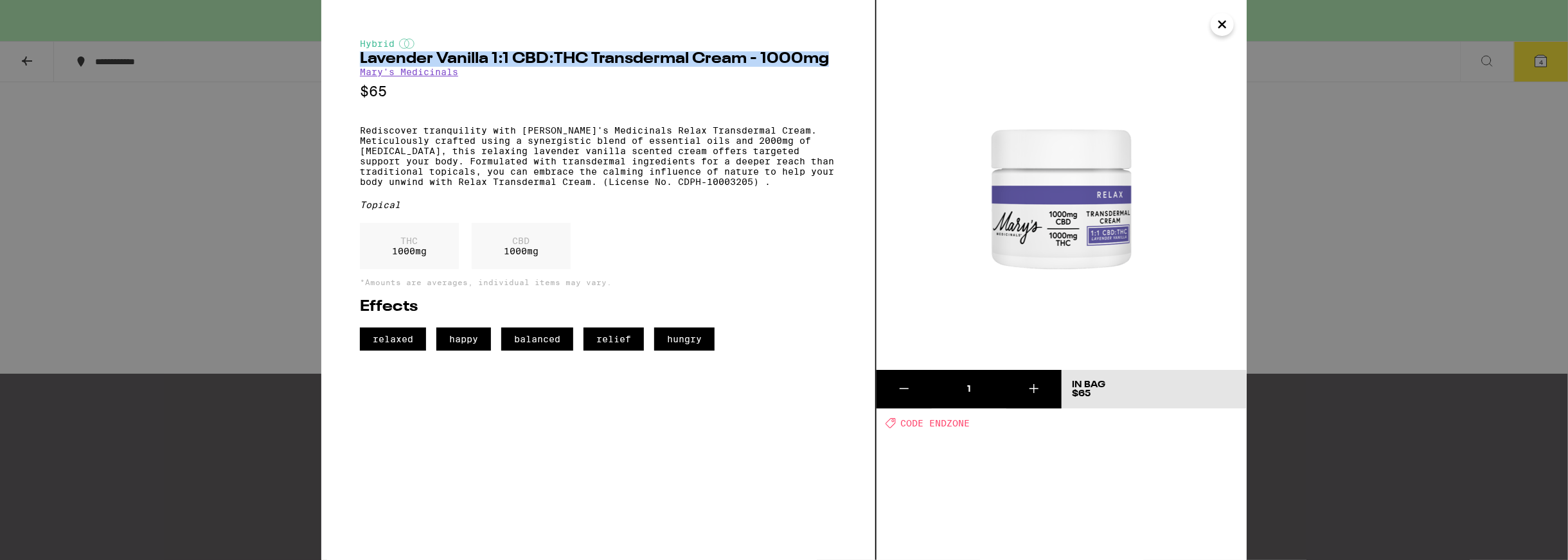
drag, startPoint x: 360, startPoint y: 61, endPoint x: 827, endPoint y: 68, distance: 467.1
click at [827, 67] on h2 "Lavender Vanilla 1:1 CBD:THC Transdermal Cream - 1000mg" at bounding box center [598, 58] width 477 height 16
copy h2 "Lavender Vanilla 1:1 CBD:THC Transdermal Cream - 1000mg"
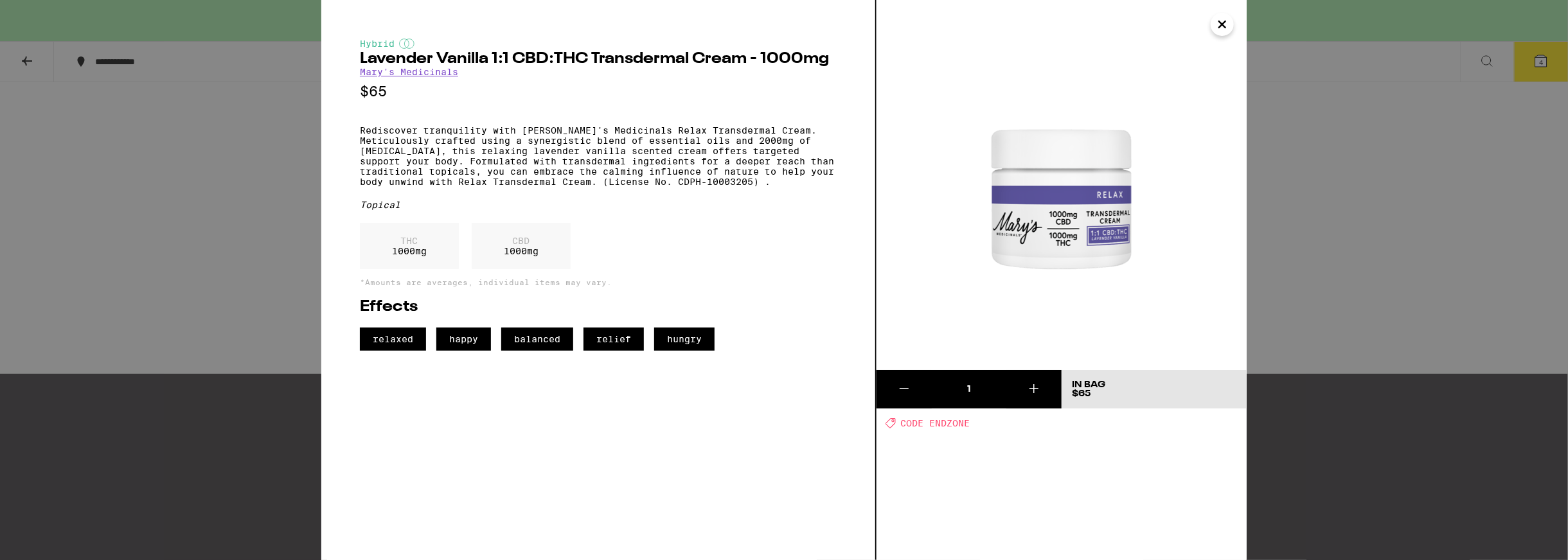
click at [265, 190] on div "Hybrid Lavender Vanilla 1:1 CBD:THC Transdermal Cream - 1000mg Mary's Medicinal…" at bounding box center [784, 280] width 1568 height 560
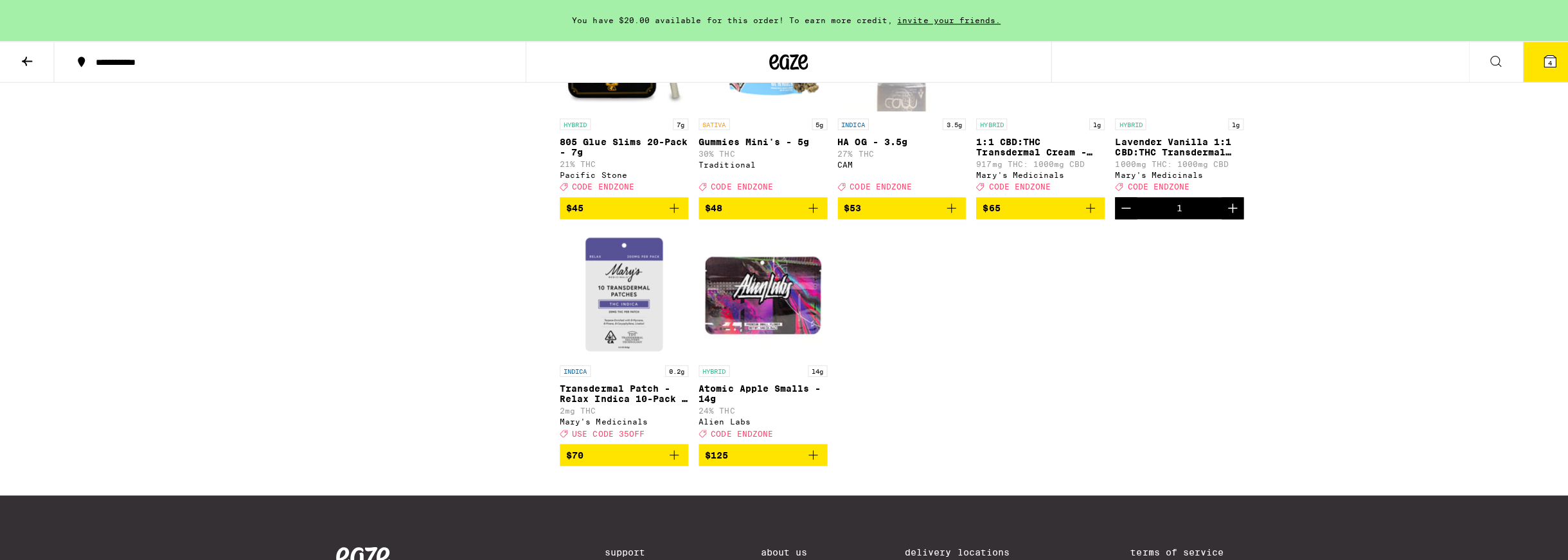
scroll to position [5636, 0]
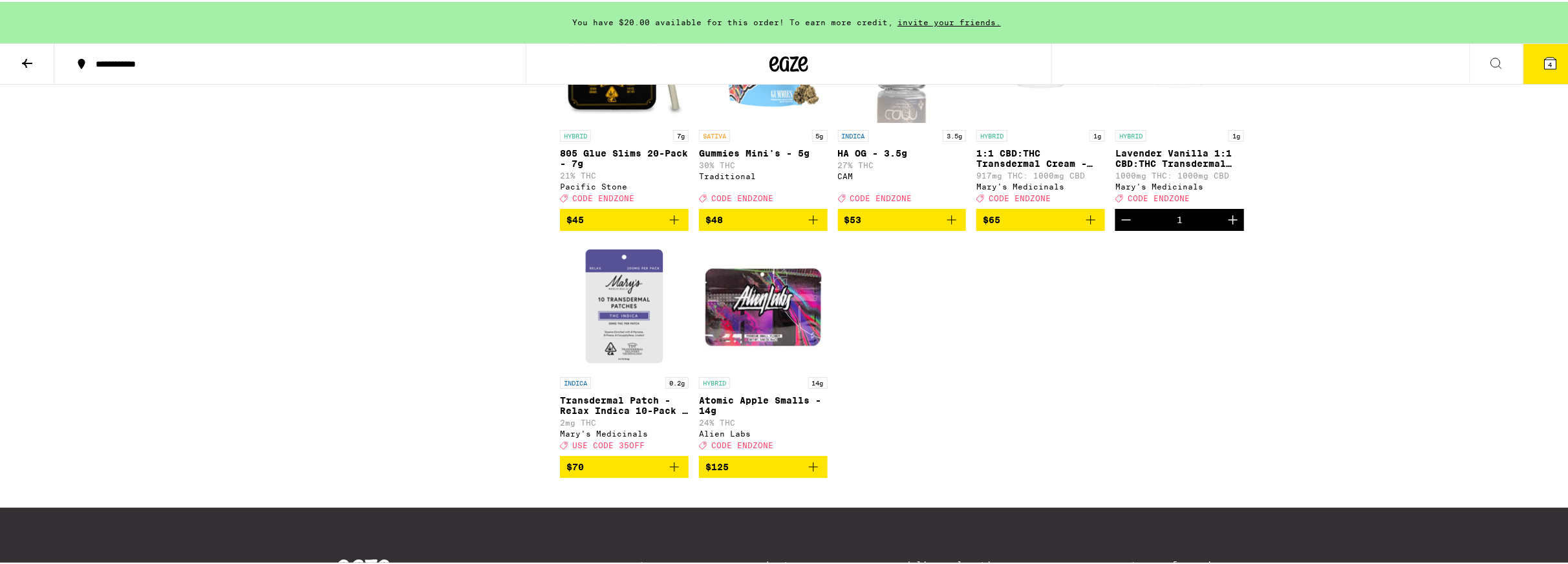
click at [596, 369] on img "Open page for Transdermal Patch - Relax Indica 10-Pack - 200mg from Mary's Medi…" at bounding box center [624, 304] width 129 height 130
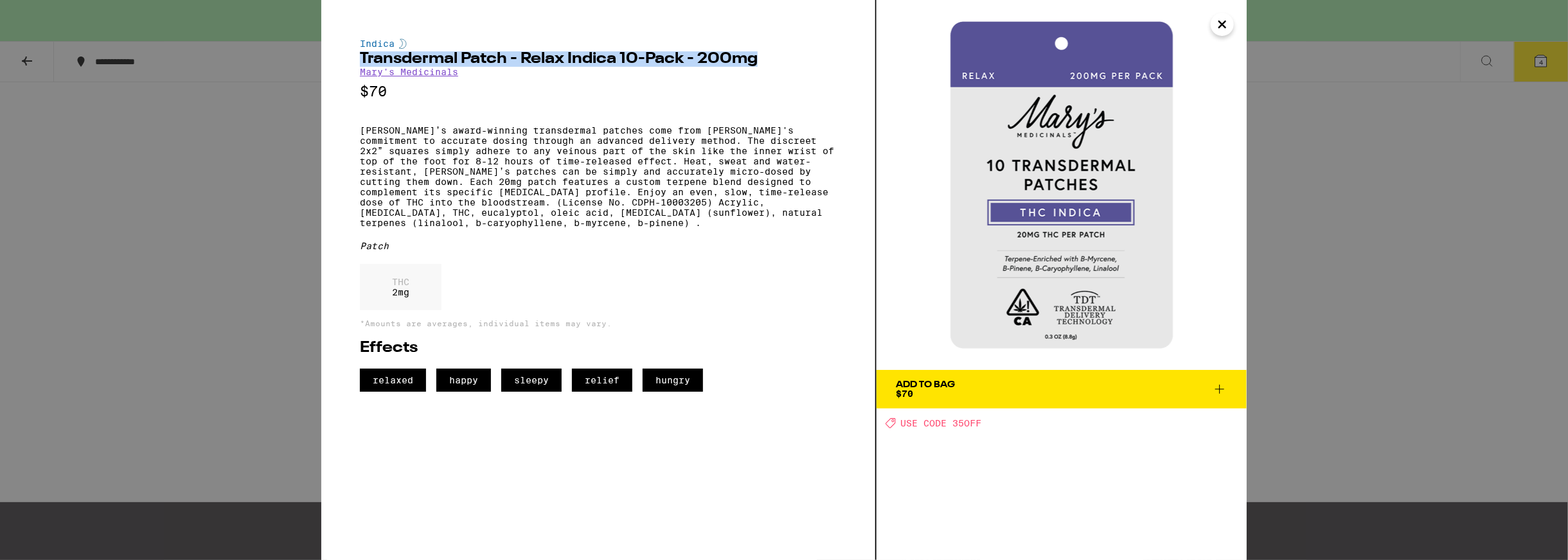
drag, startPoint x: 354, startPoint y: 60, endPoint x: 784, endPoint y: 61, distance: 430.0
click at [784, 61] on div "Indica Transdermal Patch - Relax Indica 10-Pack - 200mg [PERSON_NAME]'s Medicin…" at bounding box center [599, 280] width 555 height 560
copy h2 "Transdermal Patch - Relax Indica 10-Pack - 200mg"
click at [944, 395] on div "Add To Bag $70" at bounding box center [925, 389] width 59 height 18
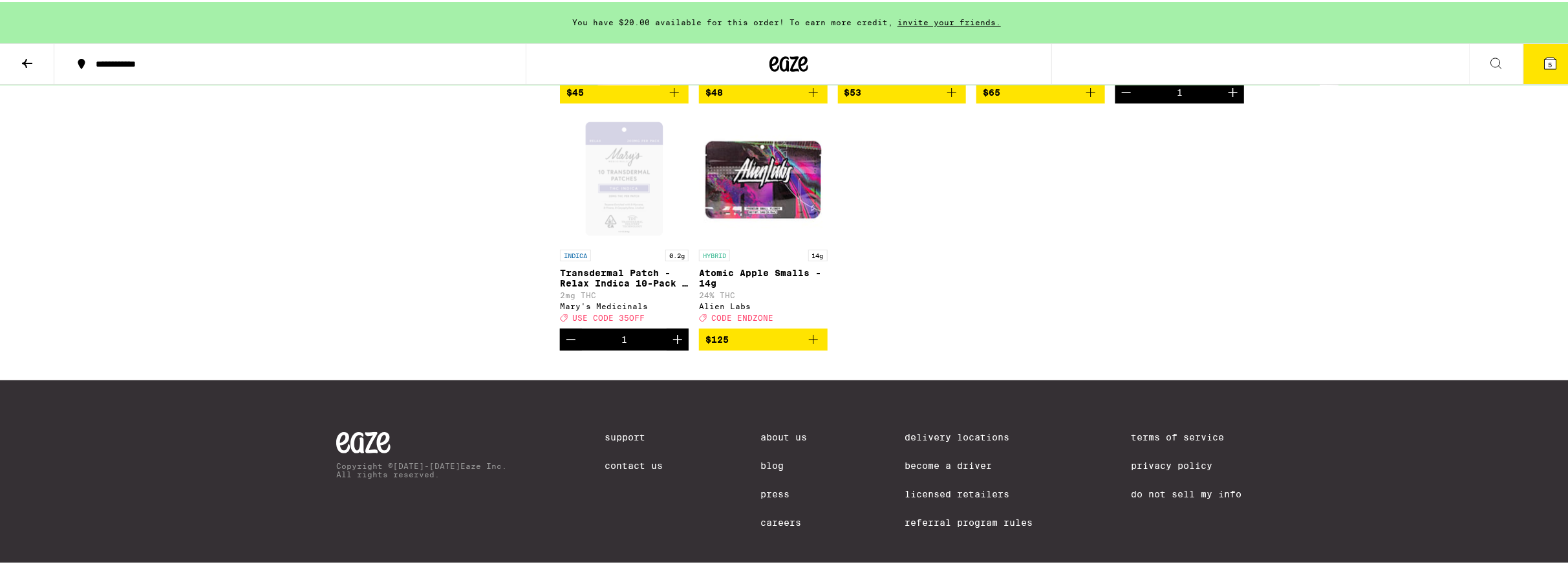
scroll to position [5805, 0]
click at [603, 241] on div "Open page for Transdermal Patch - Relax Indica 10-Pack - 200mg from Mary's Medi…" at bounding box center [624, 176] width 129 height 130
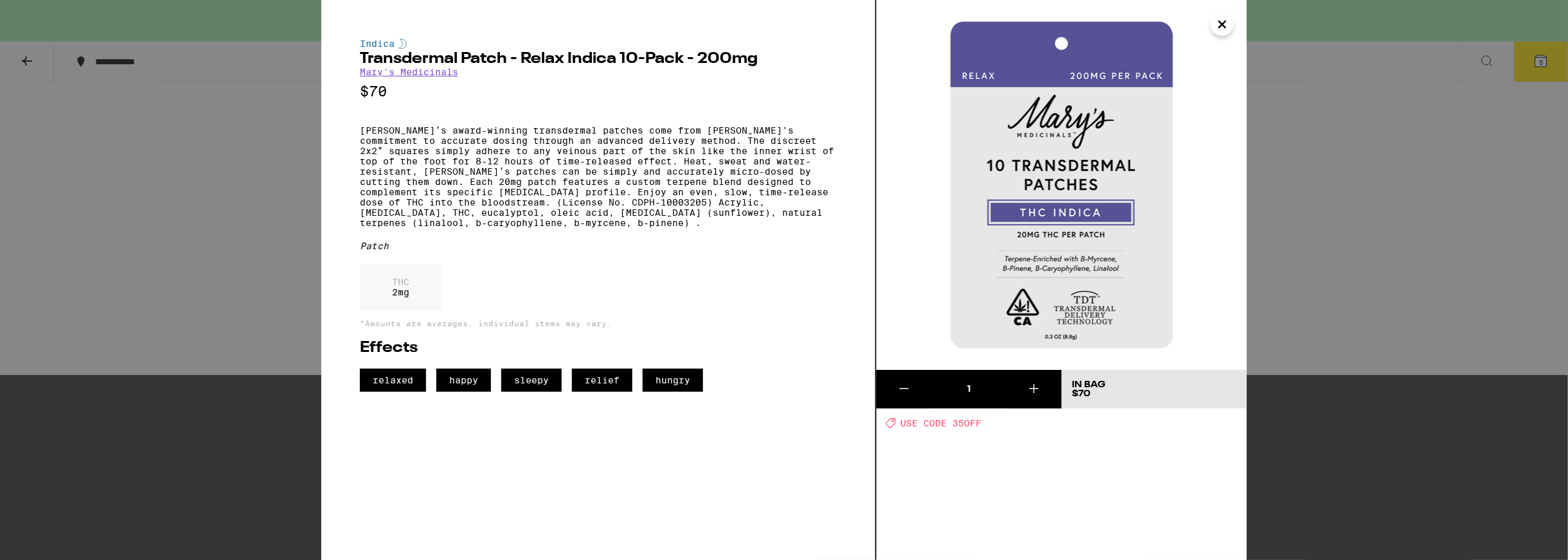
click at [1217, 27] on icon "Close" at bounding box center [1222, 24] width 16 height 19
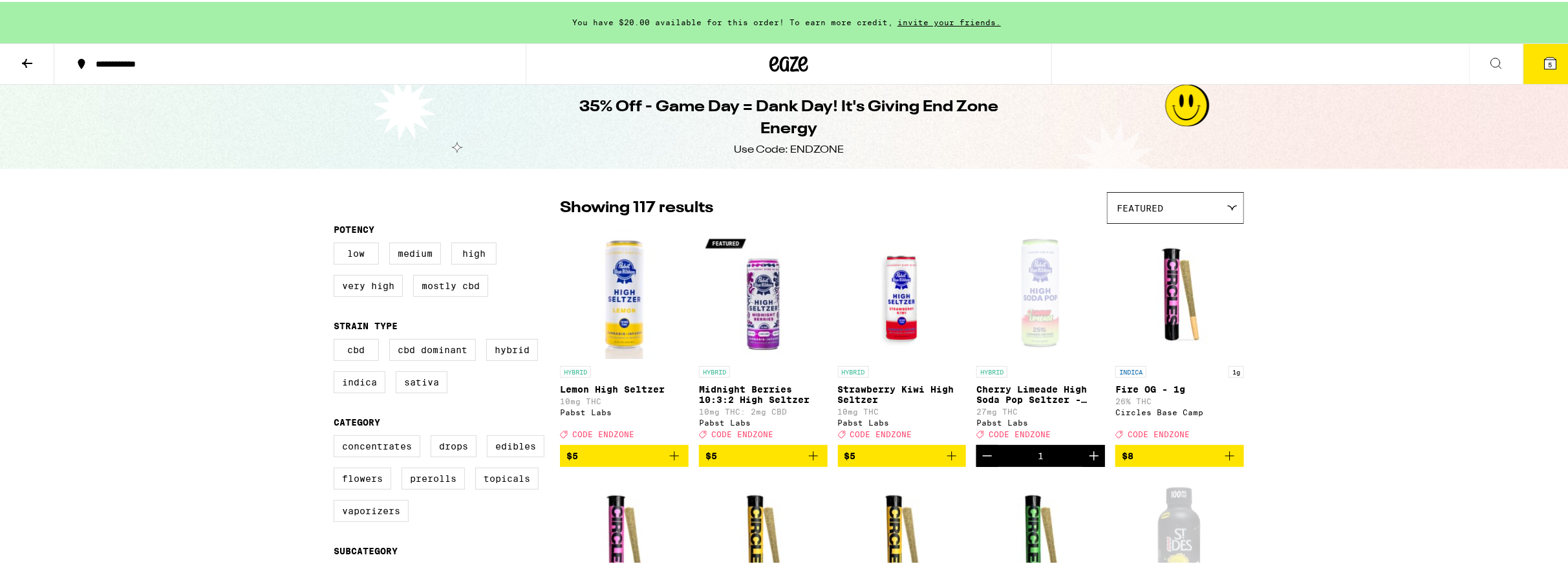
click at [1549, 72] on button "5" at bounding box center [1550, 62] width 54 height 40
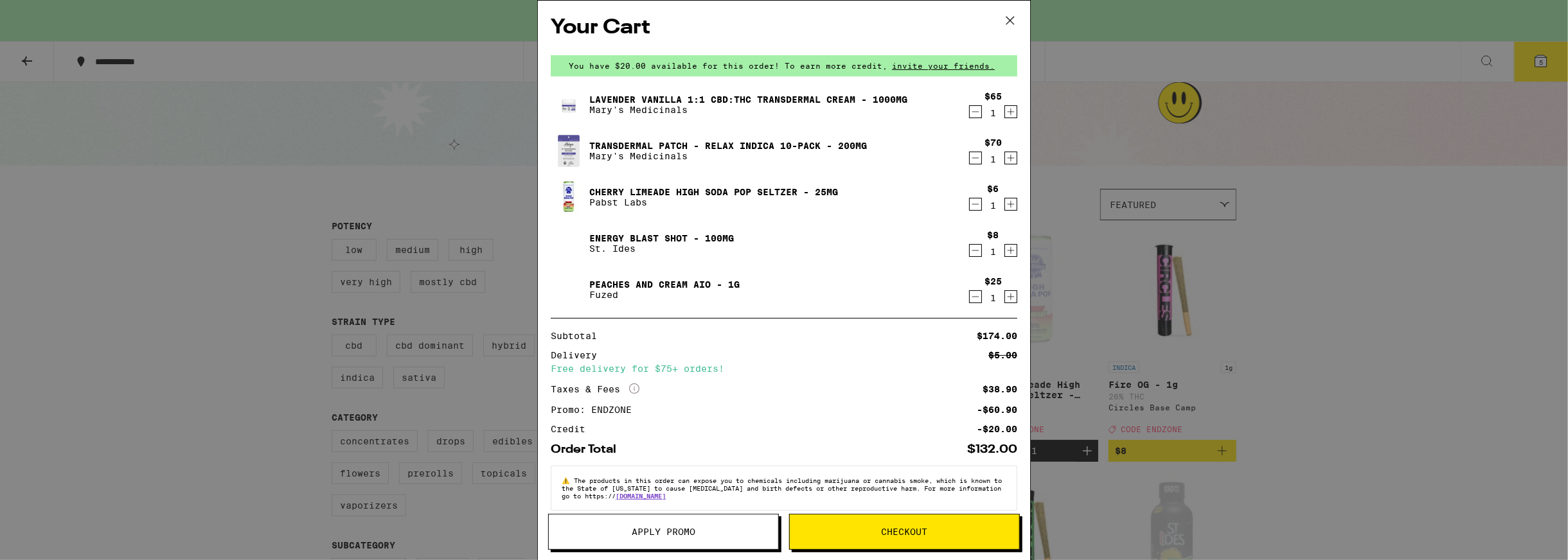
click at [969, 115] on icon "Decrement" at bounding box center [975, 112] width 12 height 16
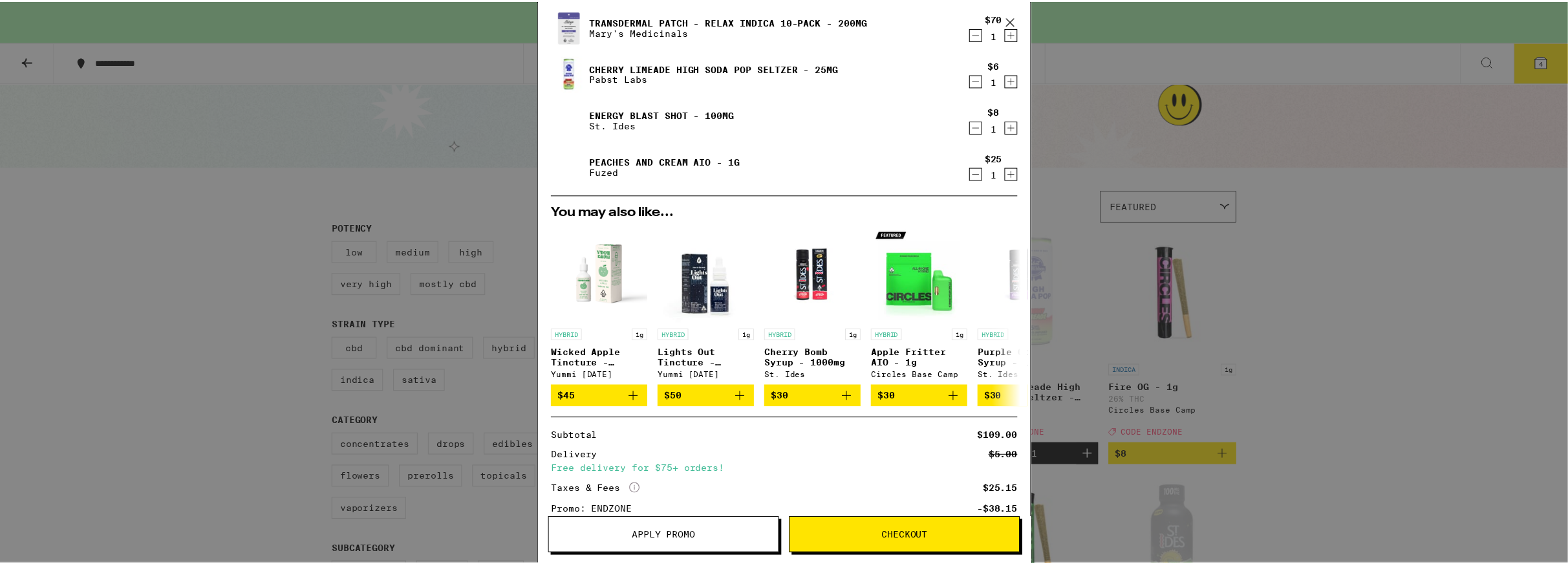
scroll to position [193, 0]
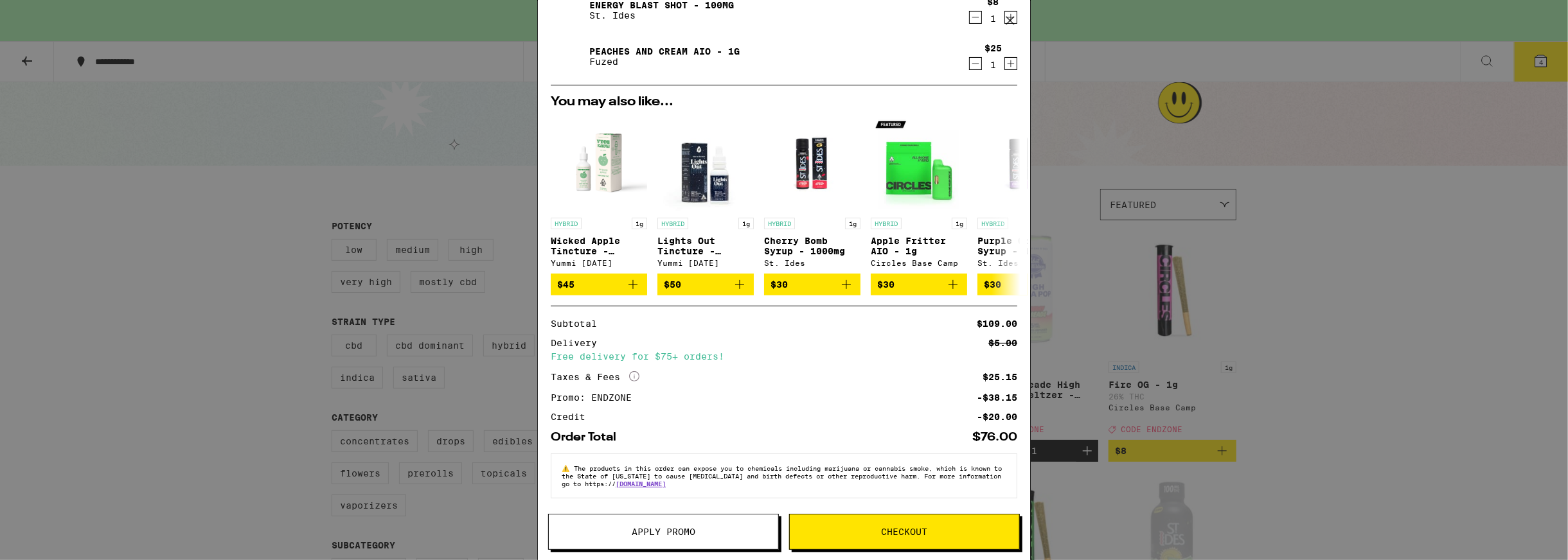
click at [939, 531] on span "Checkout" at bounding box center [904, 532] width 229 height 9
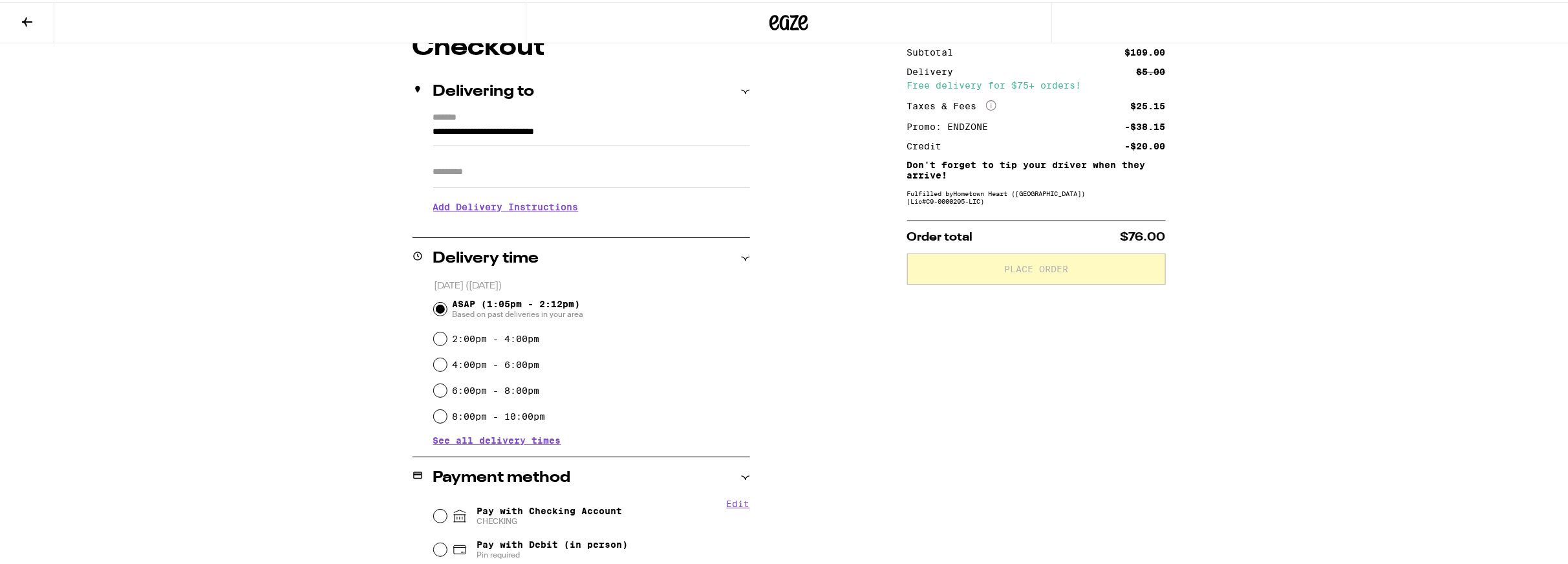
scroll to position [130, 0]
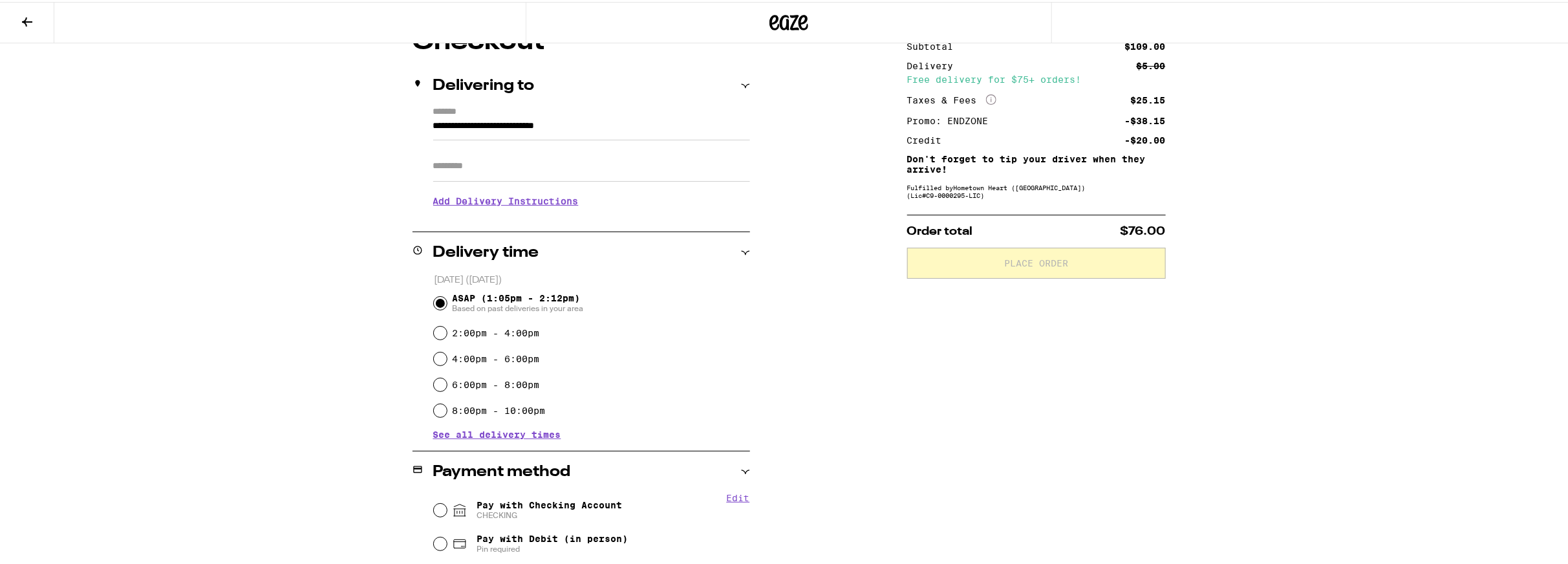
click at [439, 339] on div "2:00pm - 4:00pm" at bounding box center [592, 331] width 316 height 26
click at [434, 335] on input "2:00pm - 4:00pm" at bounding box center [440, 331] width 13 height 13
radio input "true"
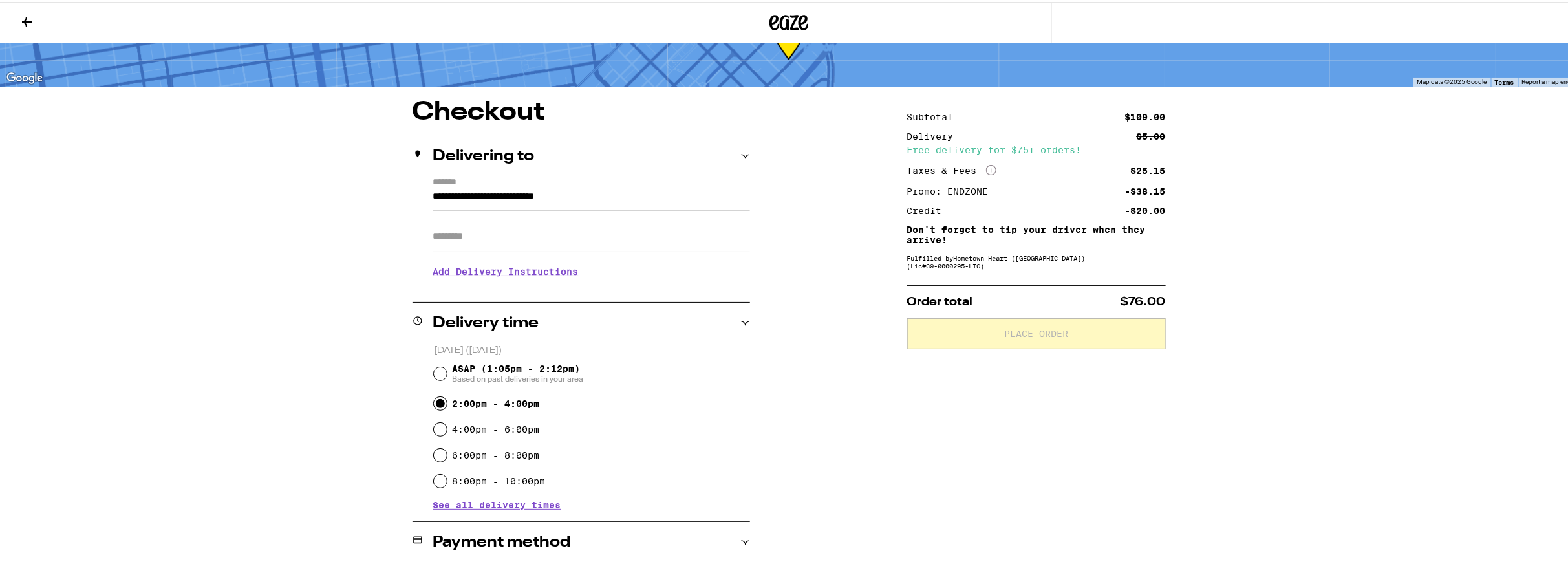
scroll to position [65, 0]
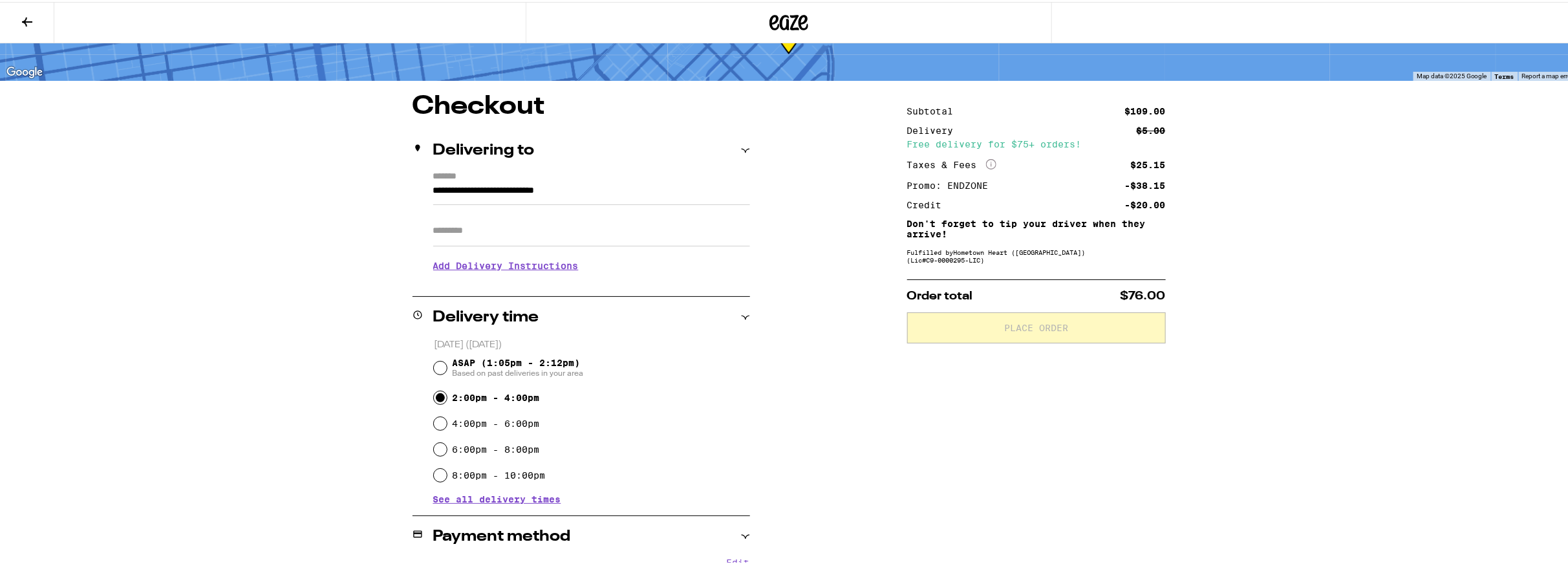
click at [513, 232] on input "Apt/Suite" at bounding box center [591, 229] width 316 height 31
type input "***"
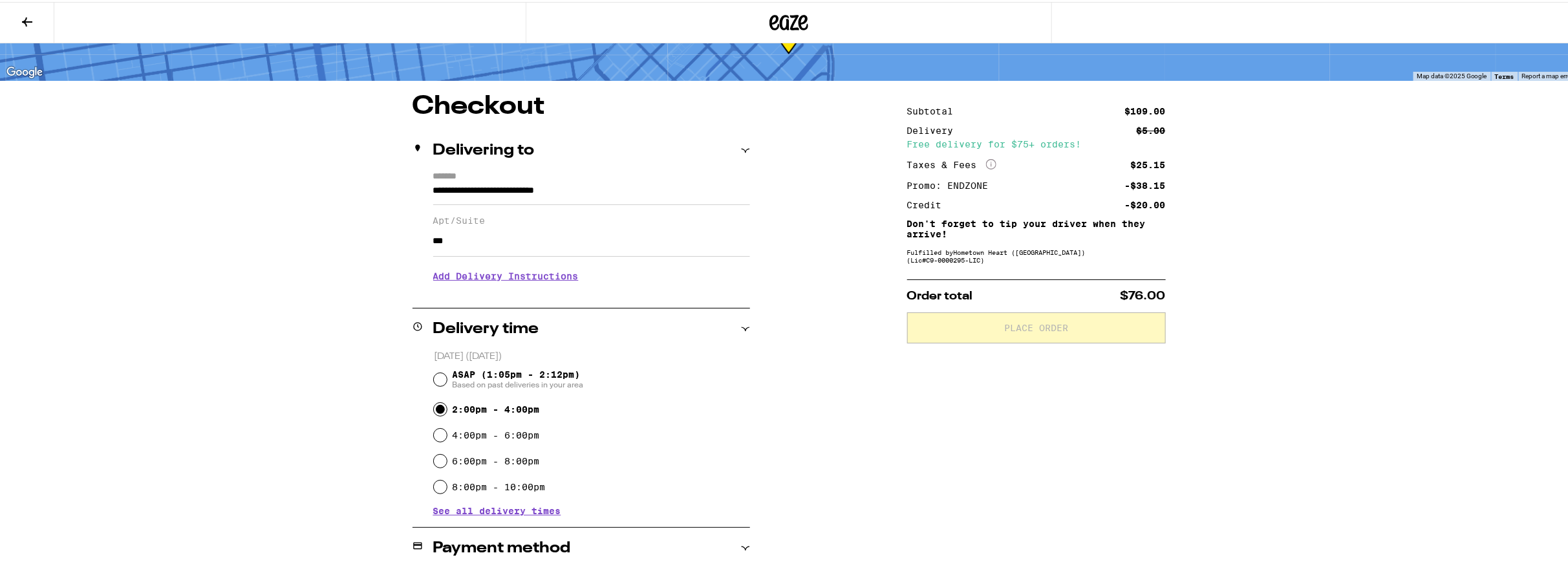
click at [636, 365] on div "ASAP (1:05pm - 2:12pm) Based on past deliveries in your area" at bounding box center [592, 378] width 316 height 34
click at [519, 273] on h3 "Add Delivery Instructions" at bounding box center [591, 274] width 316 height 30
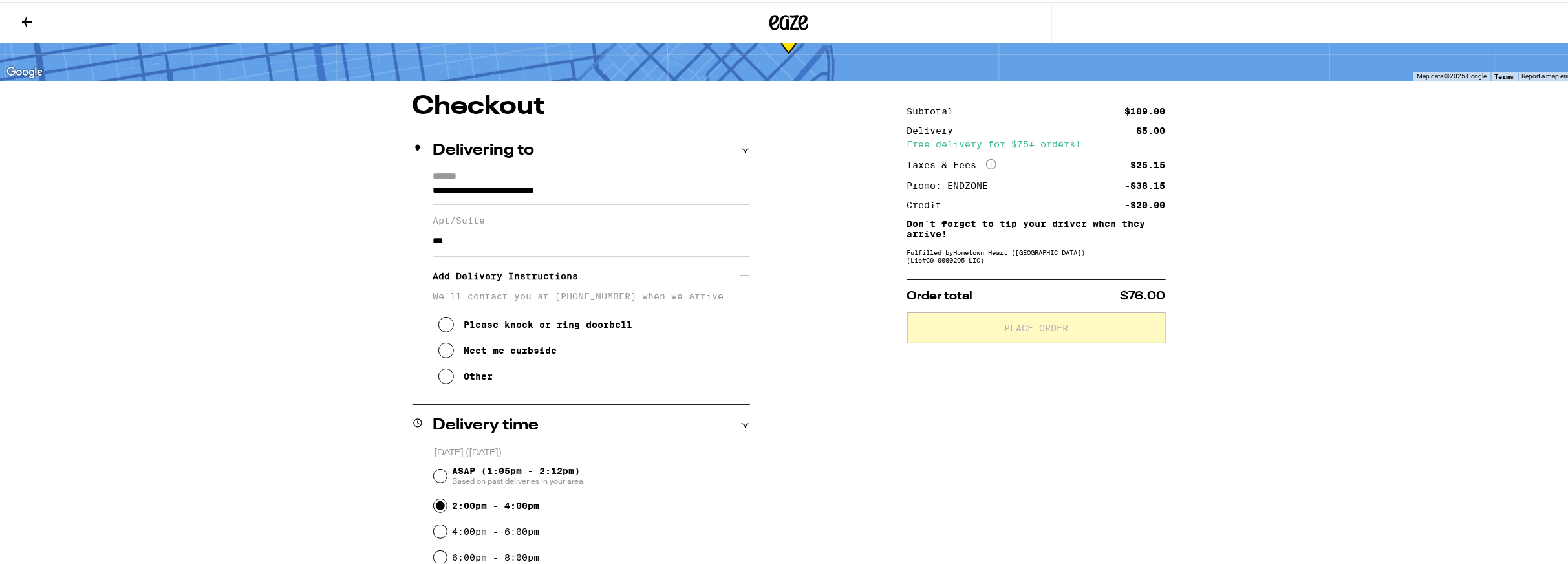
click at [442, 349] on icon at bounding box center [446, 349] width 16 height 16
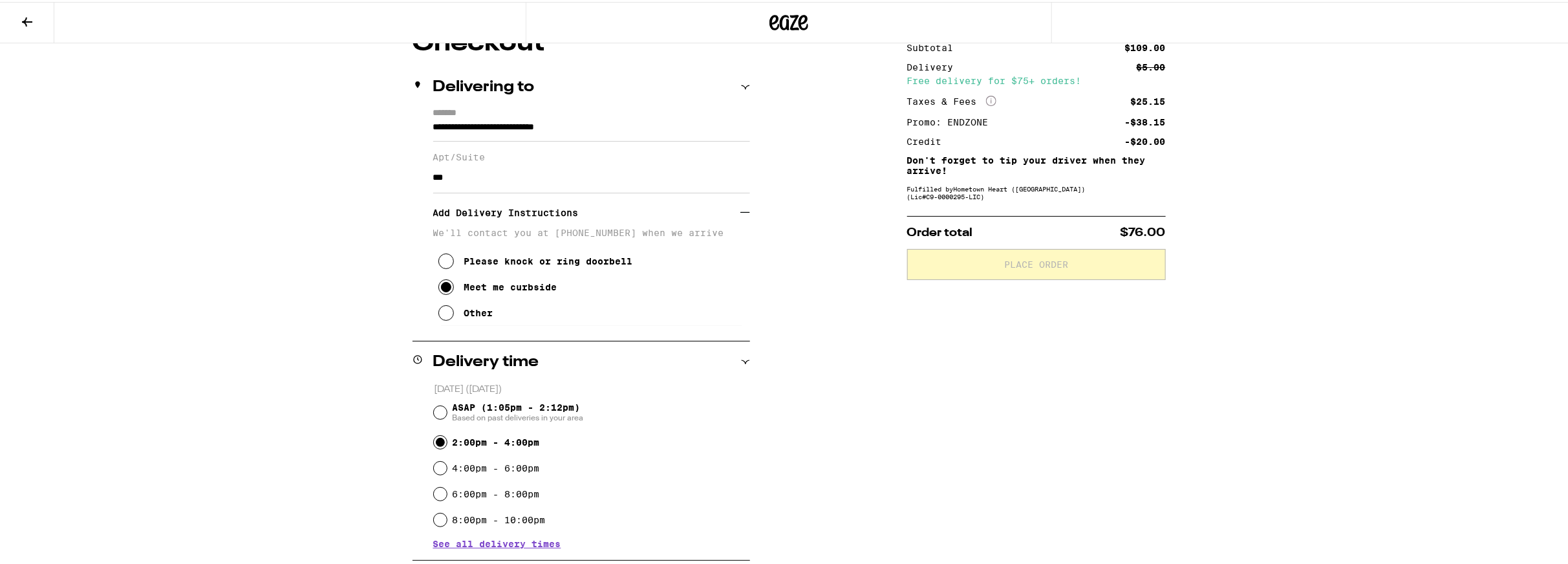
scroll to position [130, 0]
drag, startPoint x: 662, startPoint y: 441, endPoint x: 429, endPoint y: 418, distance: 234.1
click at [660, 442] on div "2:00pm - 4:00pm" at bounding box center [592, 439] width 316 height 26
click at [435, 410] on input "ASAP (1:05pm - 2:12pm) Based on past deliveries in your area" at bounding box center [440, 409] width 13 height 13
radio input "true"
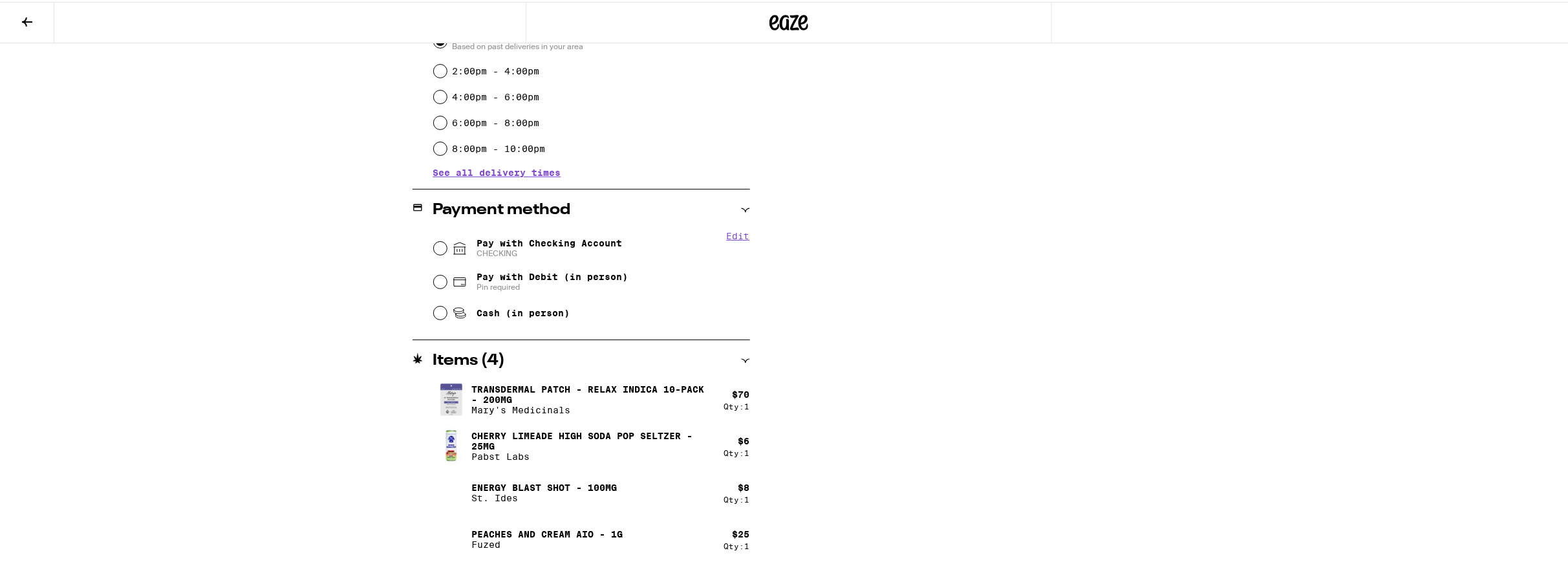
scroll to position [501, 0]
click at [434, 248] on input "Pay with Checking Account CHECKING" at bounding box center [440, 244] width 13 height 13
radio input "true"
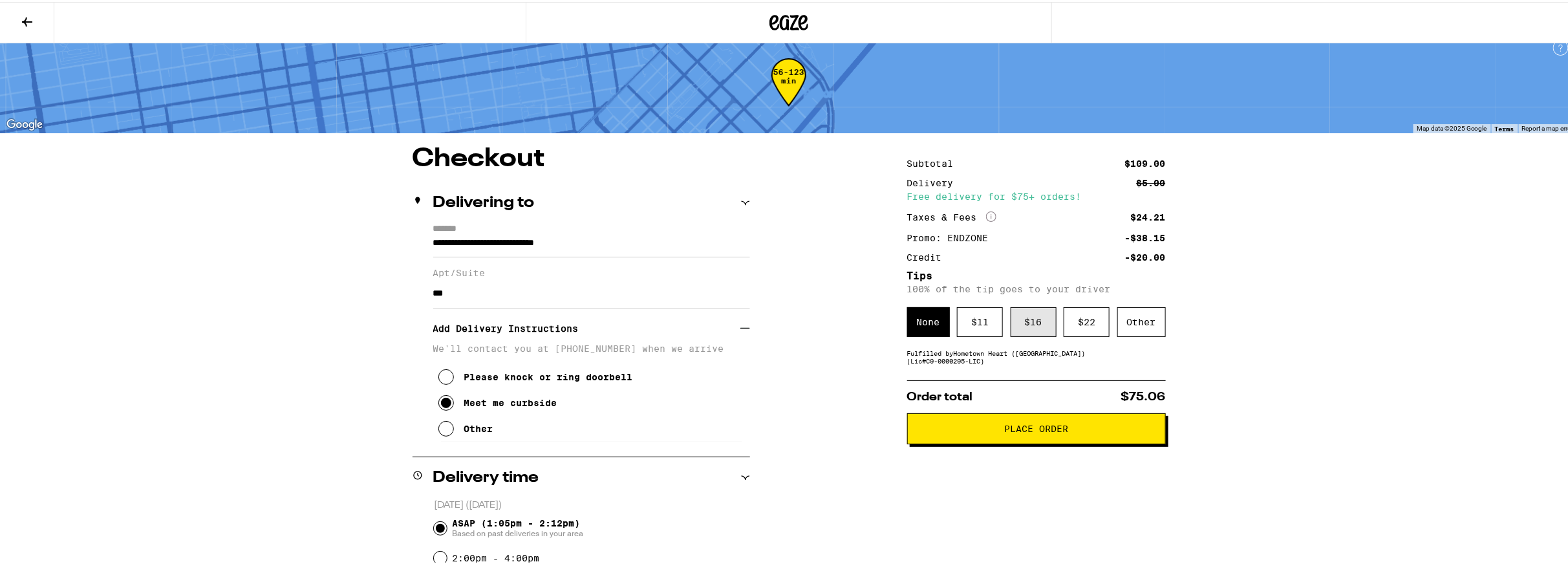
scroll to position [0, 0]
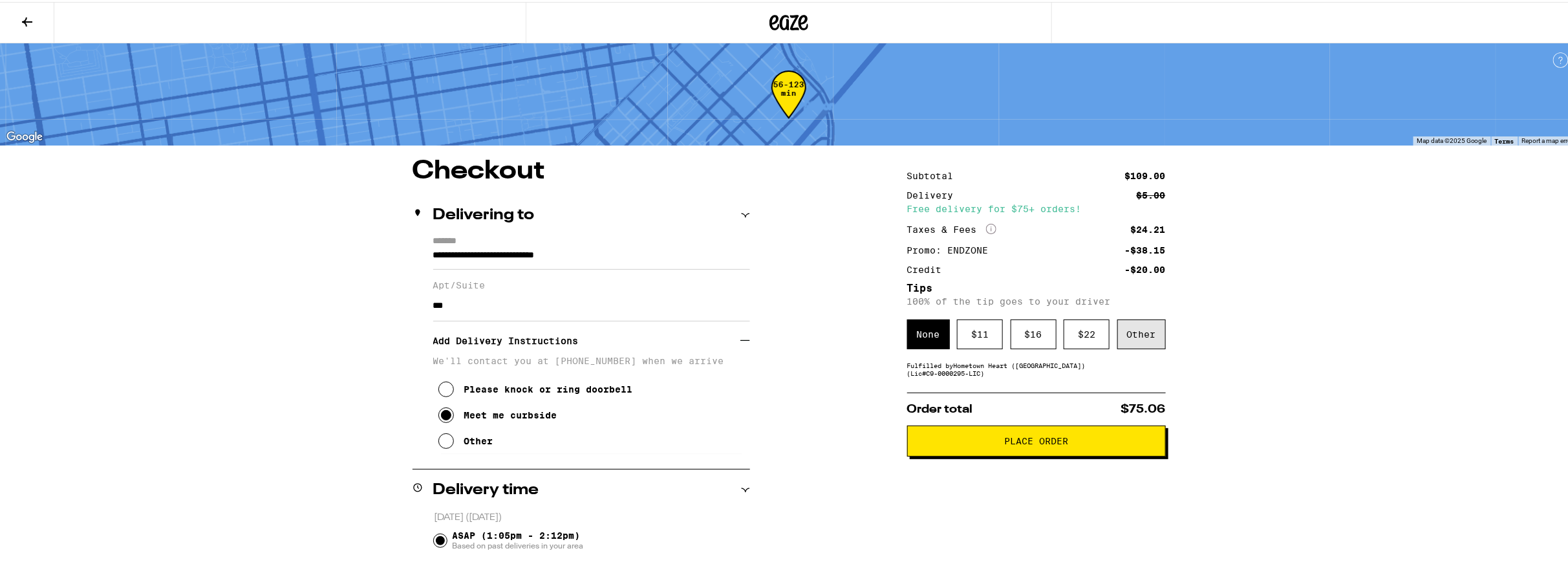
click at [1144, 338] on div "Other" at bounding box center [1141, 332] width 48 height 30
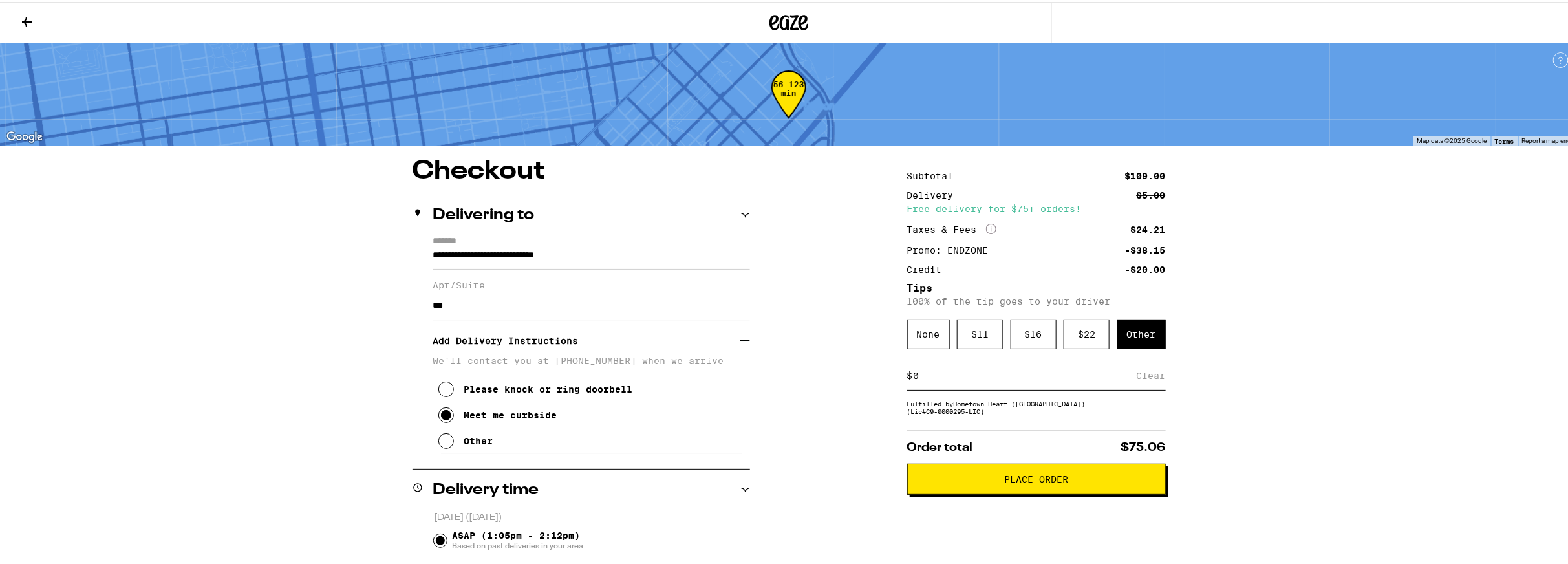
click at [942, 386] on div "$ Clear" at bounding box center [1036, 374] width 258 height 29
click at [940, 380] on input at bounding box center [1024, 374] width 223 height 12
type input "8"
click at [1144, 376] on div "Save" at bounding box center [1153, 374] width 23 height 28
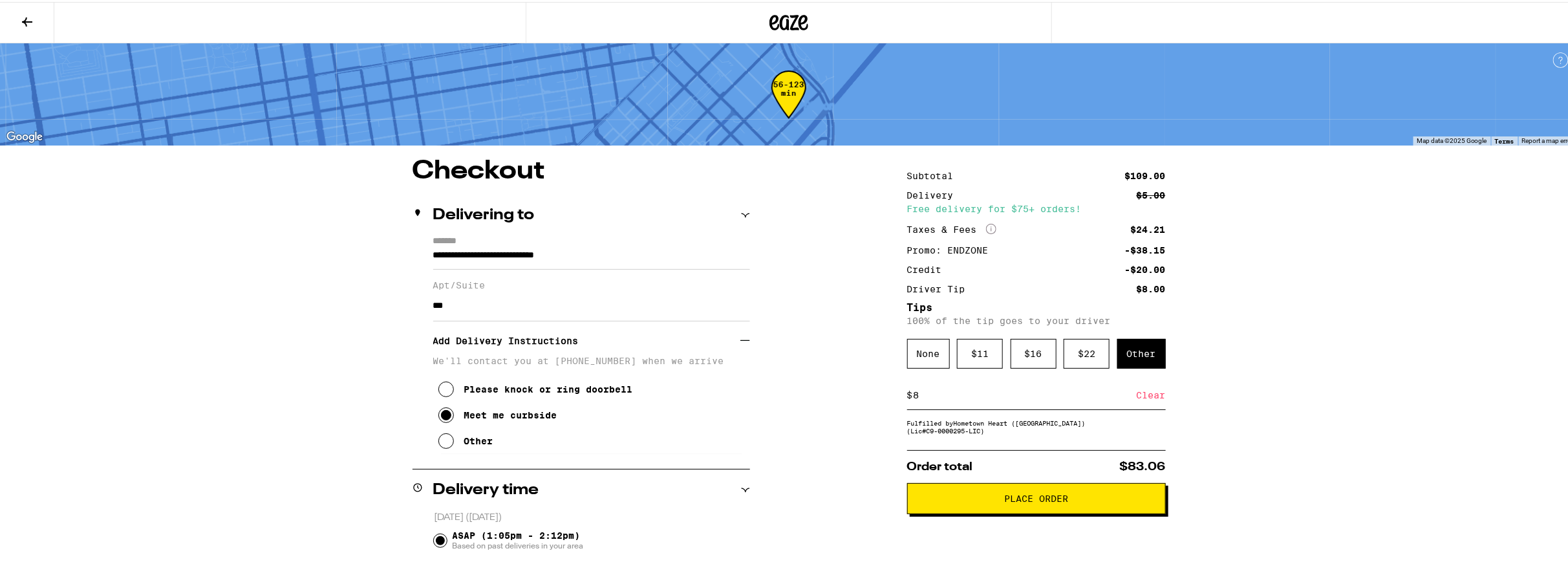
click at [1003, 396] on input "8" at bounding box center [1024, 393] width 223 height 12
click at [1345, 386] on div "**********" at bounding box center [788, 554] width 1578 height 1107
drag, startPoint x: 1237, startPoint y: 372, endPoint x: 1250, endPoint y: 373, distance: 13.0
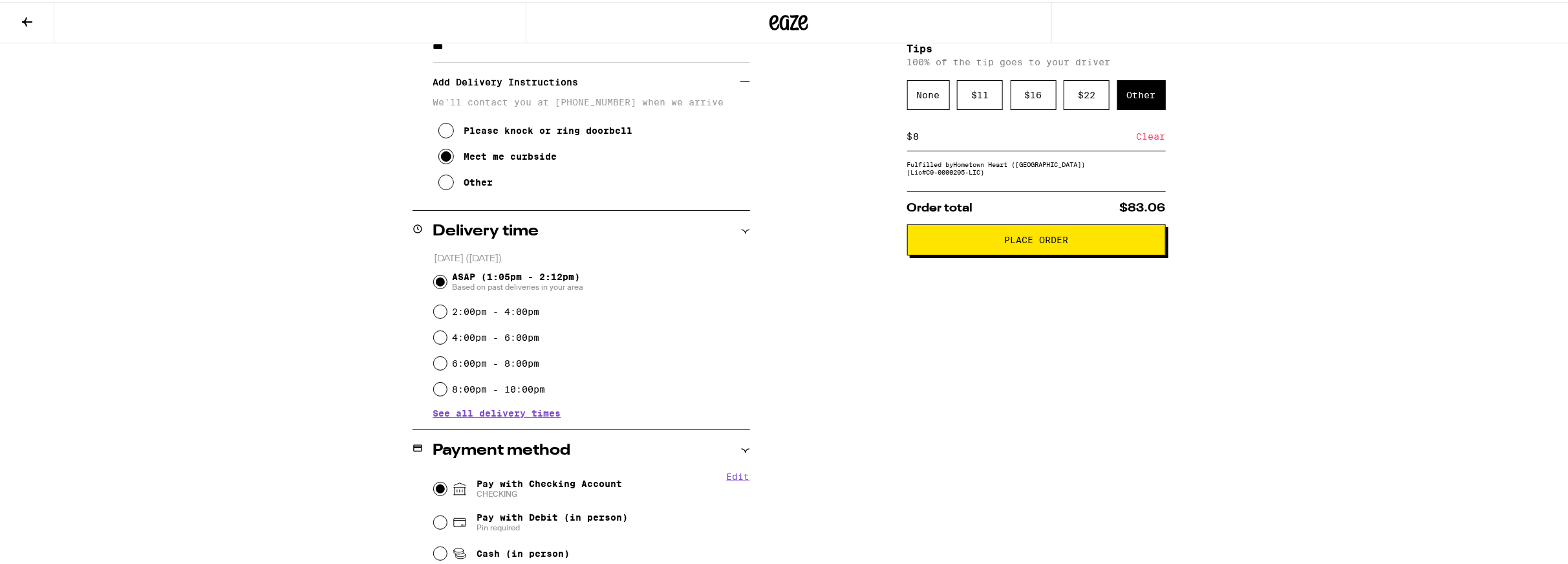
click at [1031, 248] on button "Place Order" at bounding box center [1036, 238] width 258 height 31
